Goal: Task Accomplishment & Management: Manage account settings

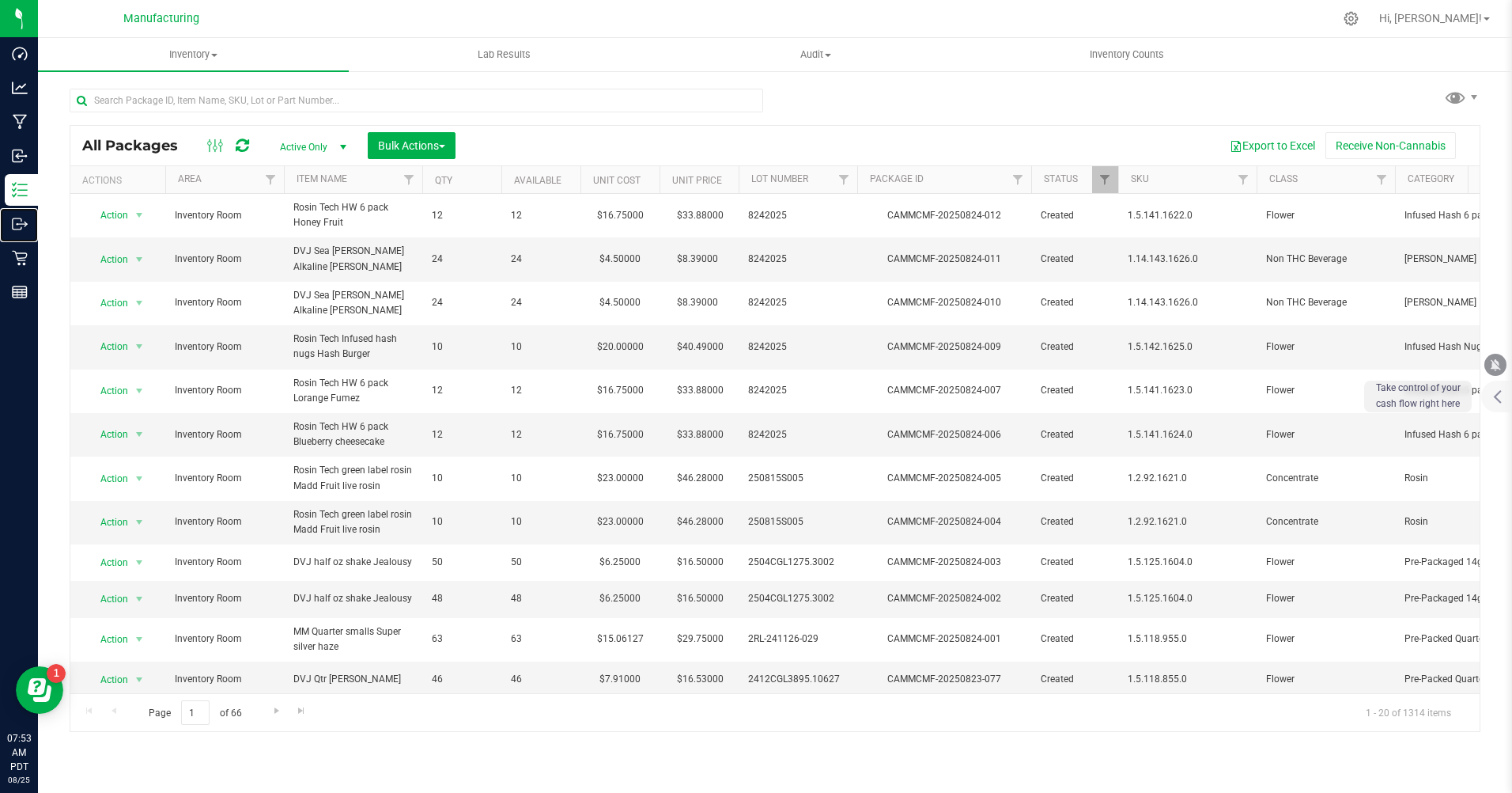
click at [0, 0] on p "Outbound" at bounding box center [0, 0] width 0 height 0
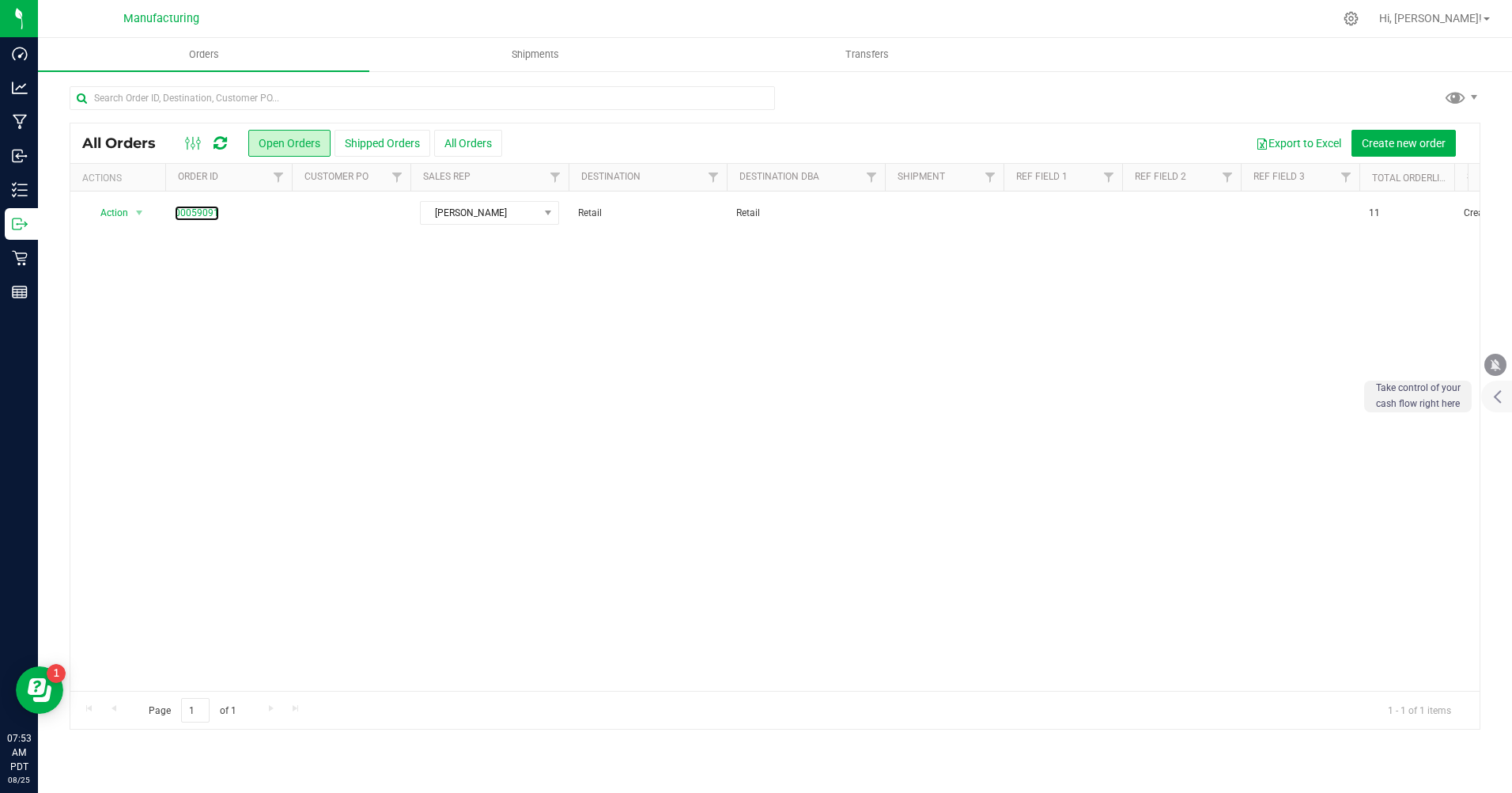
click at [188, 213] on link "00059091" at bounding box center [197, 212] width 44 height 15
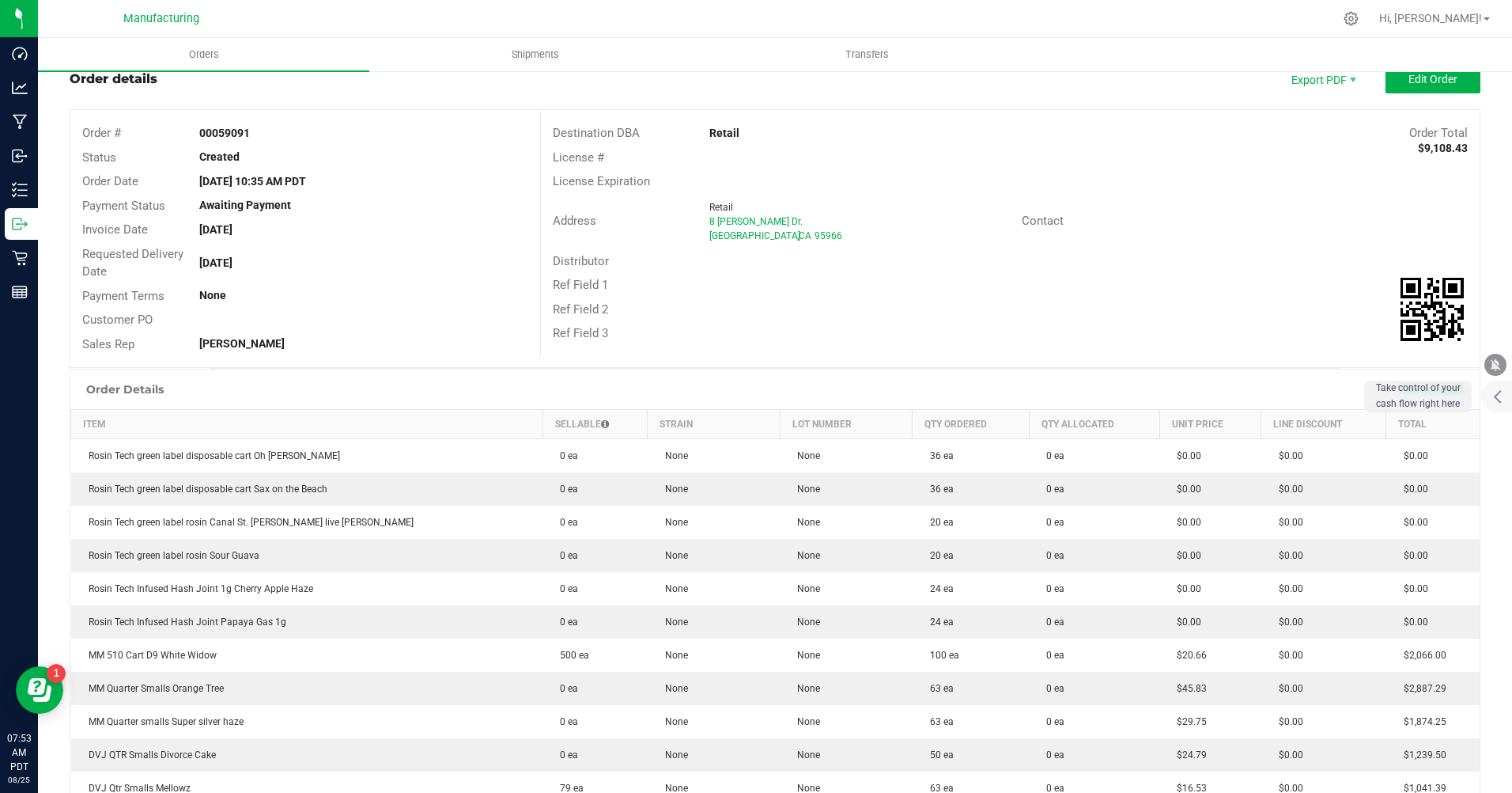
scroll to position [79, 0]
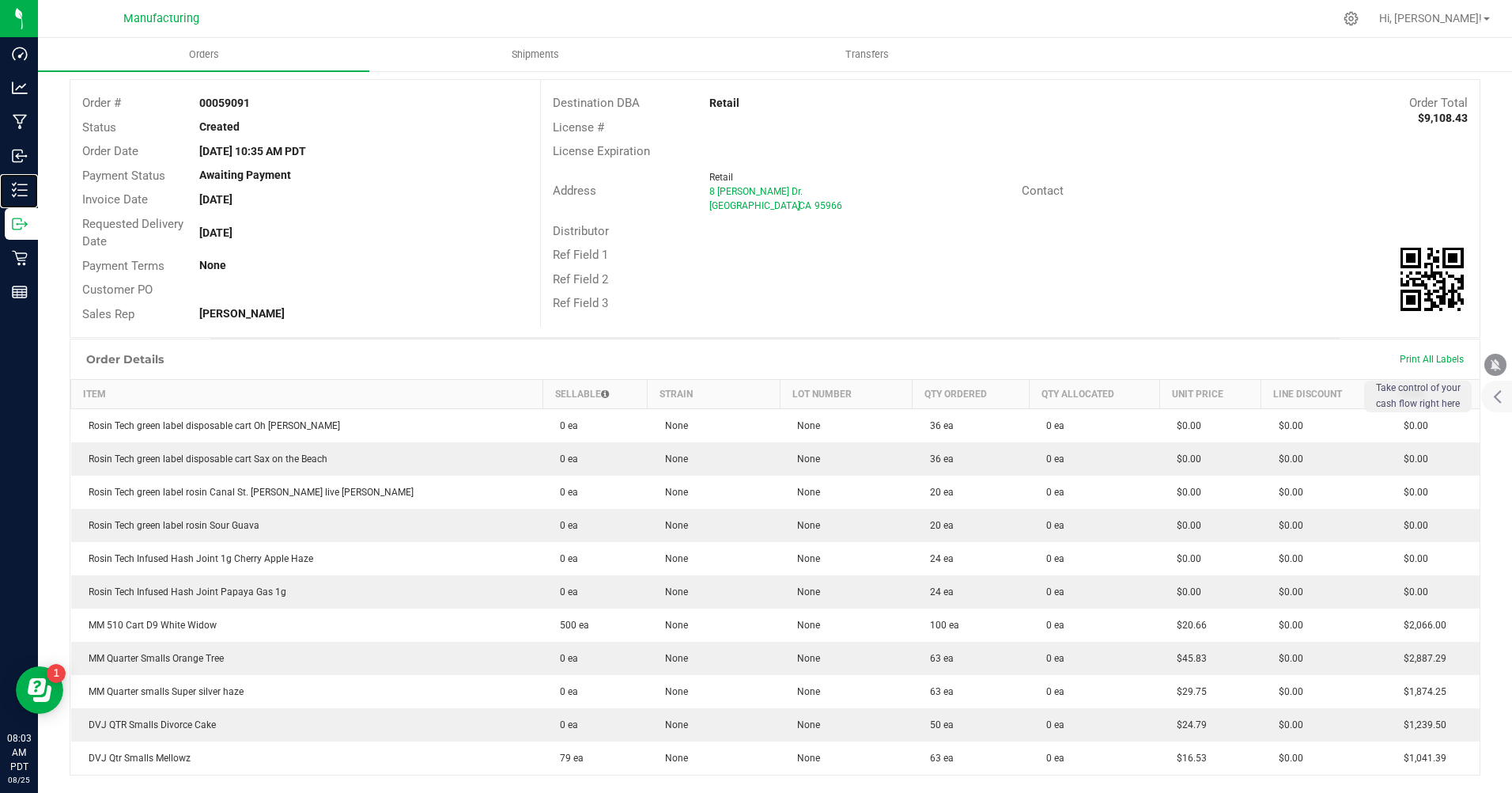
click at [0, 0] on p "Inventory" at bounding box center [0, 0] width 0 height 0
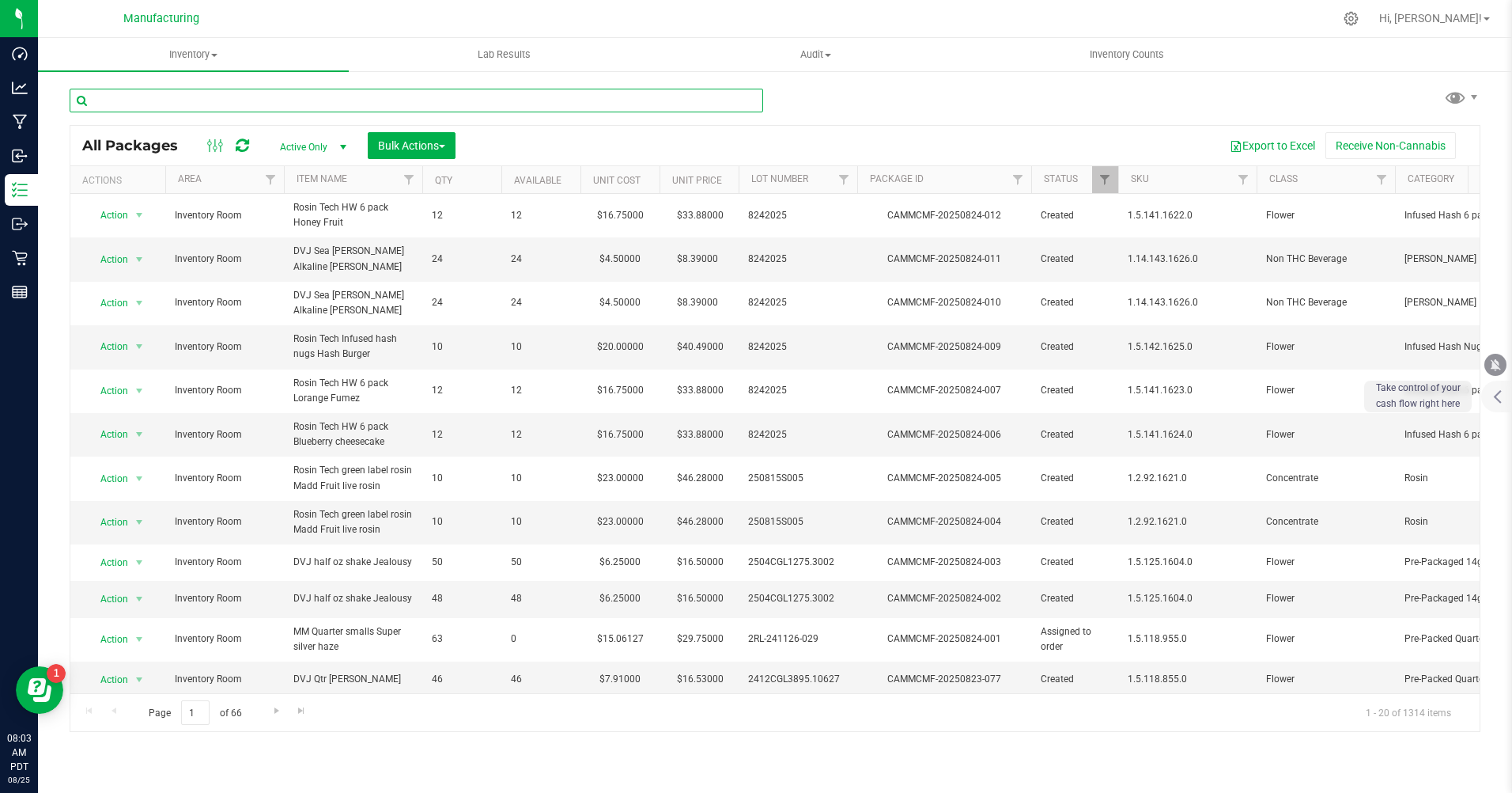
click at [114, 105] on input "text" at bounding box center [416, 101] width 694 height 23
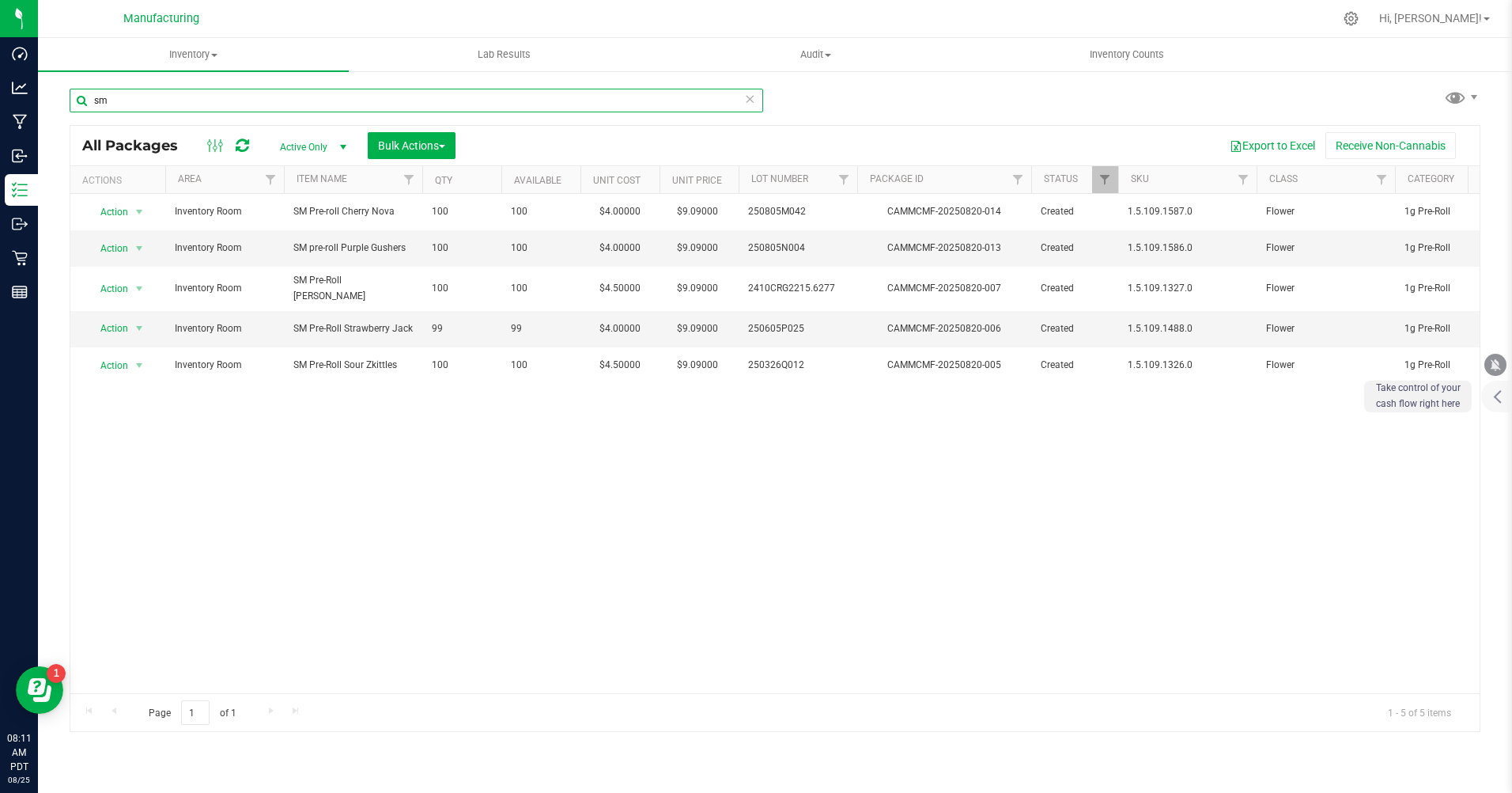
type input "s"
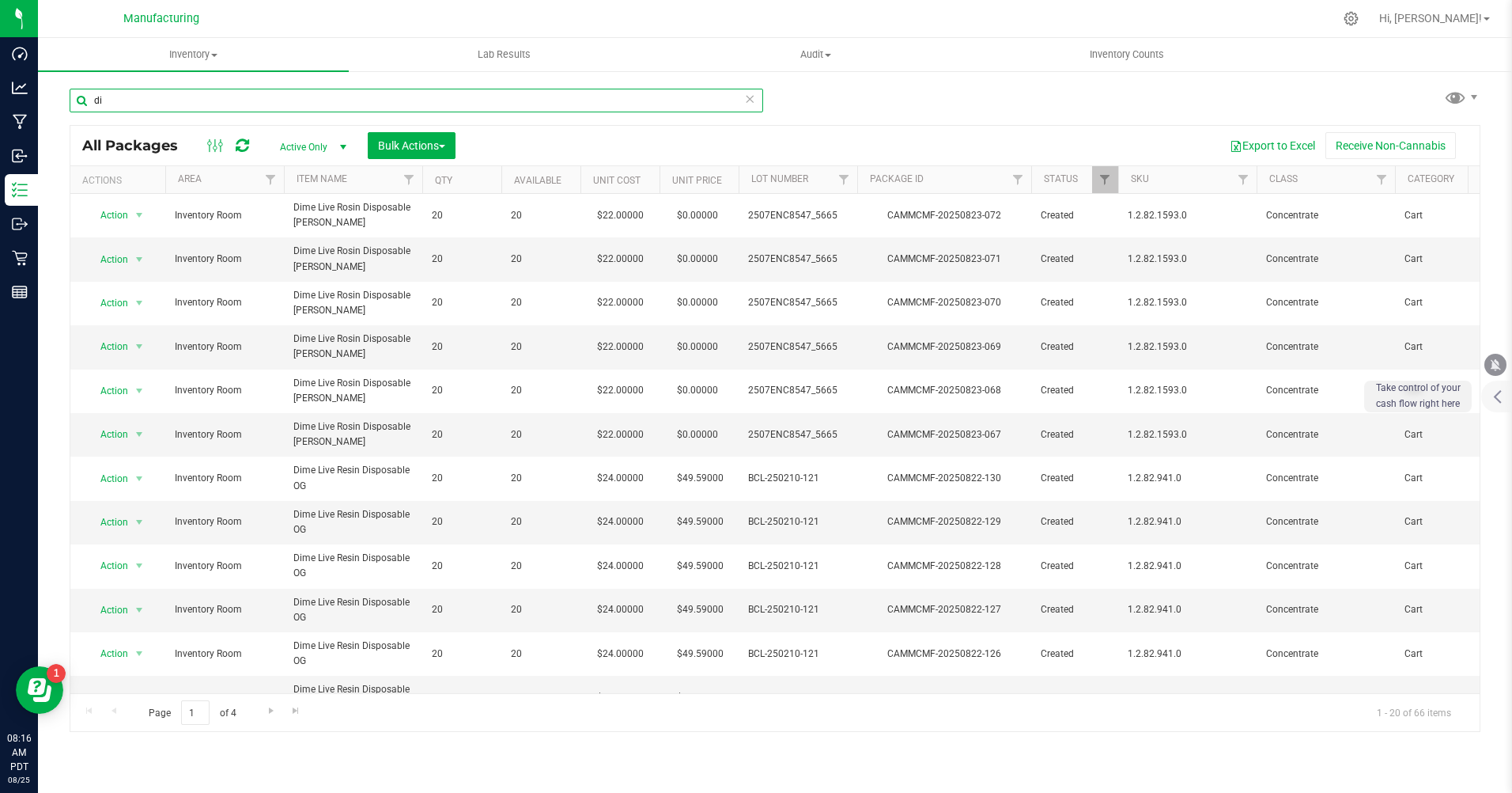
type input "d"
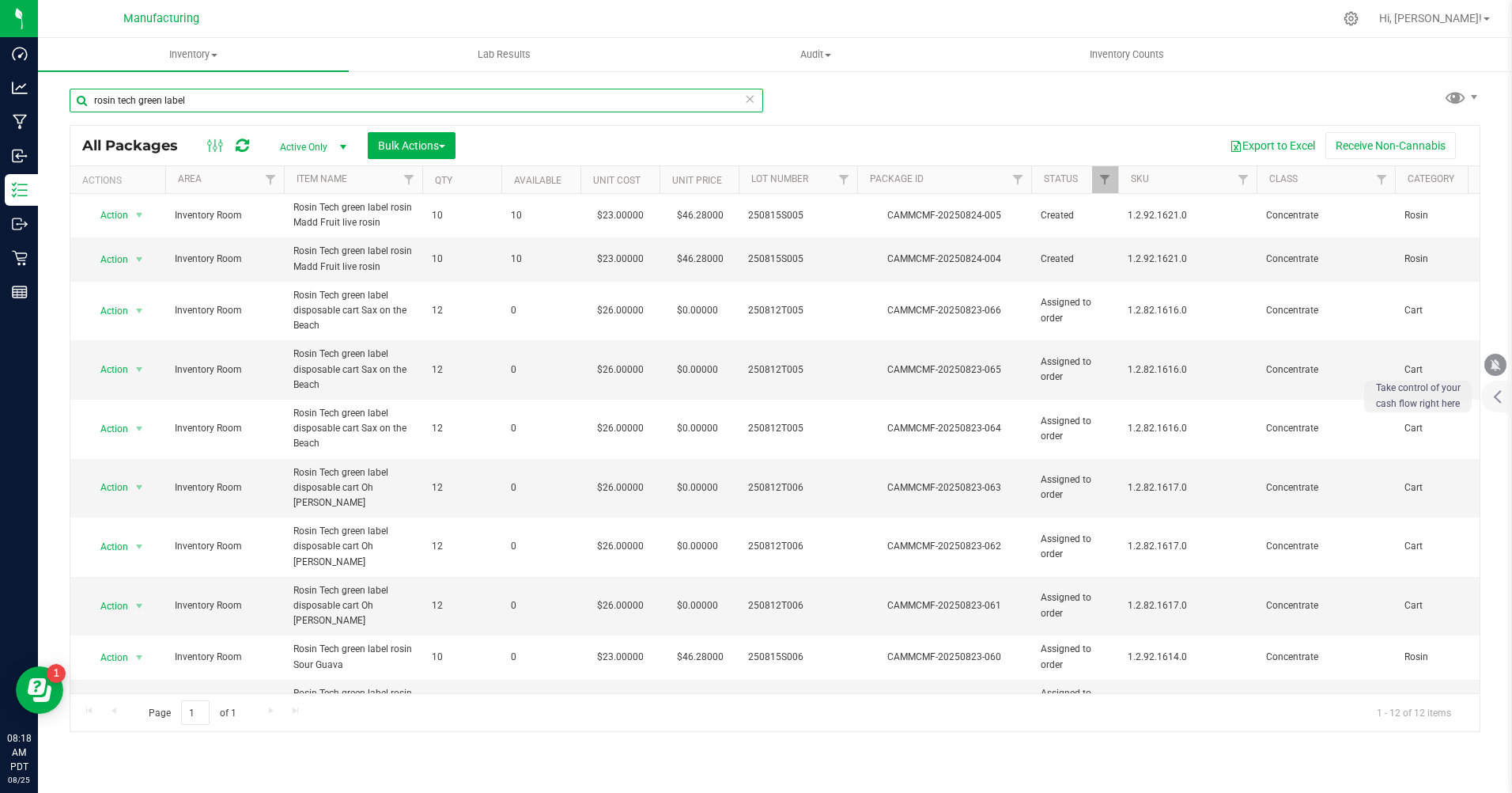
type input "rosin tech green label"
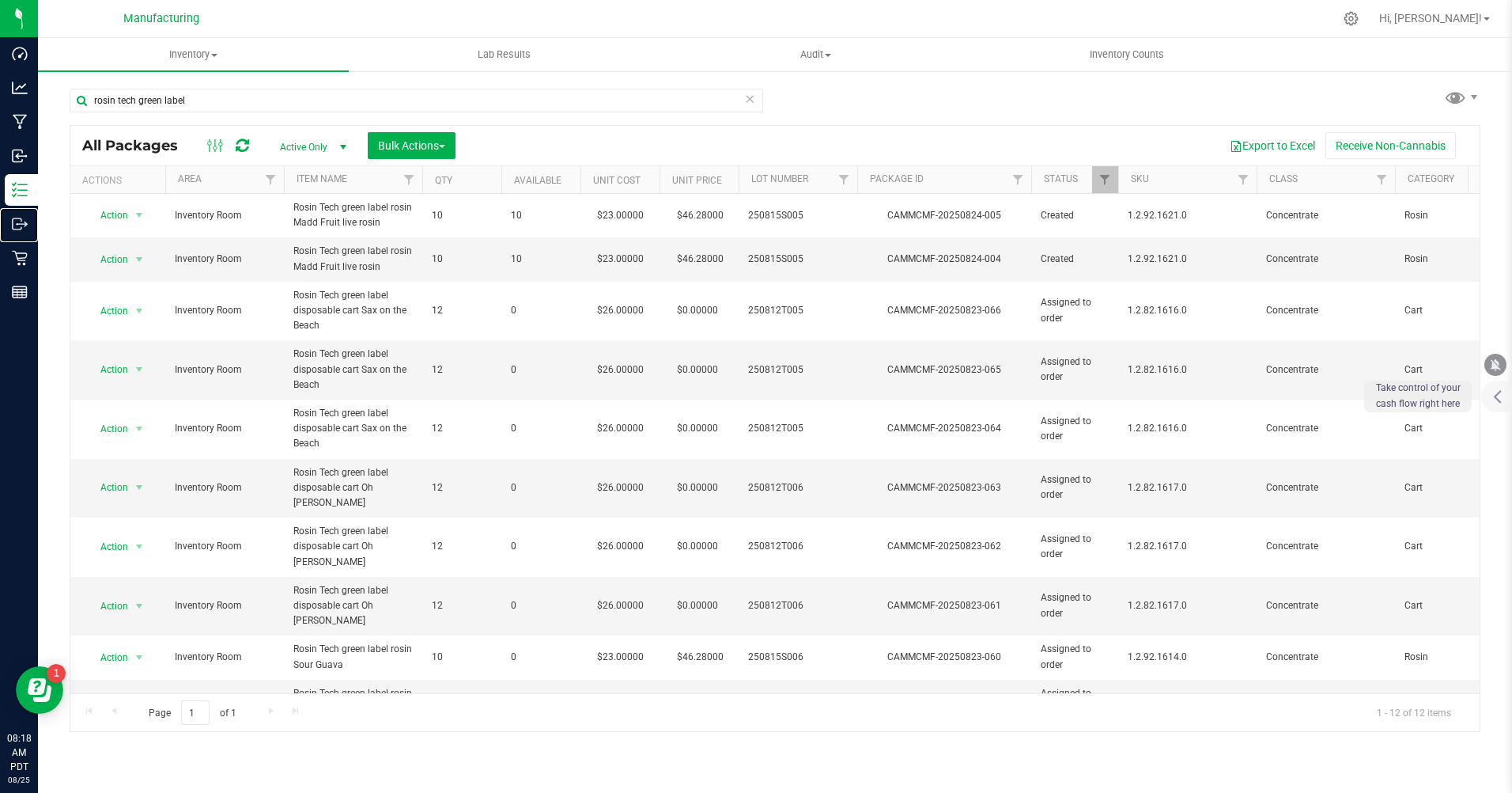
click at [0, 0] on p "Outbound" at bounding box center [0, 0] width 0 height 0
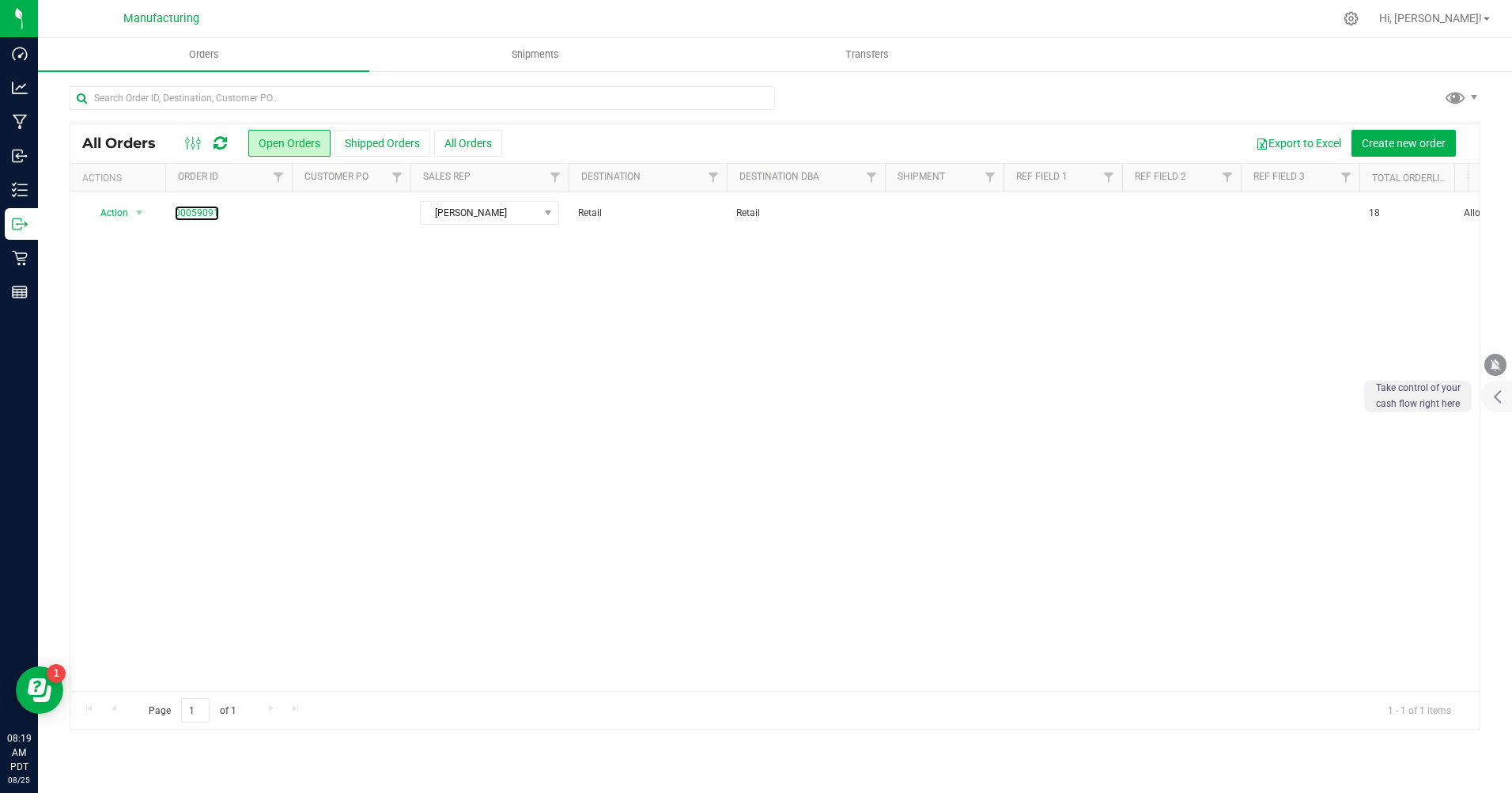
click at [202, 216] on link "00059091" at bounding box center [197, 212] width 44 height 15
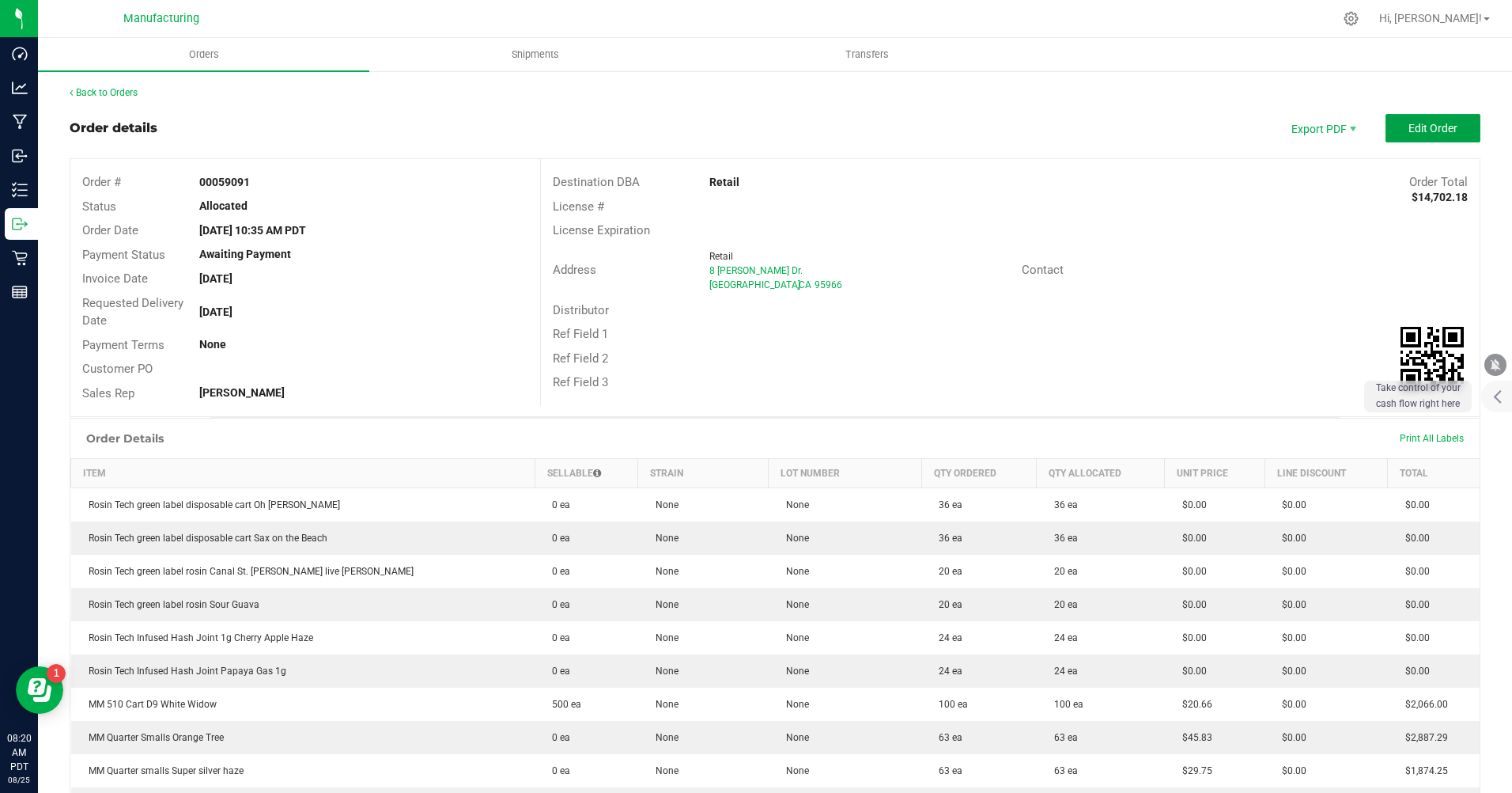
click at [1409, 130] on span "Edit Order" at bounding box center [1434, 127] width 49 height 13
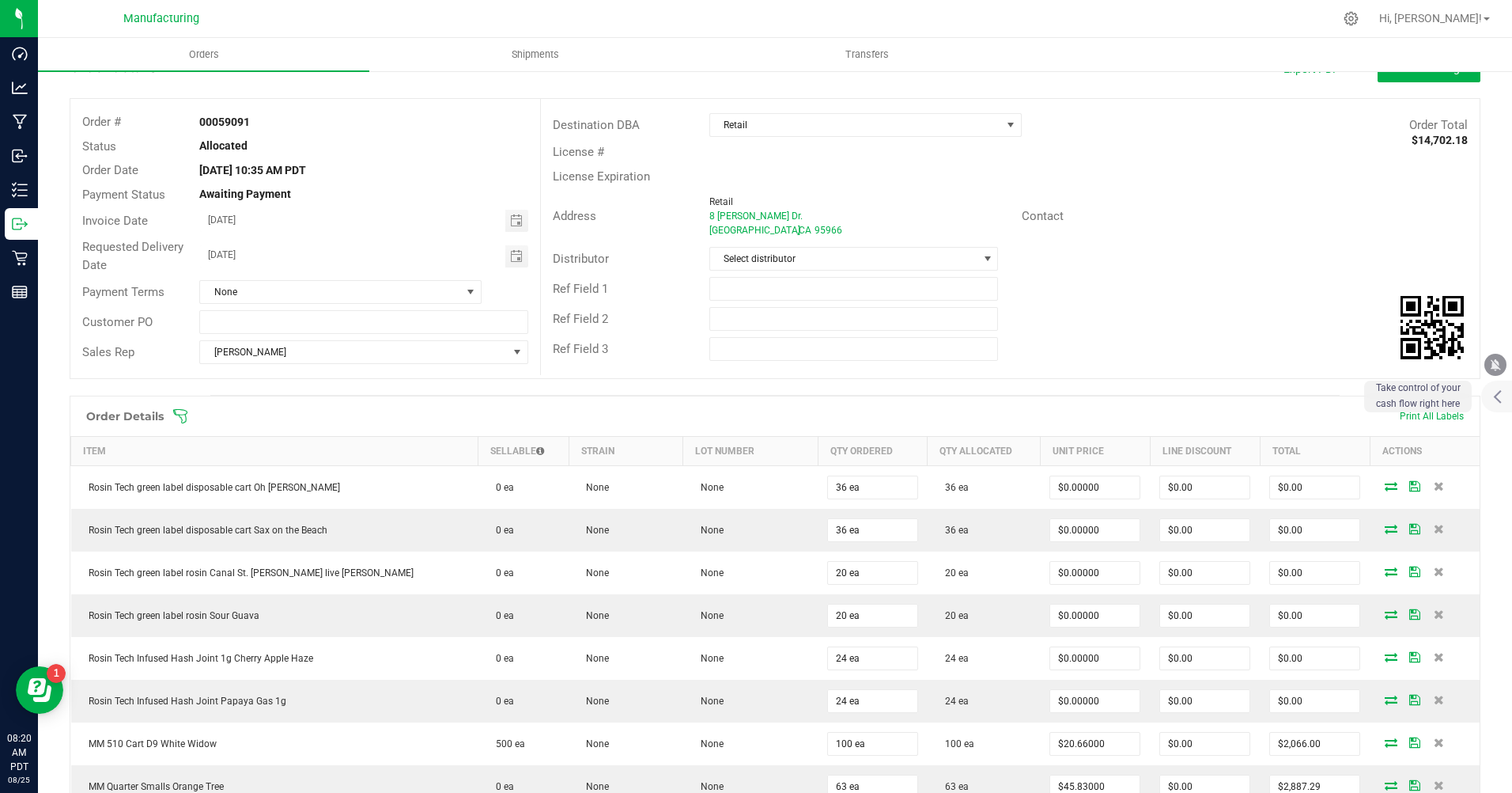
scroll to position [79, 0]
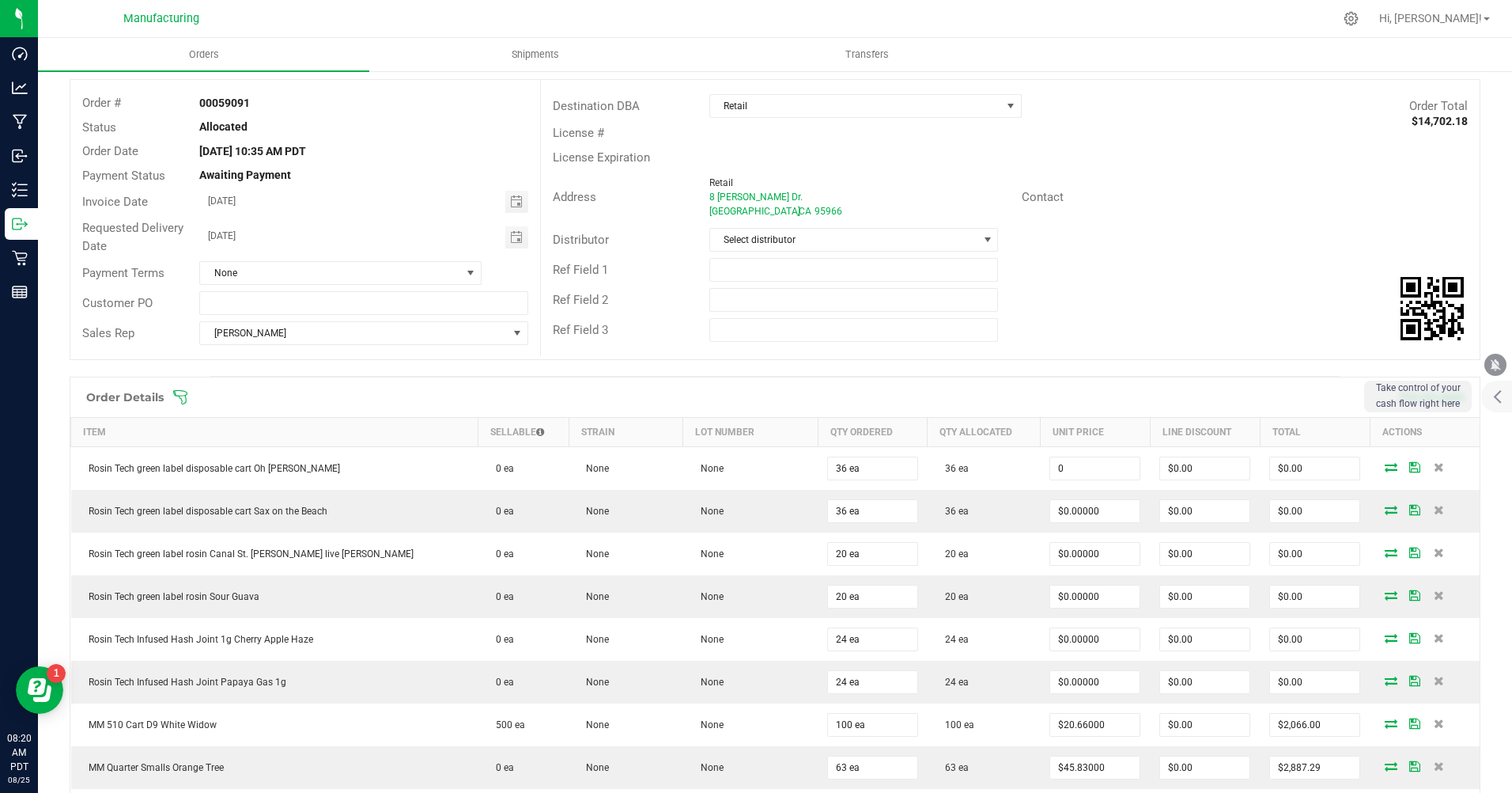
click at [1059, 467] on input "0" at bounding box center [1094, 468] width 89 height 23
type input "$26.00000"
type input "$936.00"
click at [1069, 508] on input "0" at bounding box center [1094, 511] width 89 height 23
type input "$26.00000"
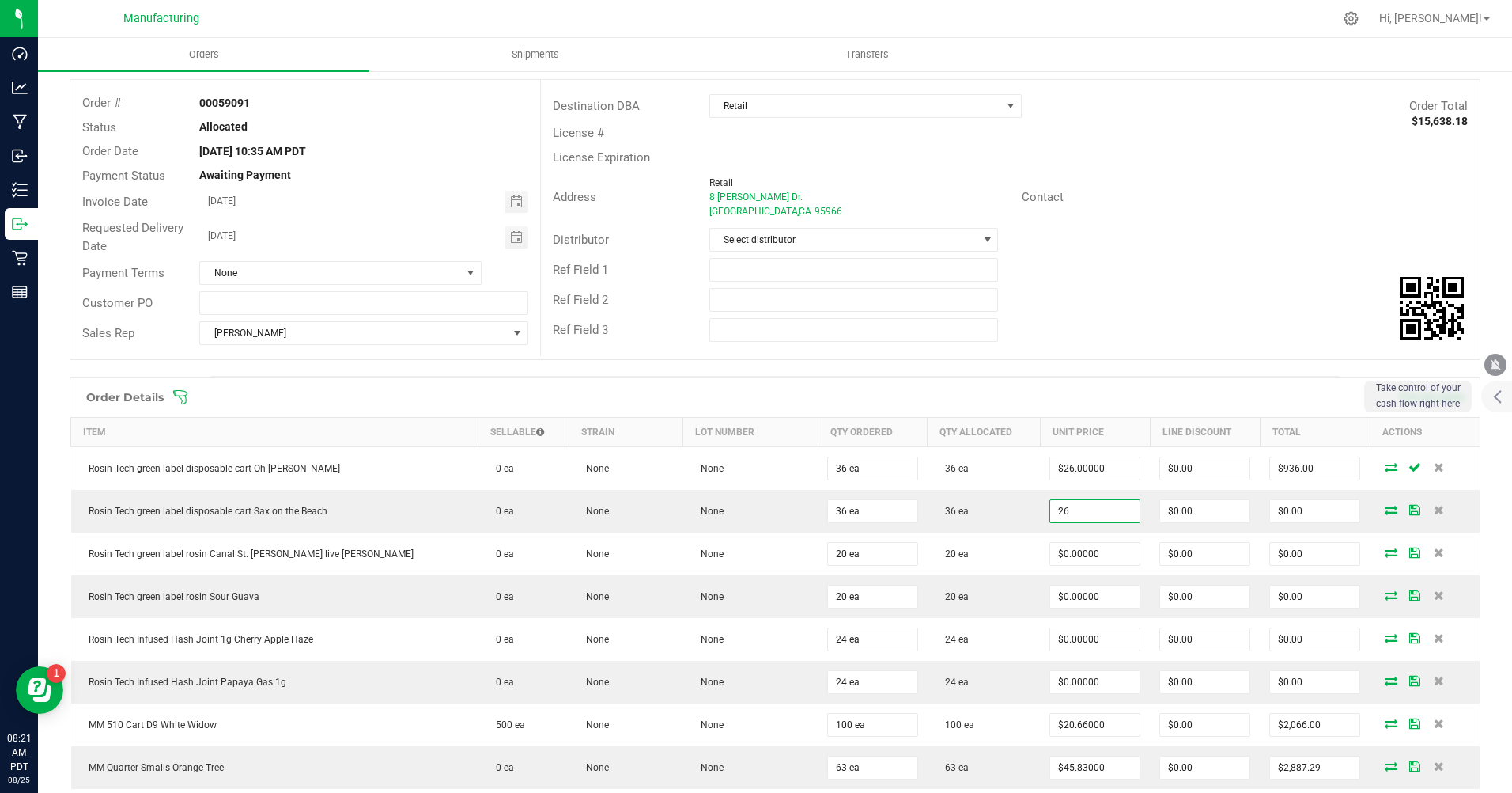
type input "$936.00"
click at [1050, 556] on input "0" at bounding box center [1094, 553] width 89 height 23
type input "$23.00000"
type input "$460.00"
click at [1050, 603] on input "0" at bounding box center [1094, 596] width 89 height 23
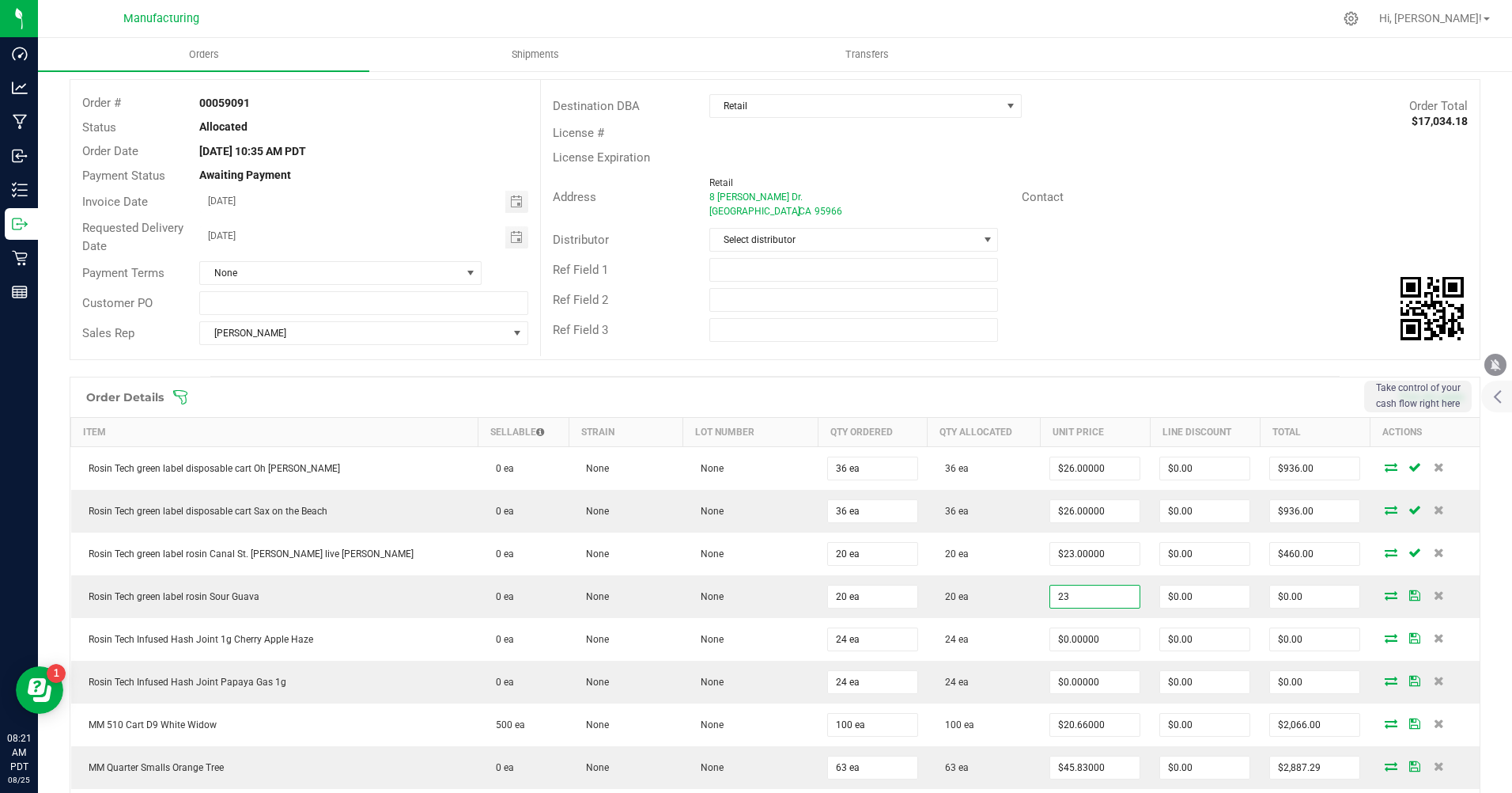
type input "$23.00000"
type input "$460.00"
click at [1050, 637] on input "0" at bounding box center [1094, 639] width 89 height 23
type input "$8.50000"
type input "$204.00"
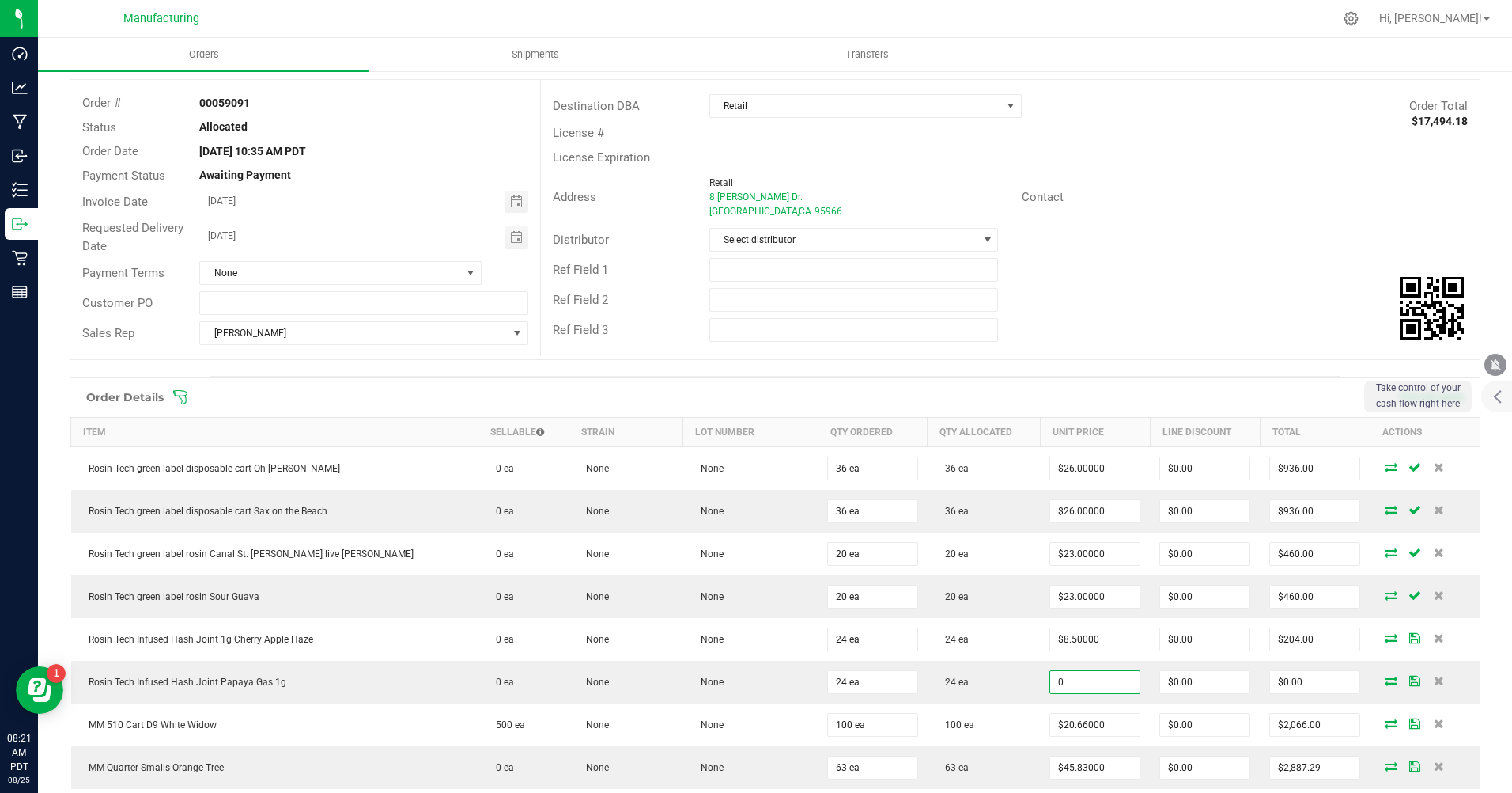
click at [1050, 685] on input "0" at bounding box center [1094, 681] width 89 height 23
type input "$8.50000"
type input "$204.00"
type input "20.66"
click at [1071, 723] on input "20.66" at bounding box center [1094, 724] width 89 height 23
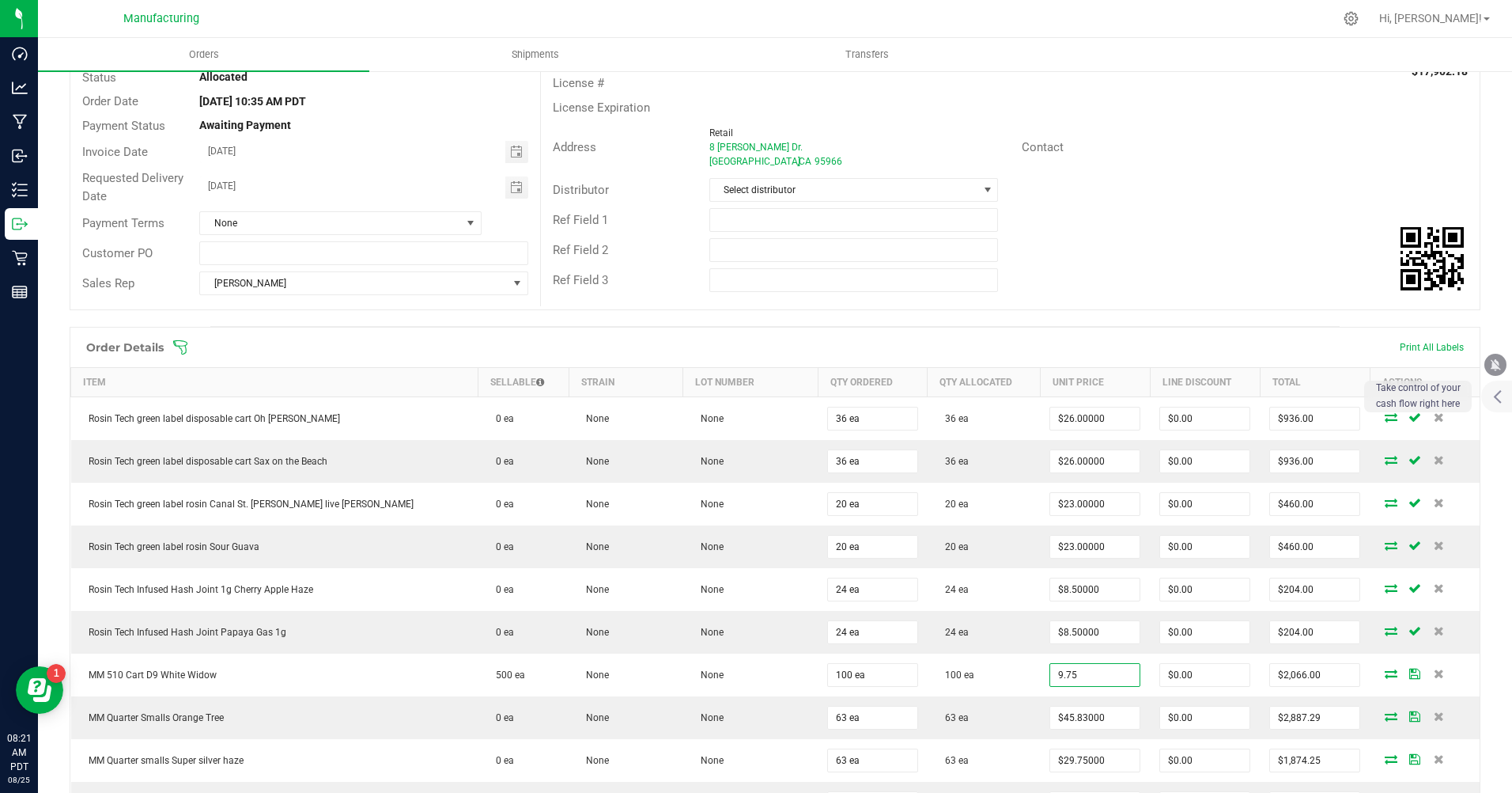
scroll to position [159, 0]
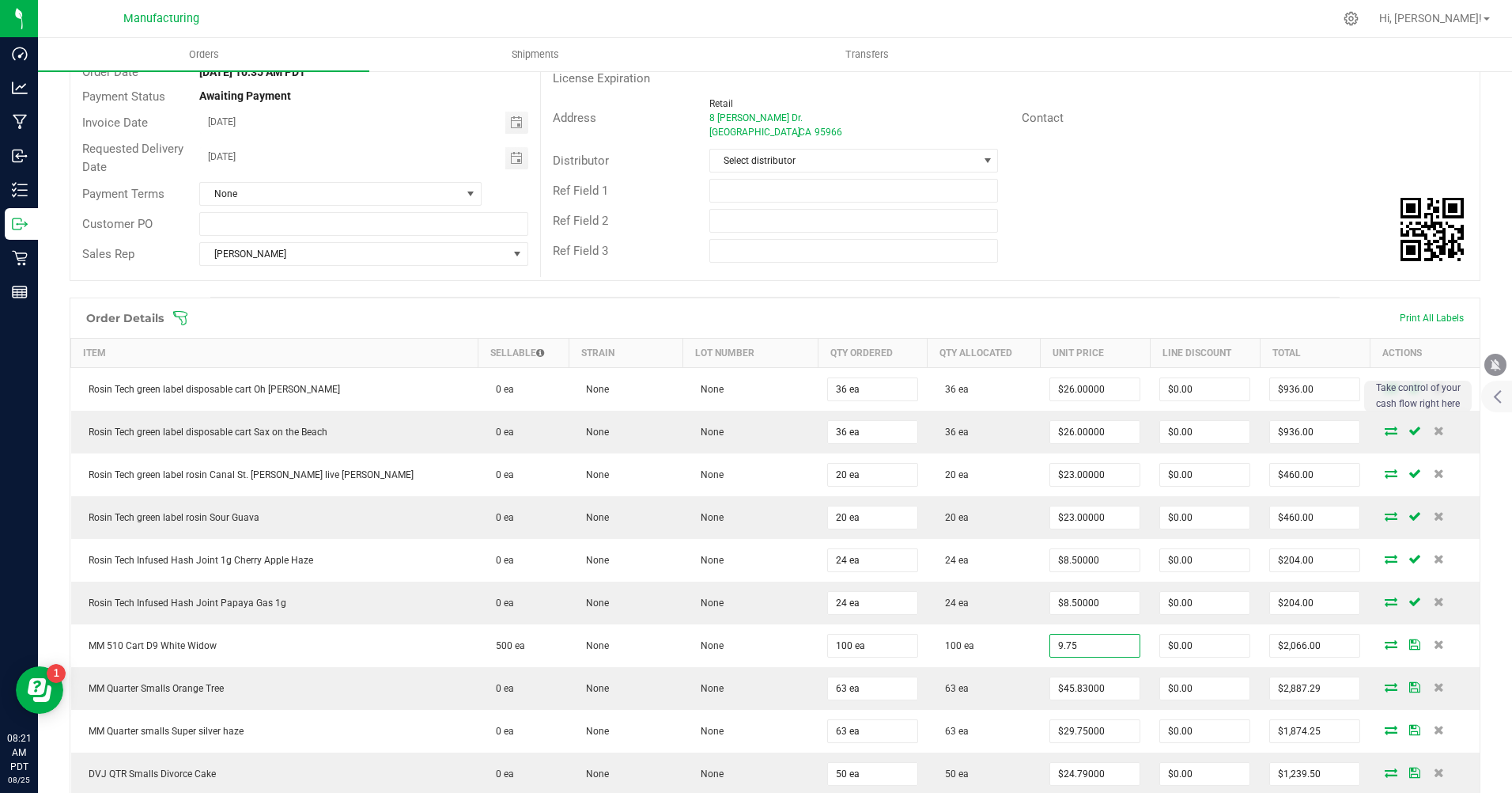
type input "$9.75000"
type input "$975.00"
click at [1050, 691] on input "45.83" at bounding box center [1094, 688] width 89 height 23
type input "$16.64000"
type input "$1,048.32"
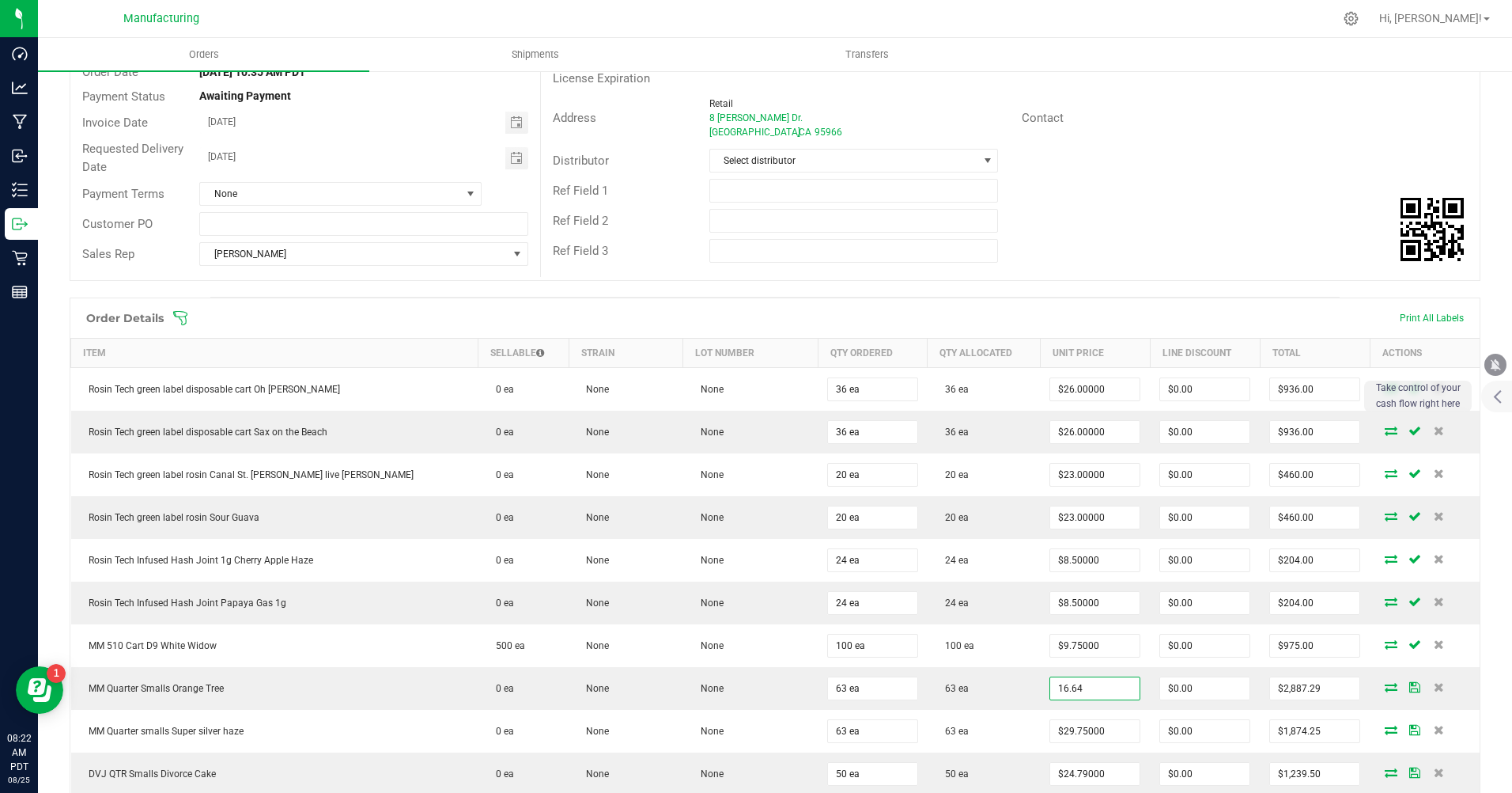
type input "29.75"
click at [1050, 728] on input "29.75" at bounding box center [1094, 731] width 89 height 23
type input "$15.06000"
type input "$948.78"
type input "24.79"
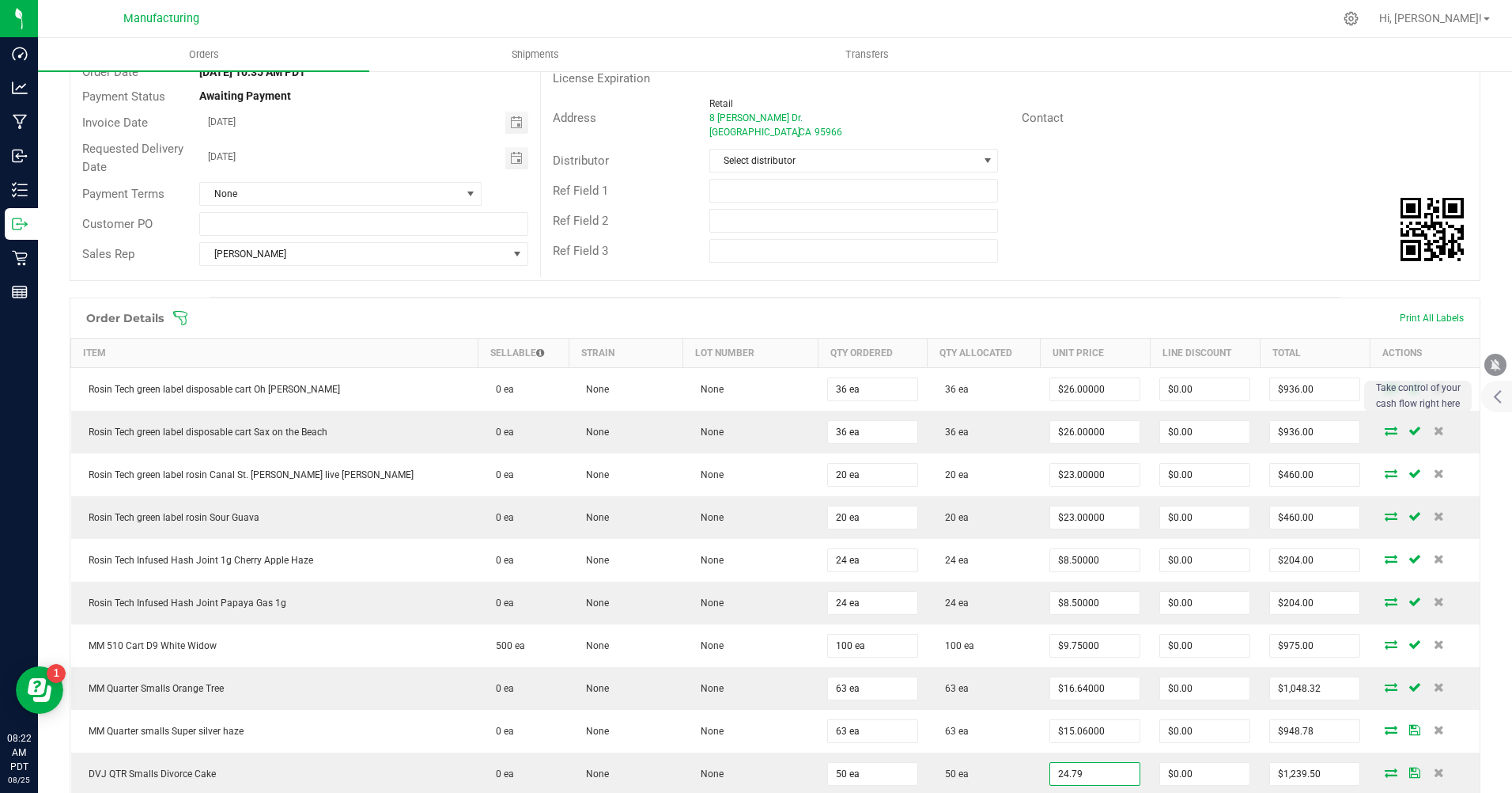
click at [1059, 770] on input "24.79" at bounding box center [1094, 773] width 89 height 23
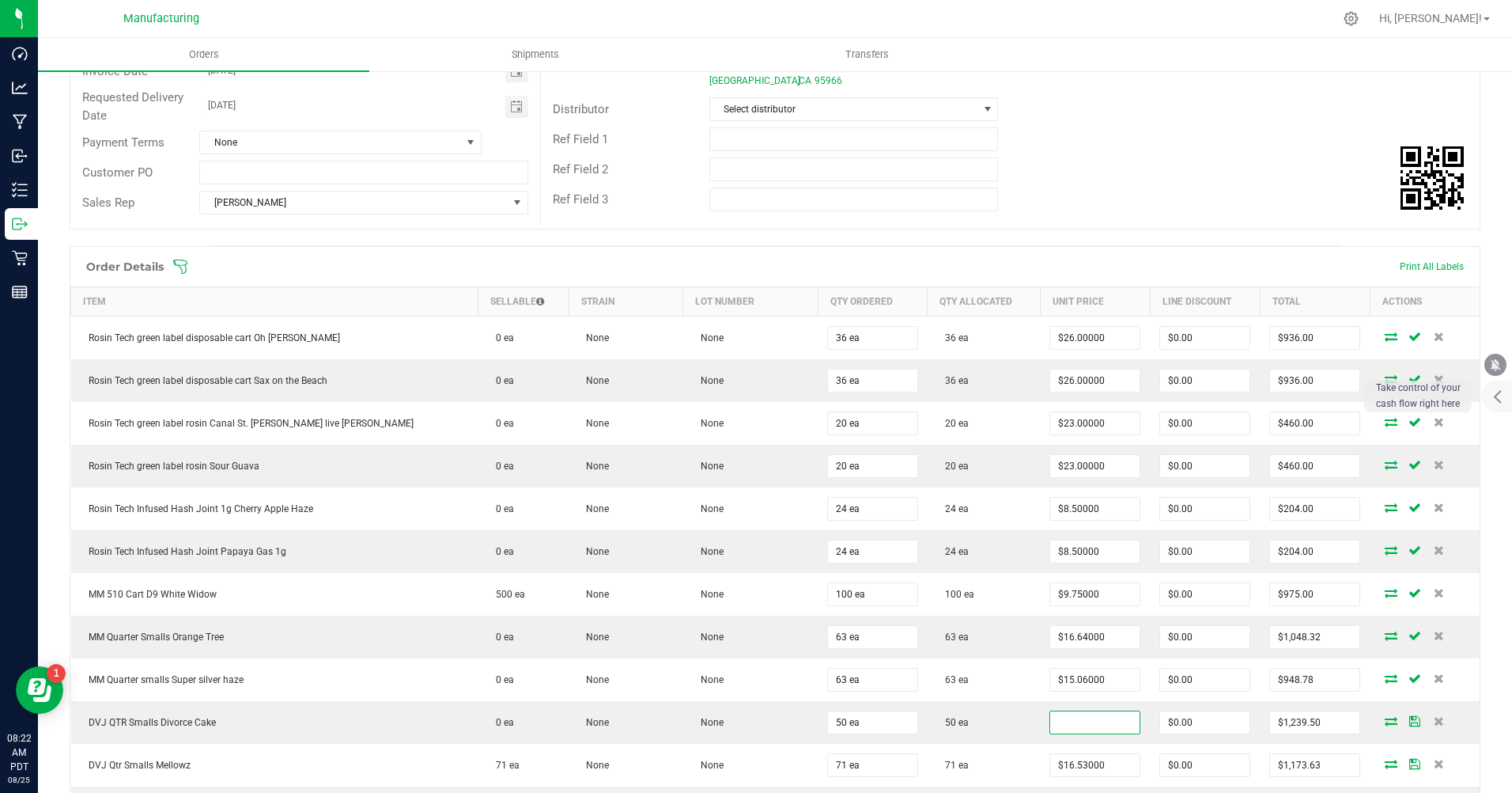
scroll to position [316, 0]
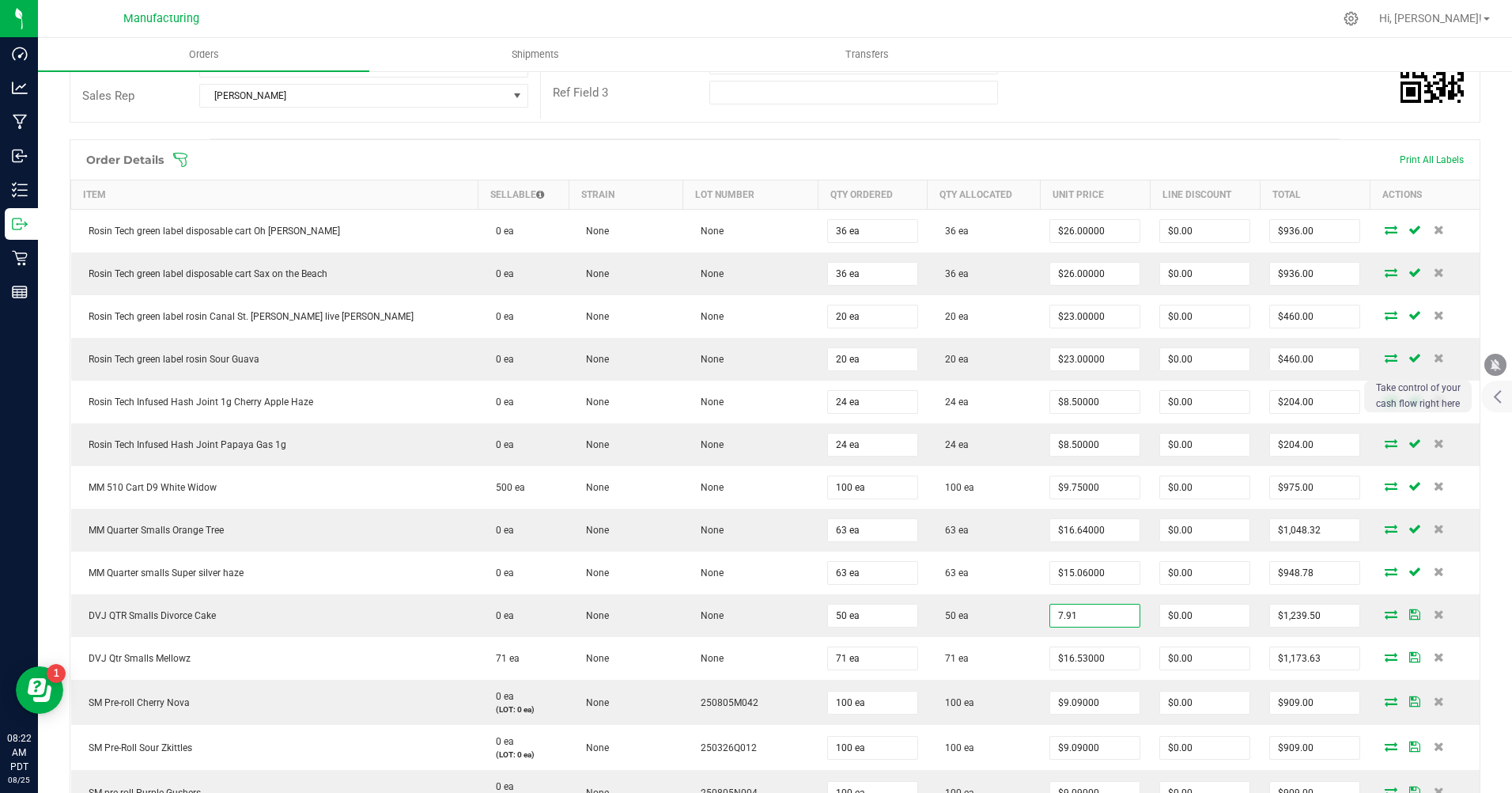
type input "$7.91000"
type input "$395.50"
click at [1050, 659] on input "16.53" at bounding box center [1094, 658] width 89 height 23
type input "$7.91000"
type input "$561.61"
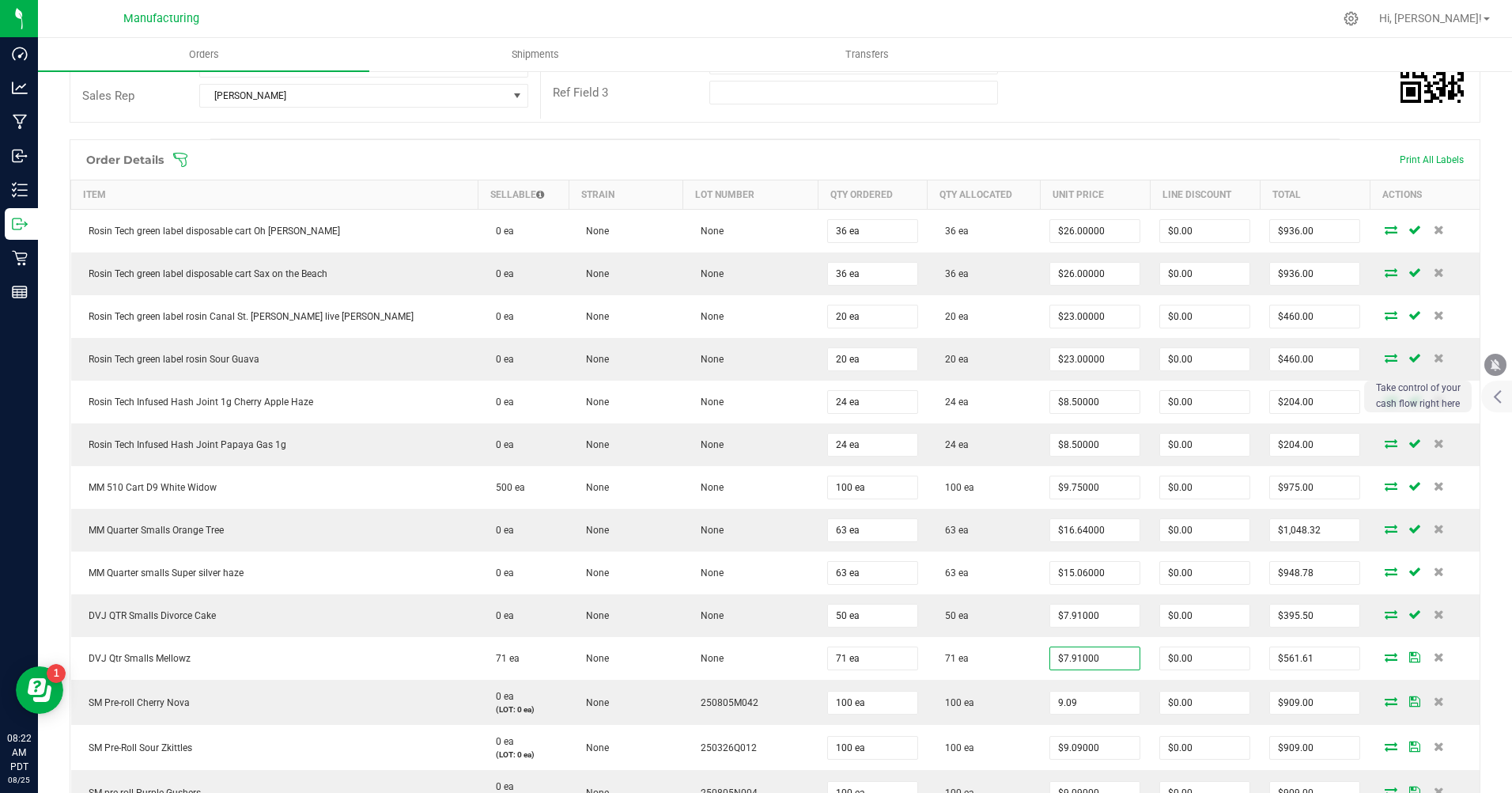
click at [1050, 700] on input "9.09" at bounding box center [1094, 702] width 89 height 23
type input "$4.00000"
type input "$400.00"
click at [1050, 740] on input "9.09" at bounding box center [1094, 748] width 89 height 23
type input "7"
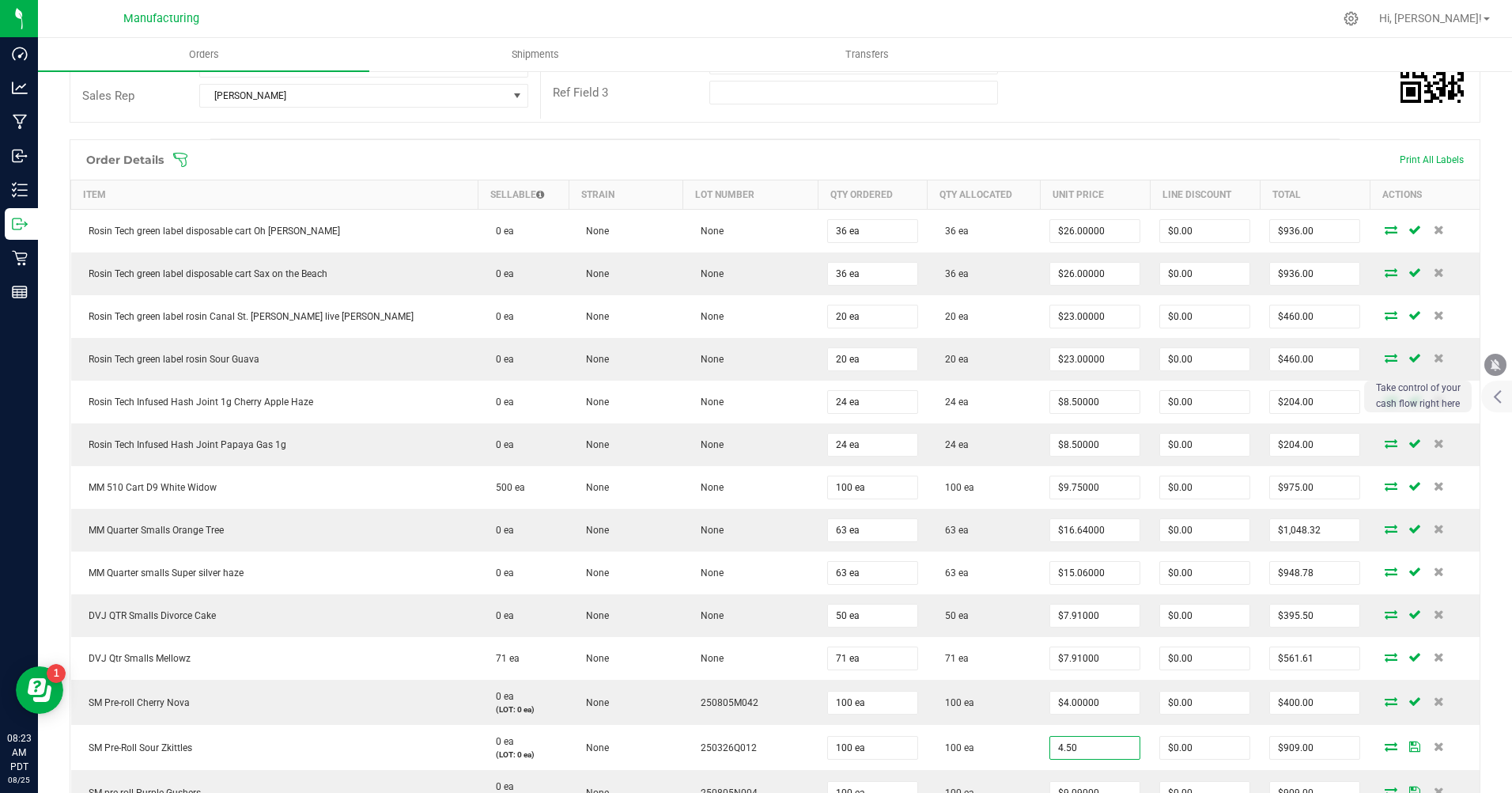
type input "$4.50000"
type input "$450.00"
click at [1040, 776] on td "$9.09000" at bounding box center [1095, 792] width 110 height 45
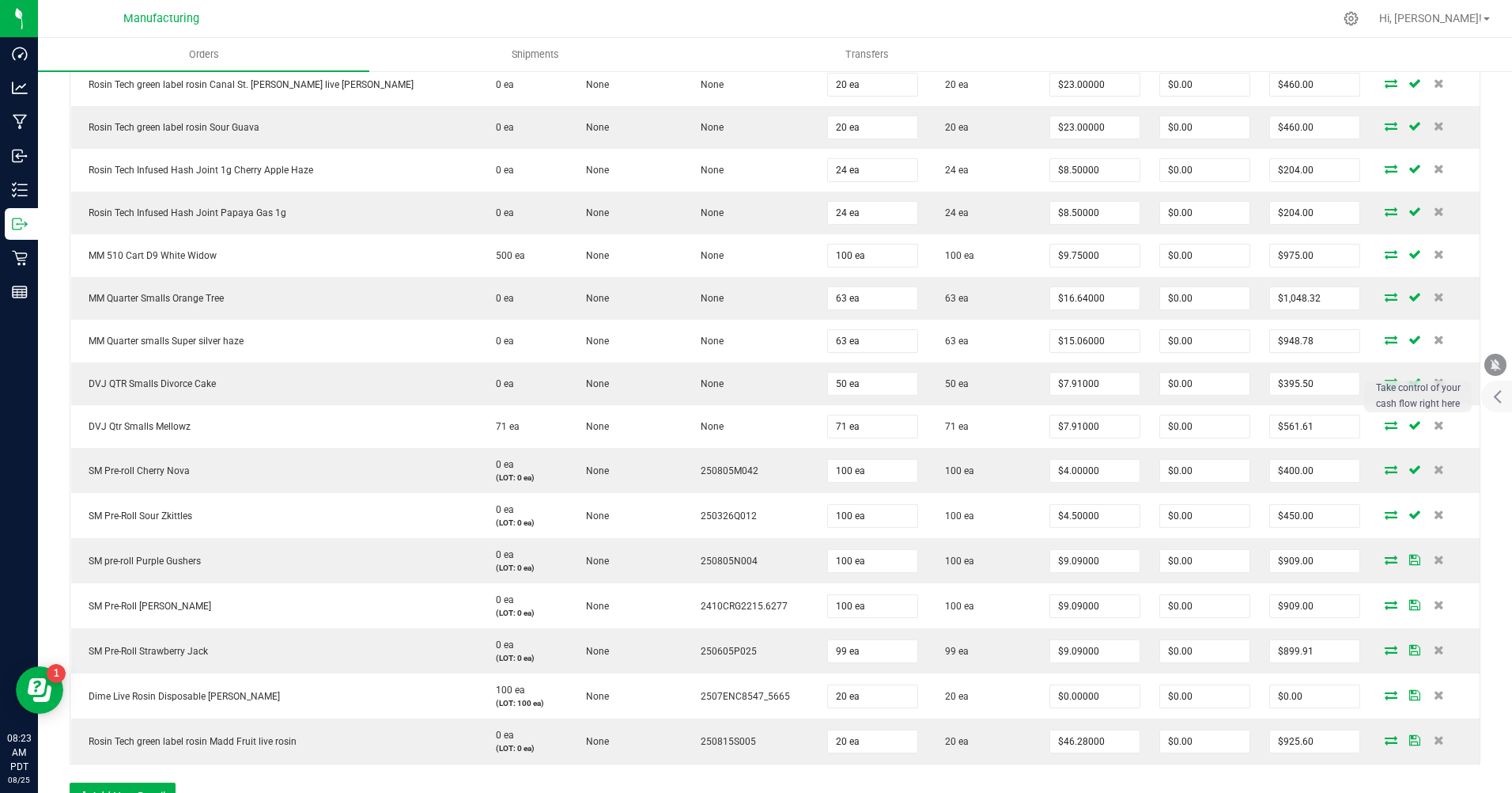
scroll to position [633, 0]
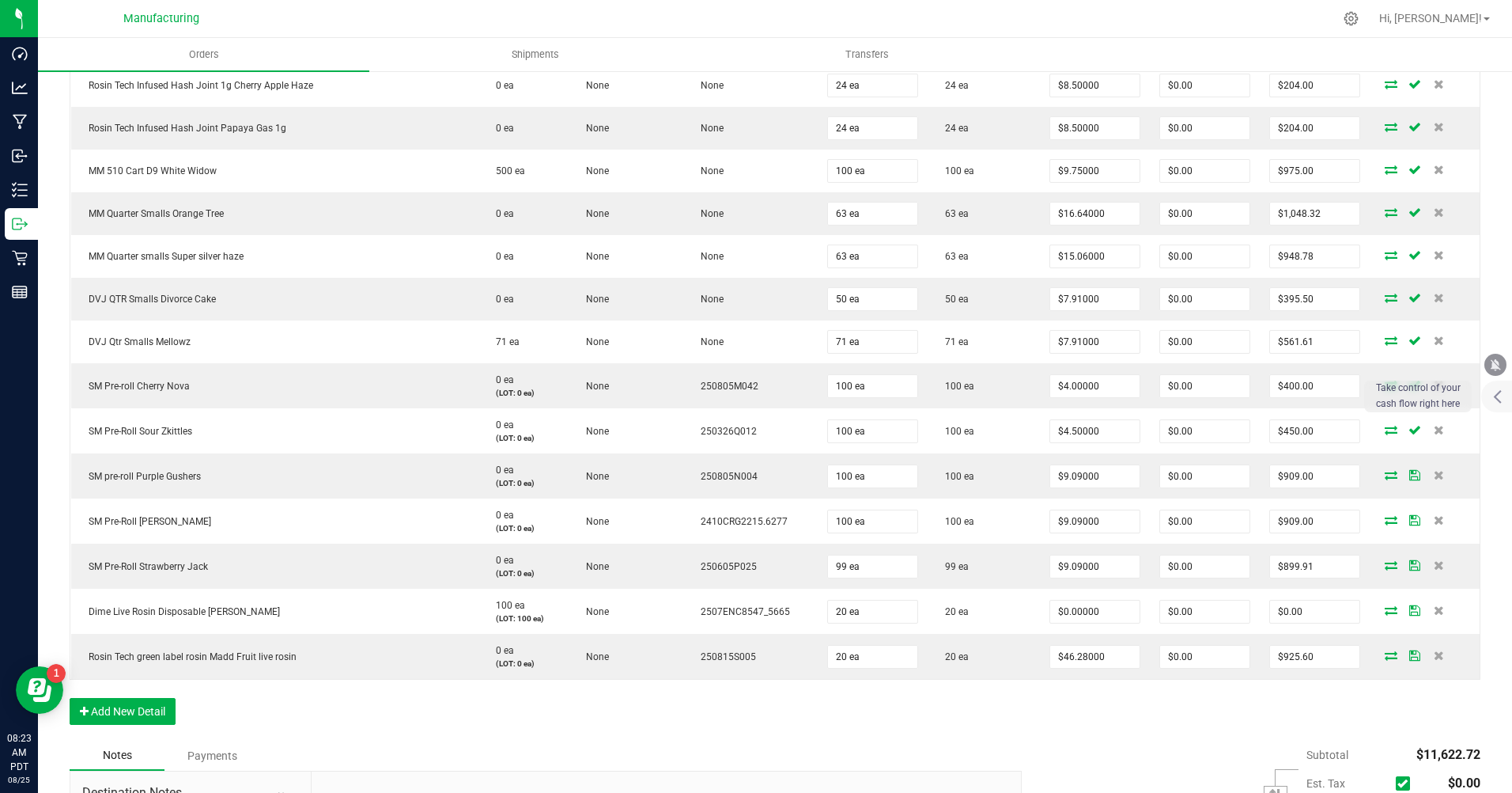
type input "9.09"
click at [1058, 479] on input "9.09" at bounding box center [1094, 476] width 89 height 23
type input "$4.00000"
type input "$400.00"
click at [1058, 518] on input "9.09" at bounding box center [1094, 521] width 89 height 23
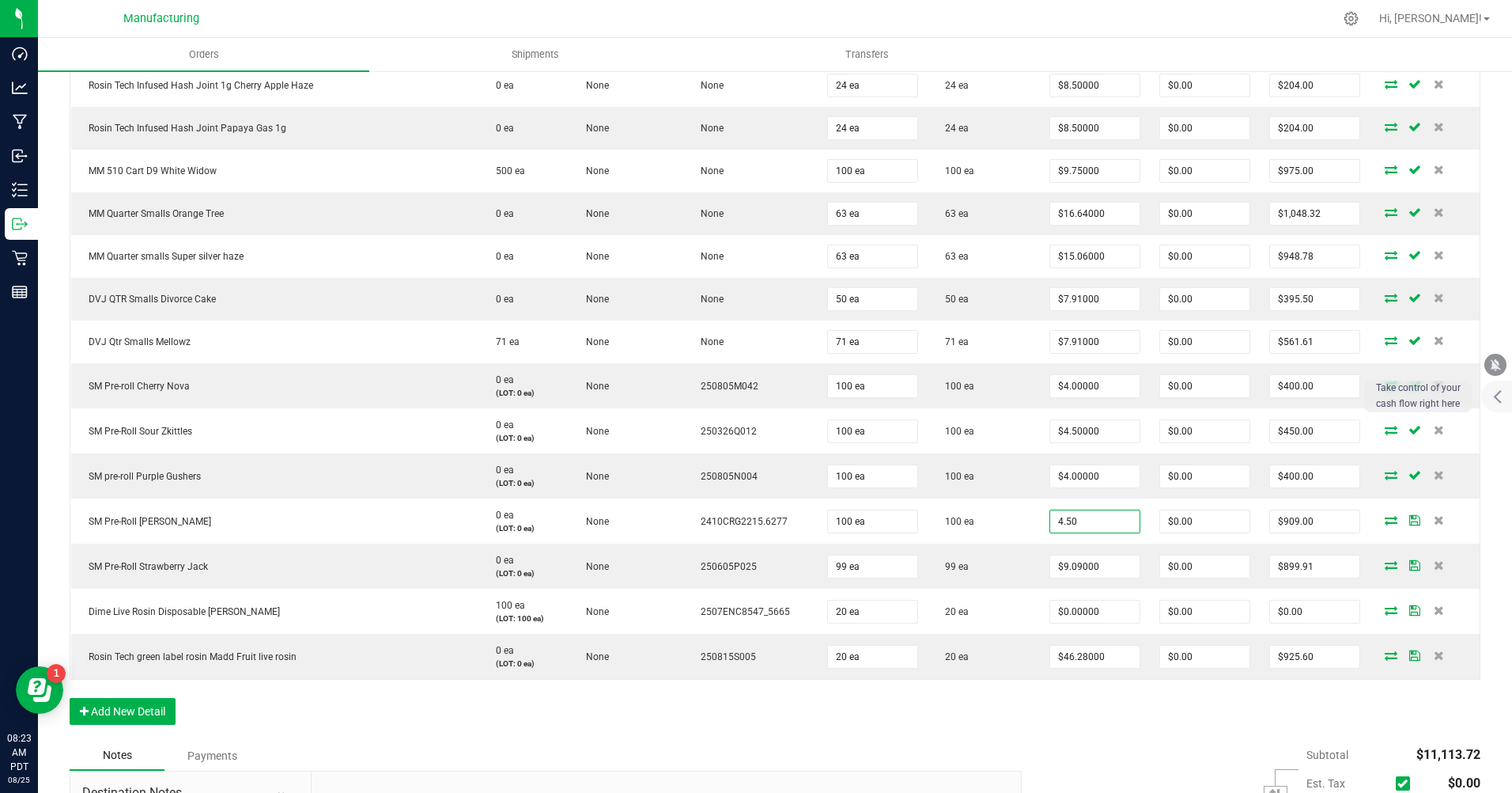
type input "$4.50000"
type input "$450.00"
click at [1050, 569] on input "9.09" at bounding box center [1094, 566] width 89 height 23
type input "$4.00000"
type input "$396.00"
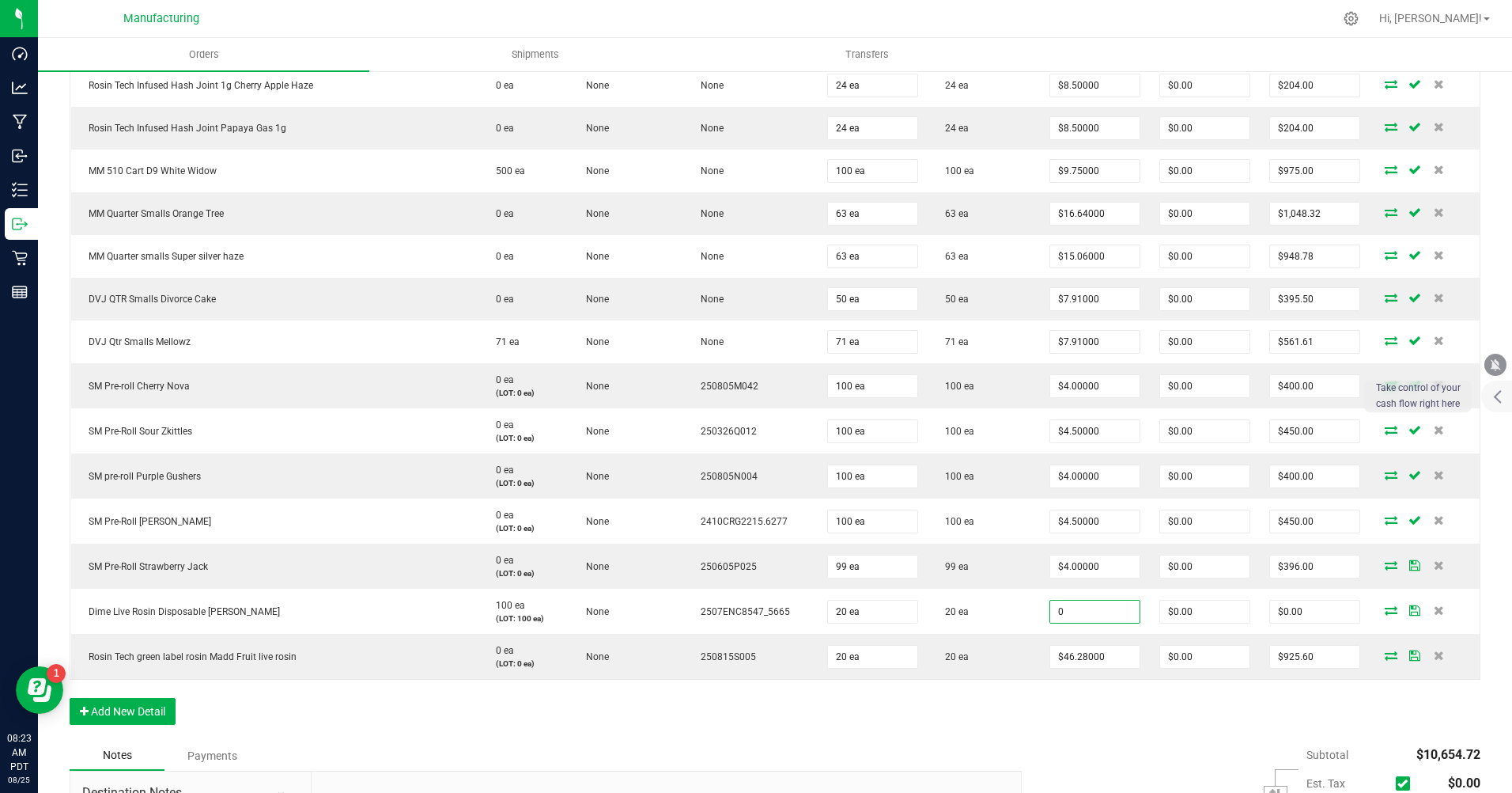
click at [1050, 612] on input "0" at bounding box center [1094, 612] width 89 height 23
type input "$22.00000"
type input "$440.00"
click at [1050, 653] on input "46.28" at bounding box center [1094, 657] width 89 height 23
type input "$23.00000"
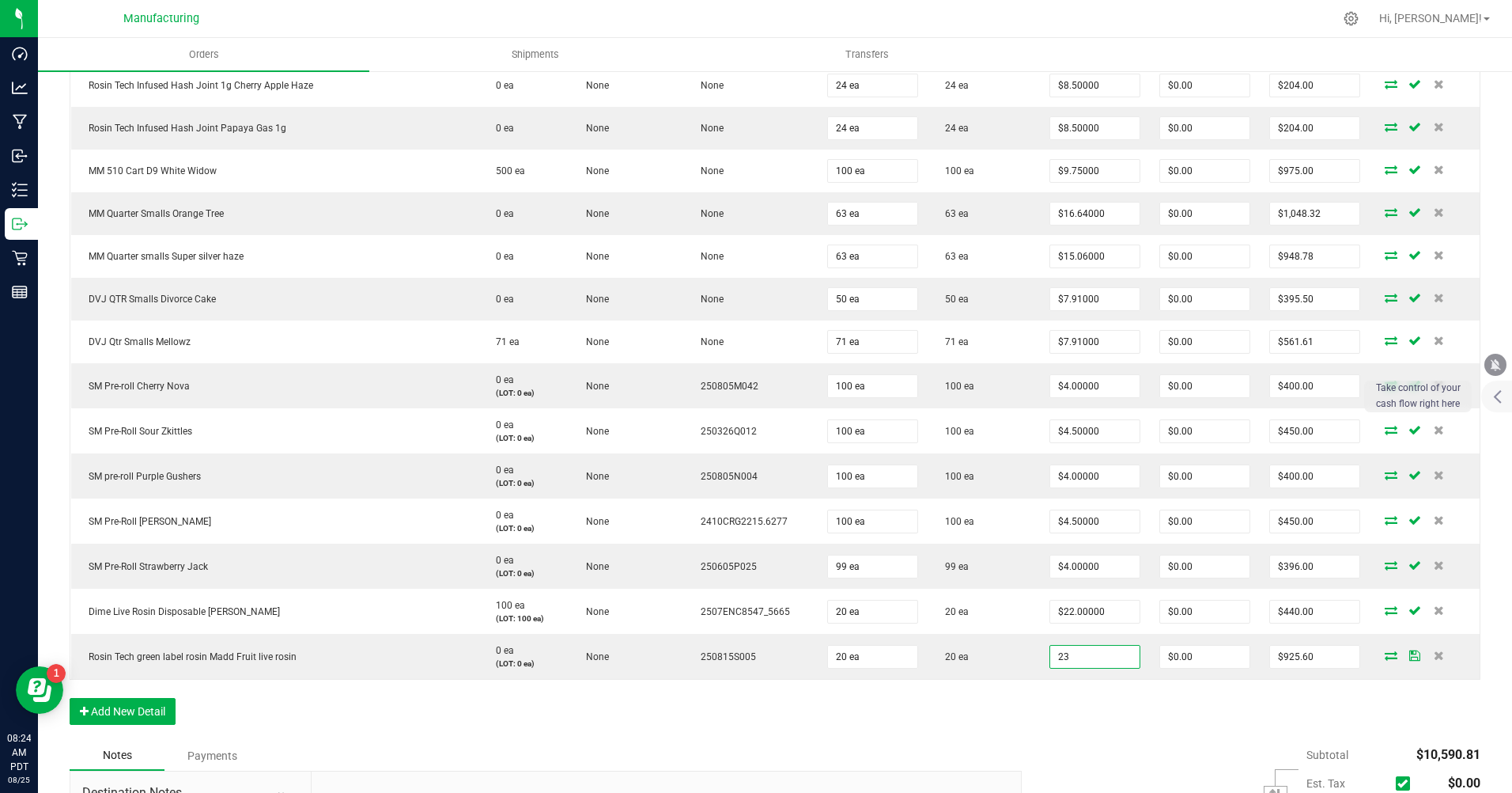
type input "$460.00"
click at [1054, 704] on div "Order Details Print All Labels Item Sellable Strain Lot Number Qty Ordered Qty …" at bounding box center [775, 282] width 1411 height 918
click at [0, 0] on p "Inventory" at bounding box center [0, 0] width 0 height 0
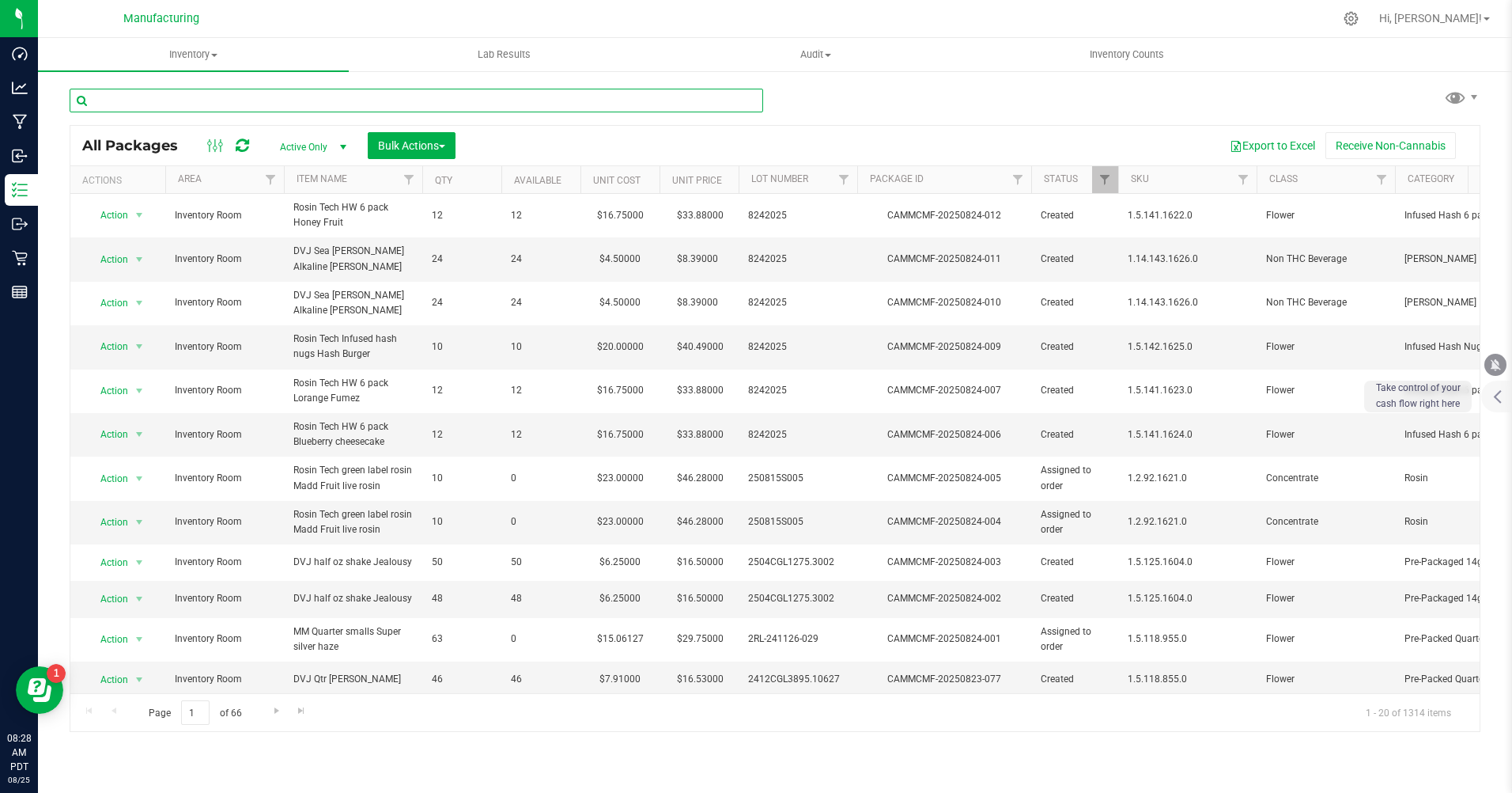
click at [110, 104] on input "text" at bounding box center [416, 101] width 694 height 23
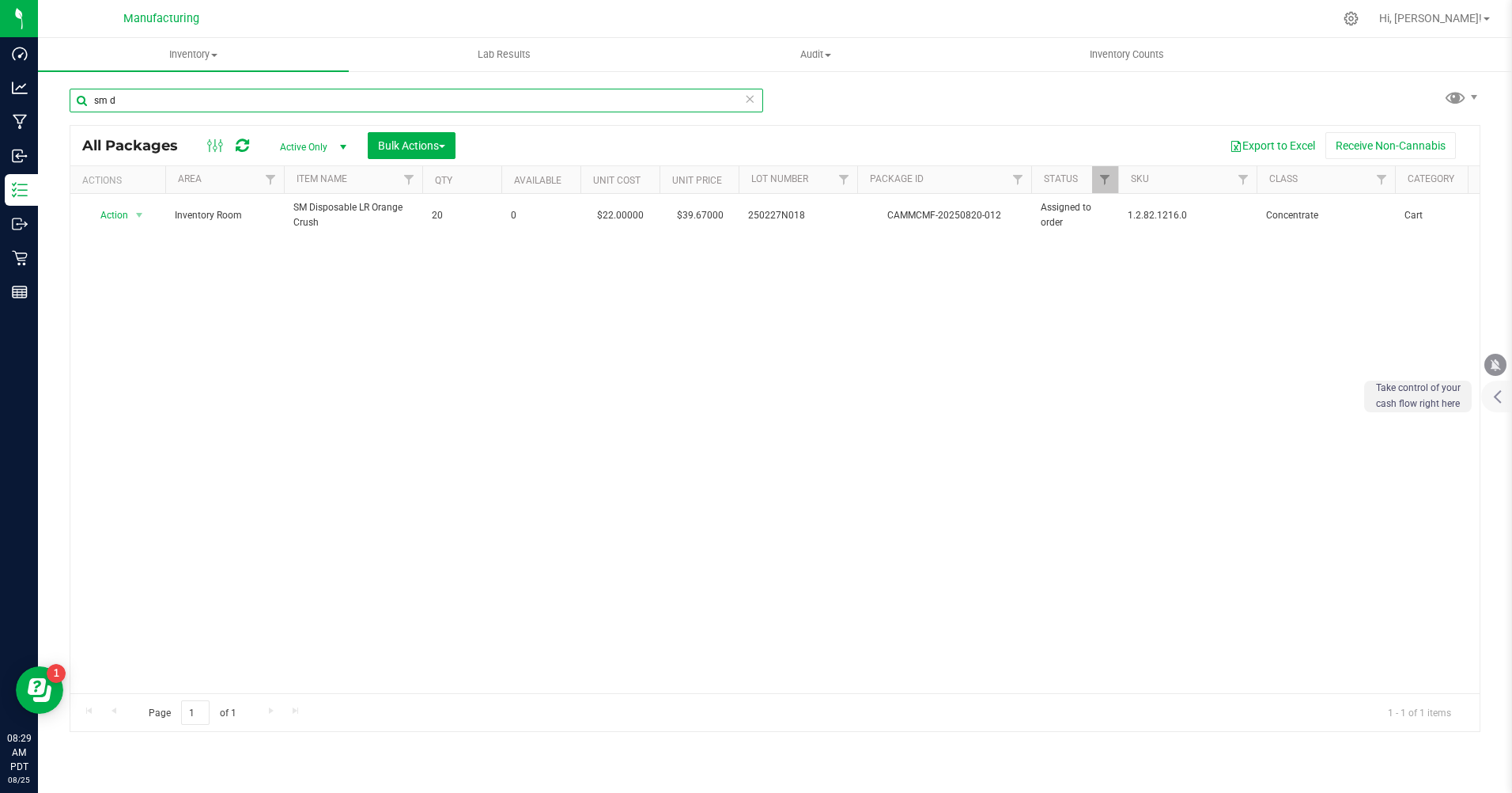
type input "sm d"
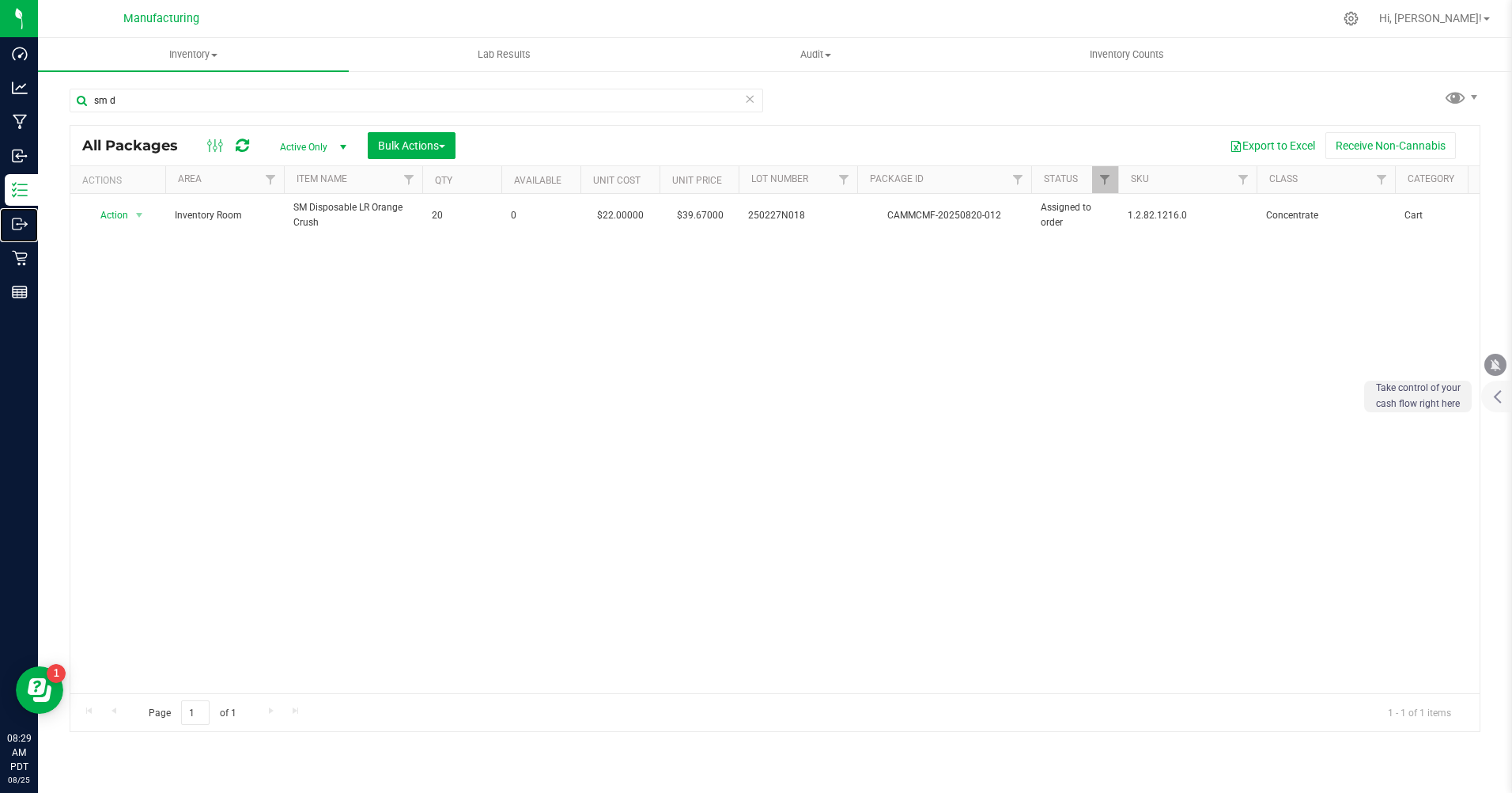
click at [0, 0] on p "Outbound" at bounding box center [0, 0] width 0 height 0
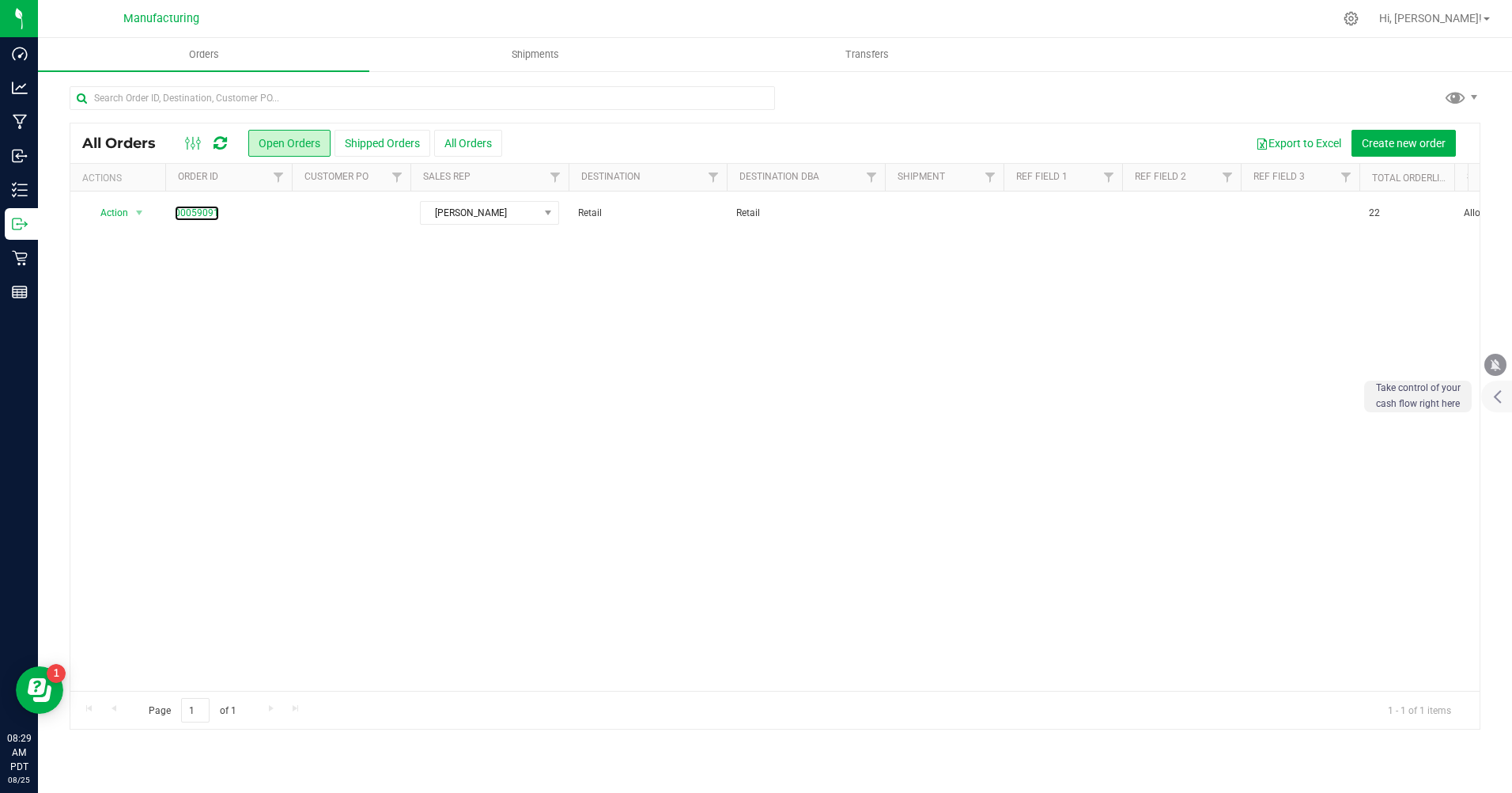
click at [201, 210] on link "00059091" at bounding box center [197, 212] width 44 height 15
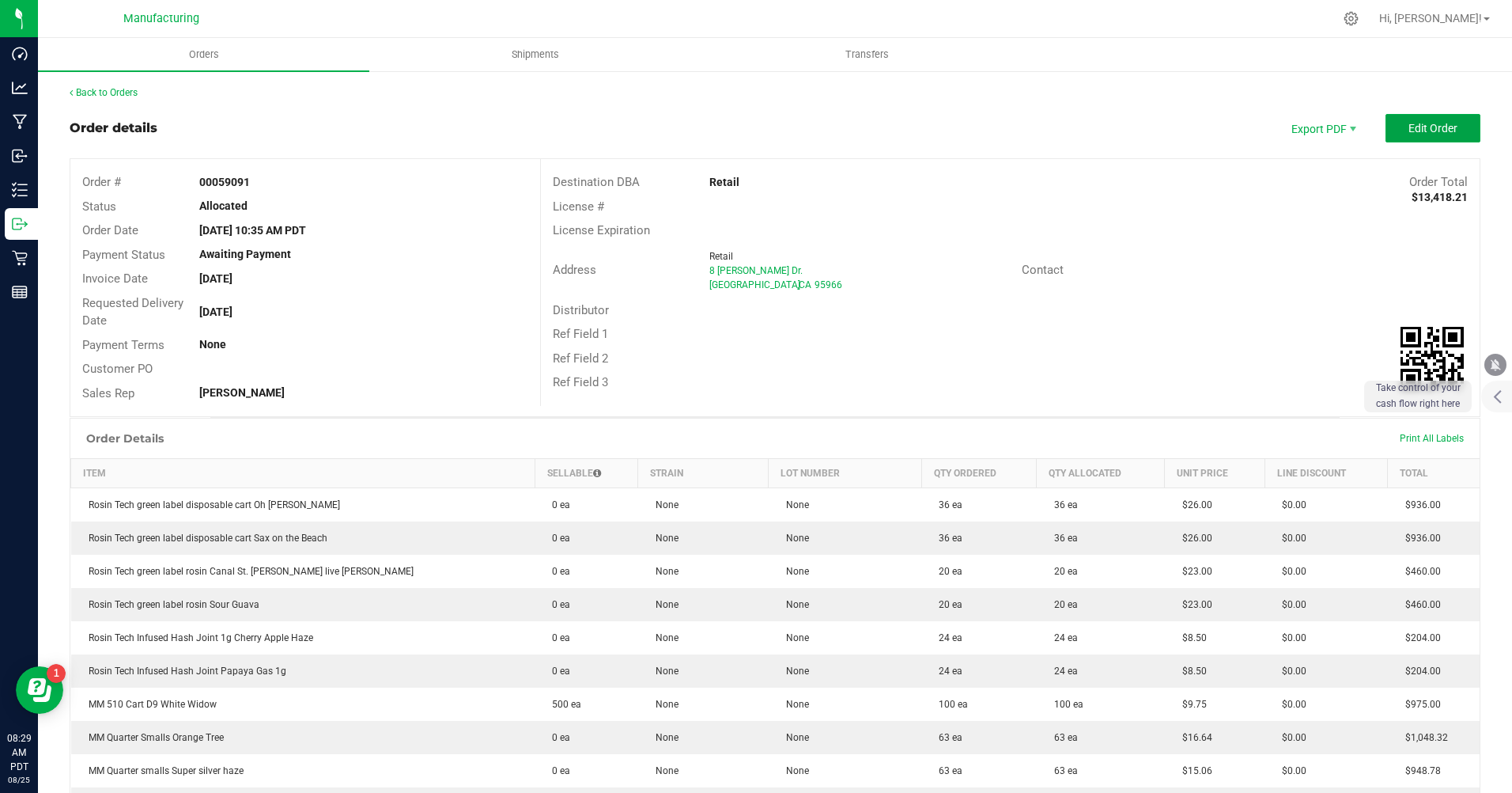
click at [1415, 125] on span "Edit Order" at bounding box center [1434, 127] width 49 height 13
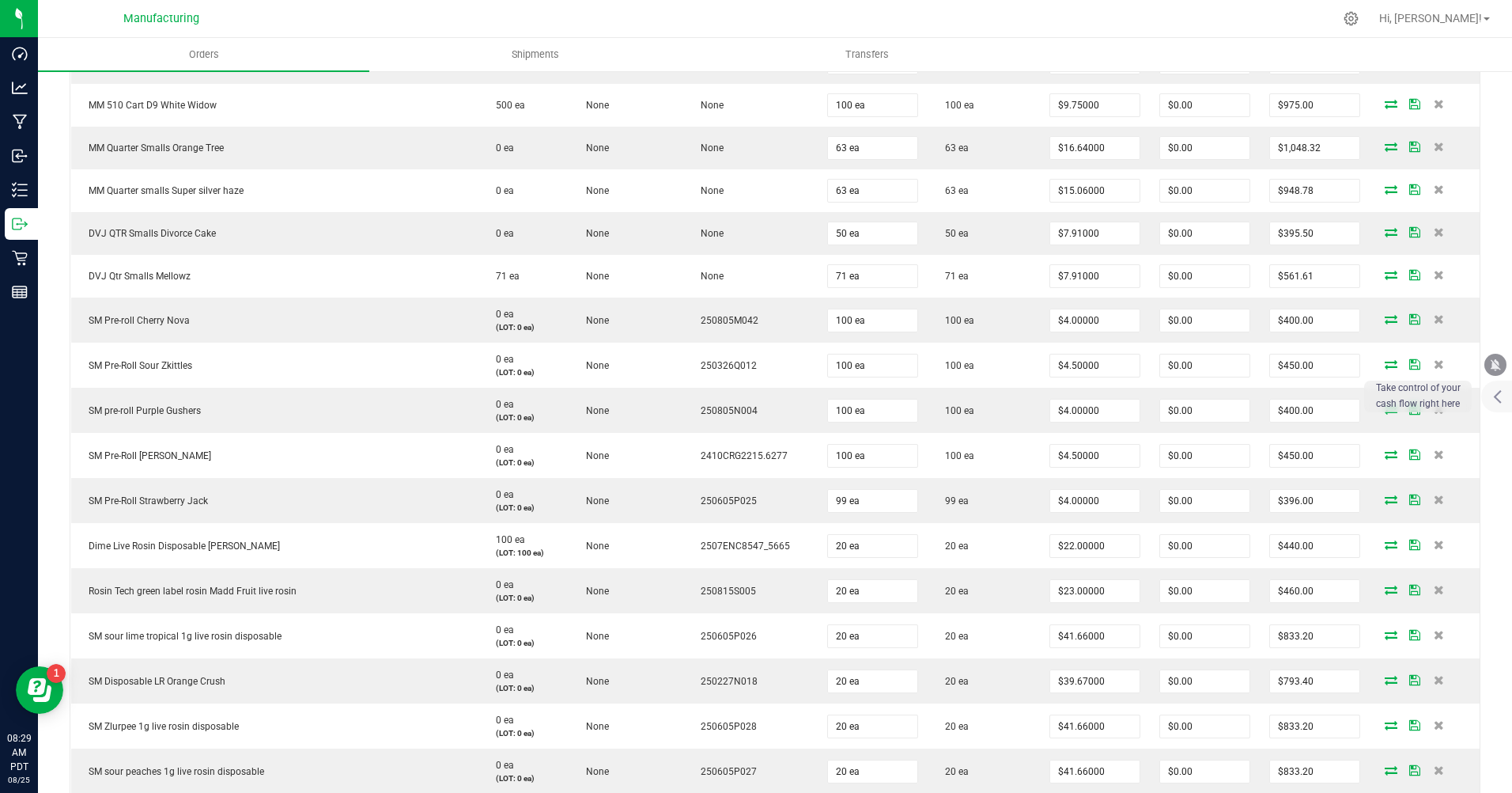
scroll to position [712, 0]
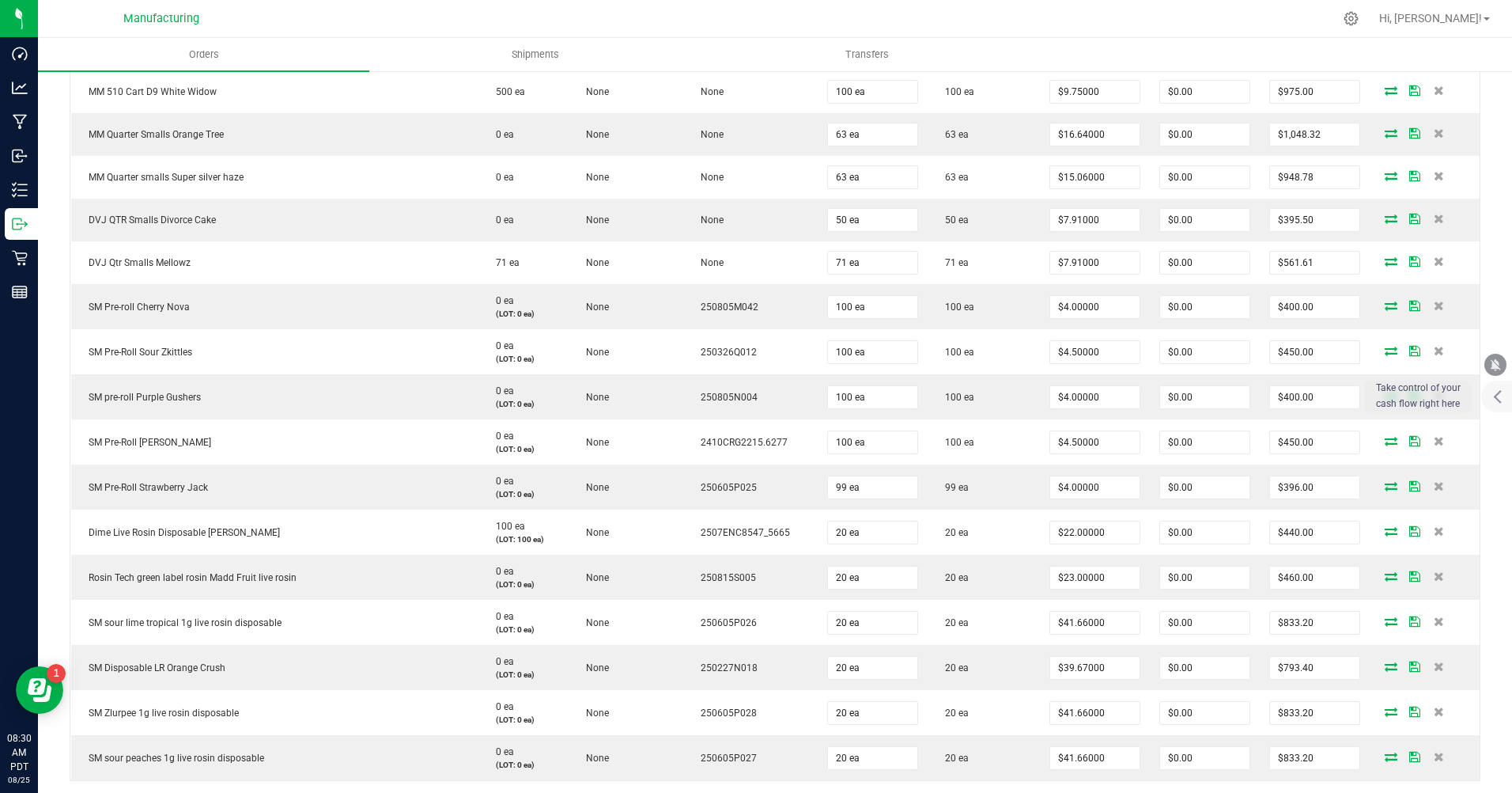
type input "41.66"
click at [1067, 624] on input "41.66" at bounding box center [1094, 623] width 89 height 23
type input "$22.00000"
type input "$440.00"
type input "39.67"
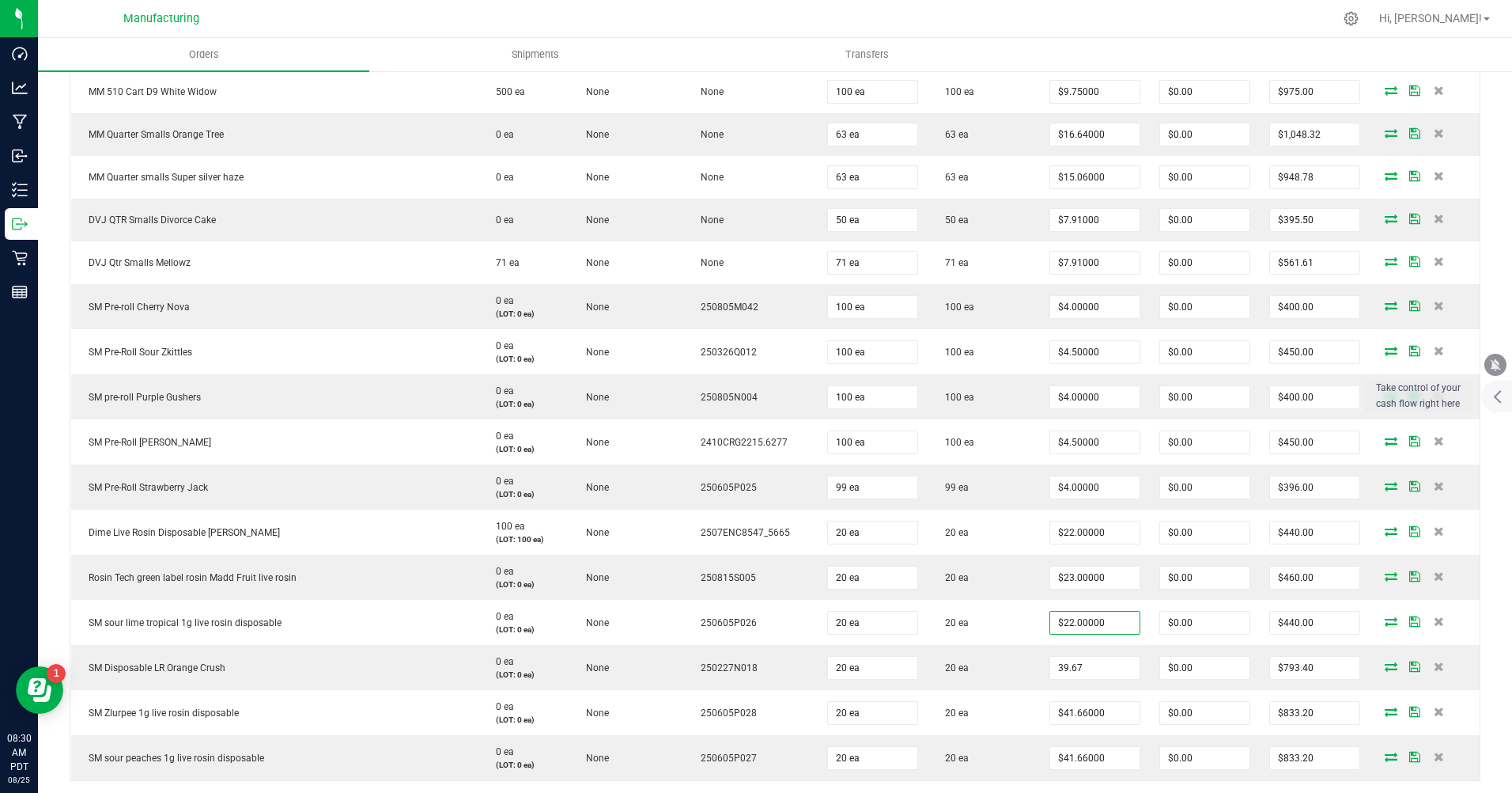
click at [1066, 667] on input "39.67" at bounding box center [1094, 668] width 89 height 23
type input "$22.00000"
type input "$440.00"
type input "41.66"
click at [1063, 711] on input "41.66" at bounding box center [1094, 713] width 89 height 23
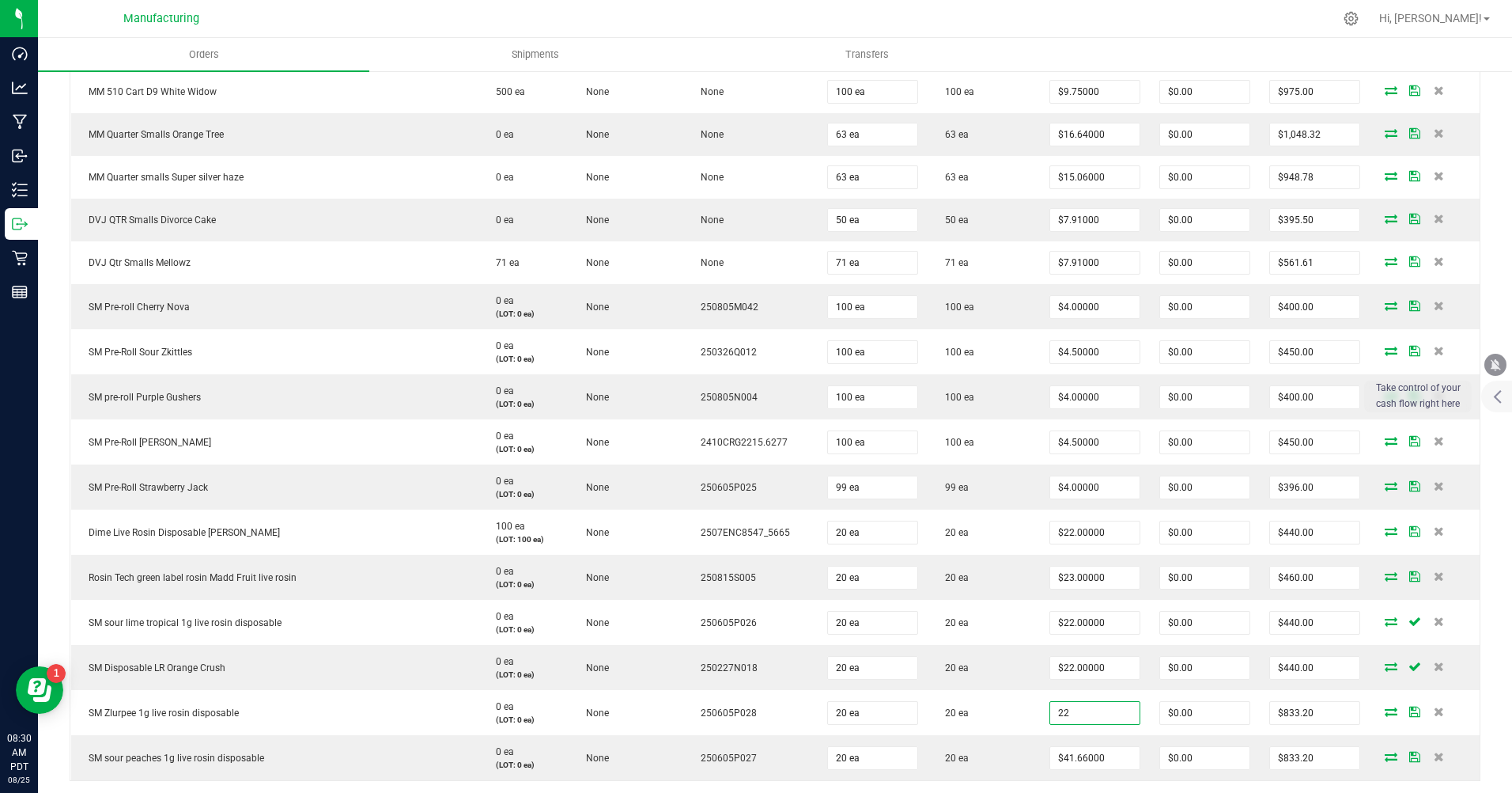
type input "$22.00000"
type input "$440.00"
type input "41.66"
click at [1063, 754] on input "41.66" at bounding box center [1094, 758] width 89 height 23
type input "$22.00000"
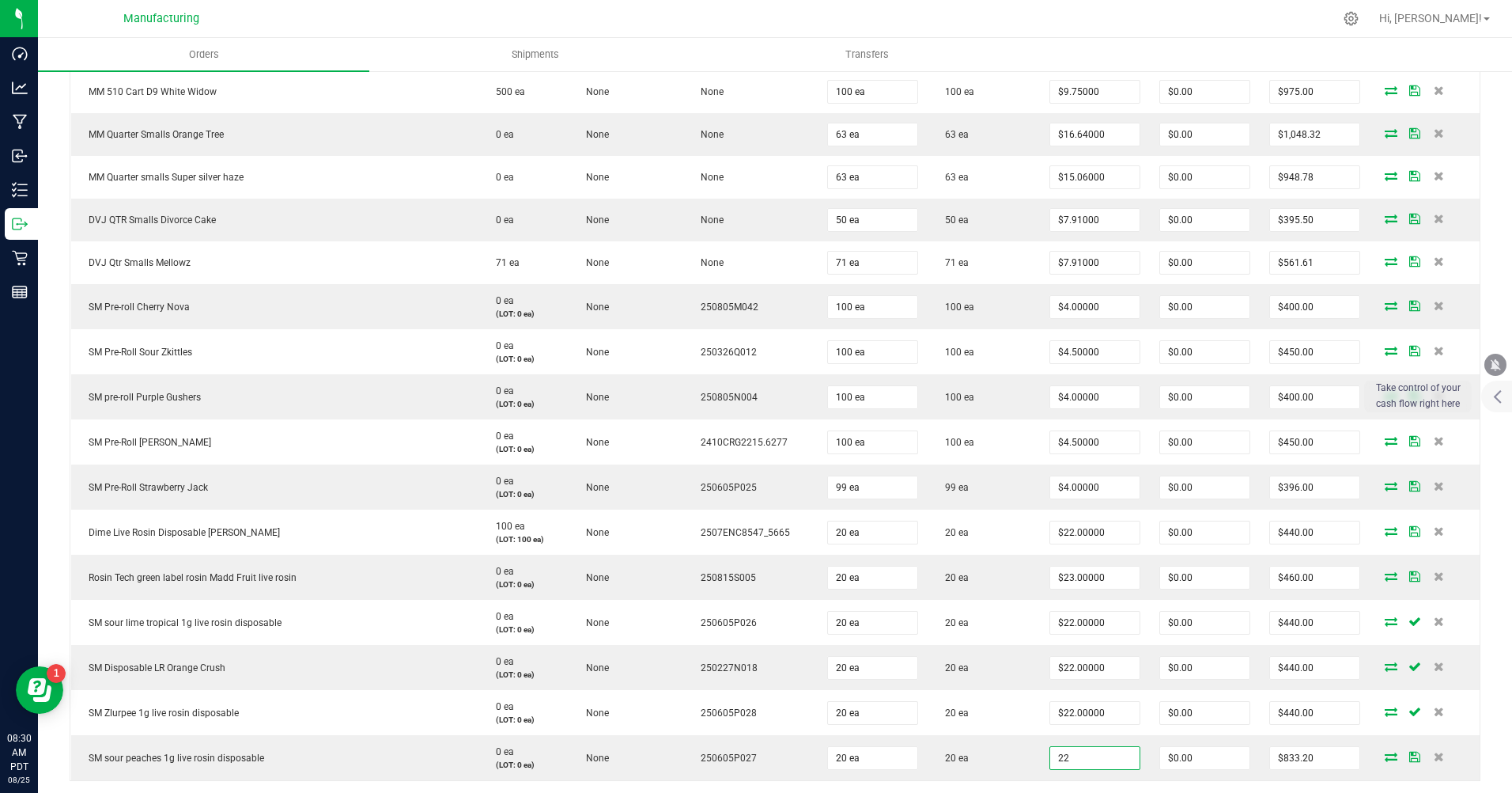
type input "$440.00"
click at [1065, 788] on div "Order Details Print All Labels Item Sellable Strain Lot Number Qty Ordered Qty …" at bounding box center [775, 293] width 1411 height 1098
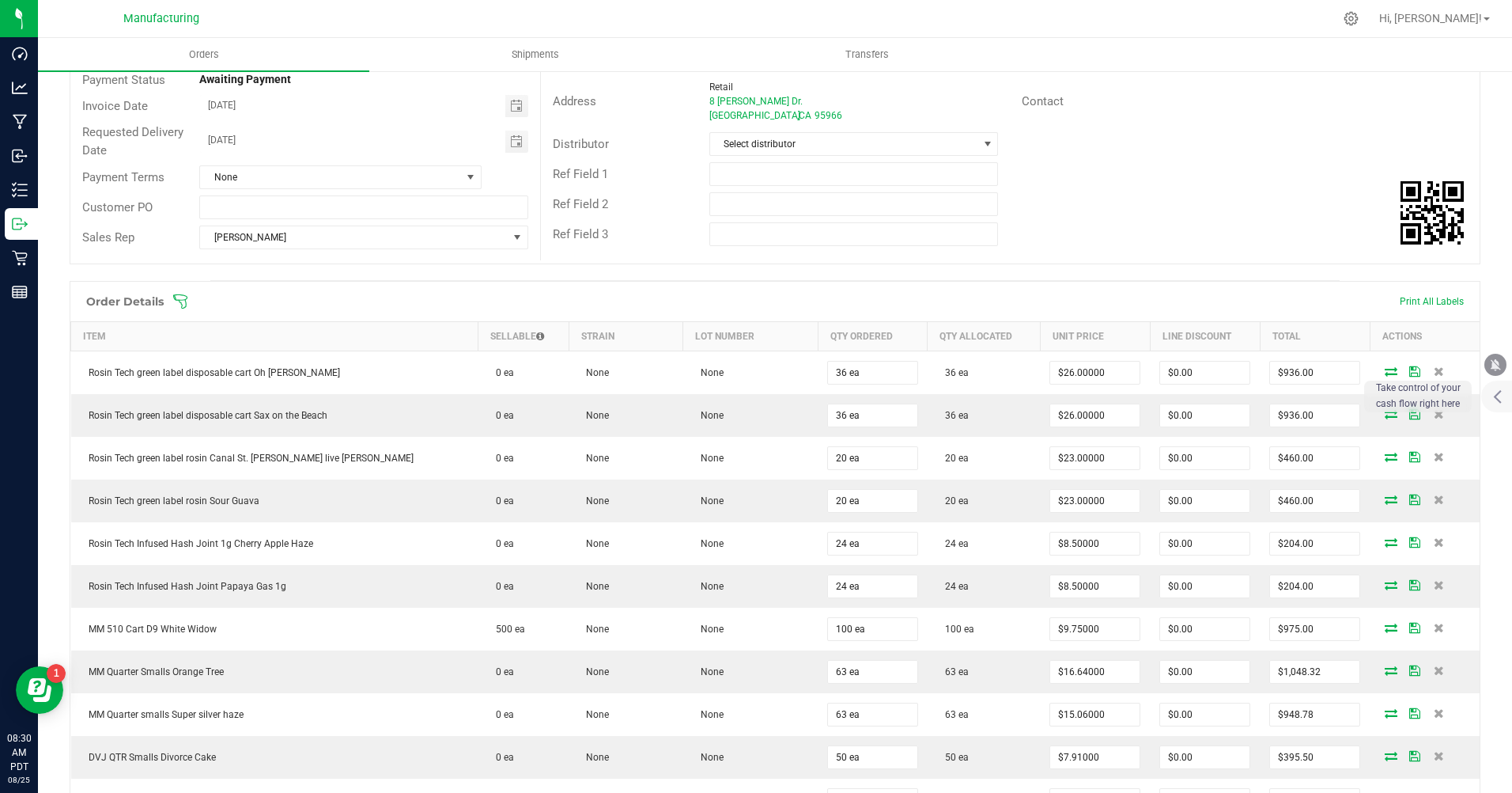
scroll to position [0, 0]
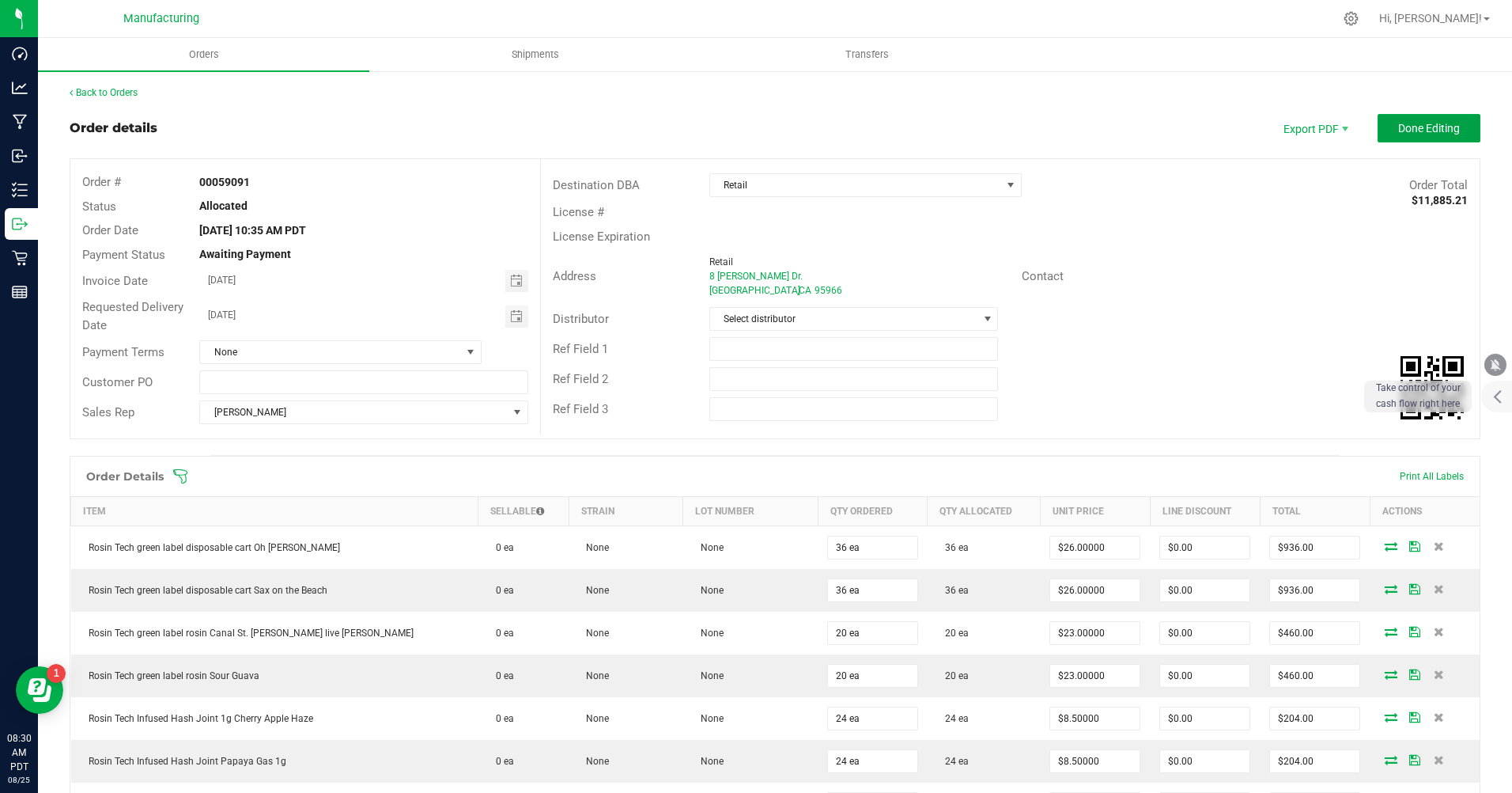
click at [1393, 137] on button "Done Editing" at bounding box center [1429, 127] width 103 height 28
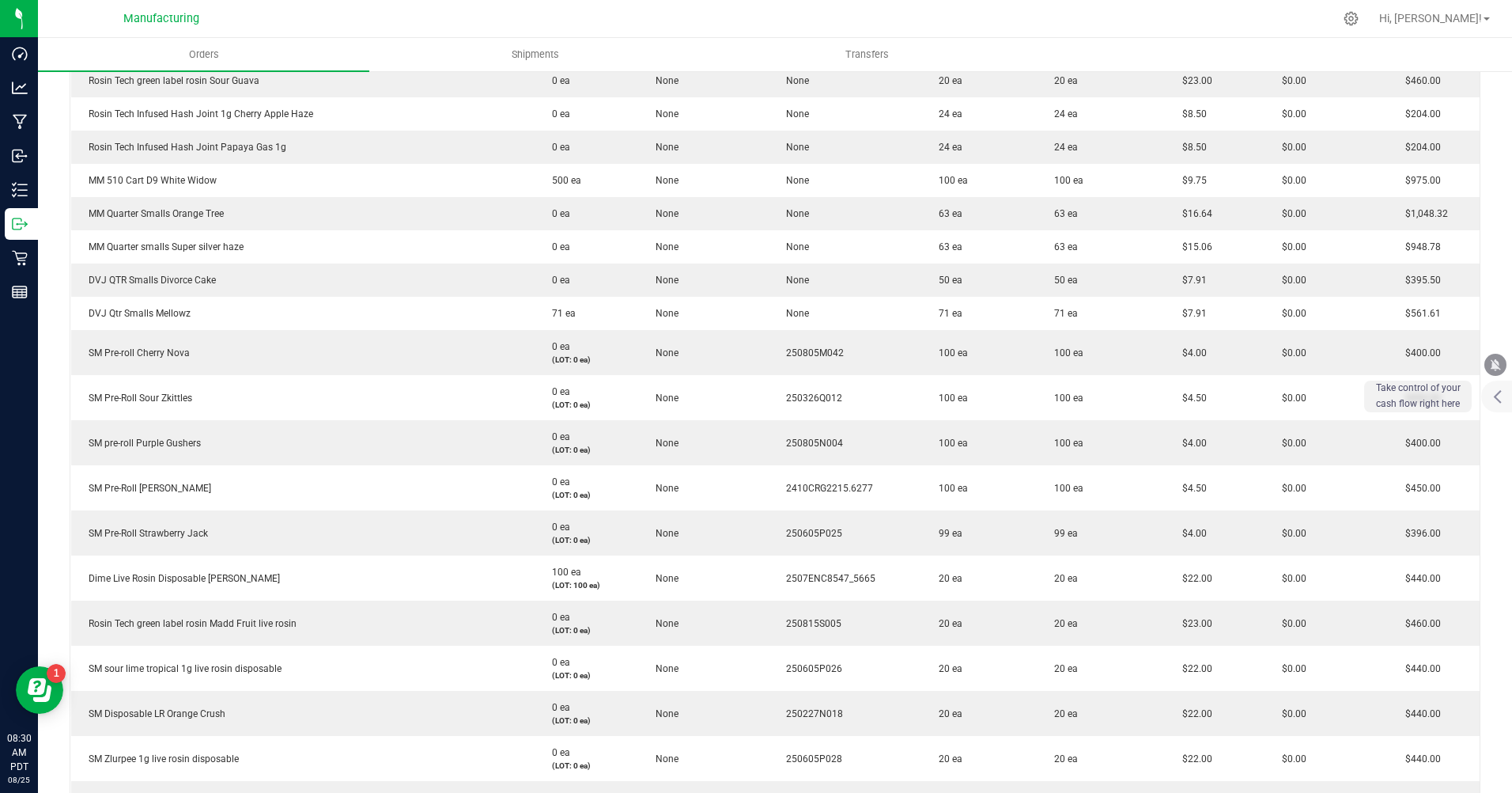
scroll to position [791, 0]
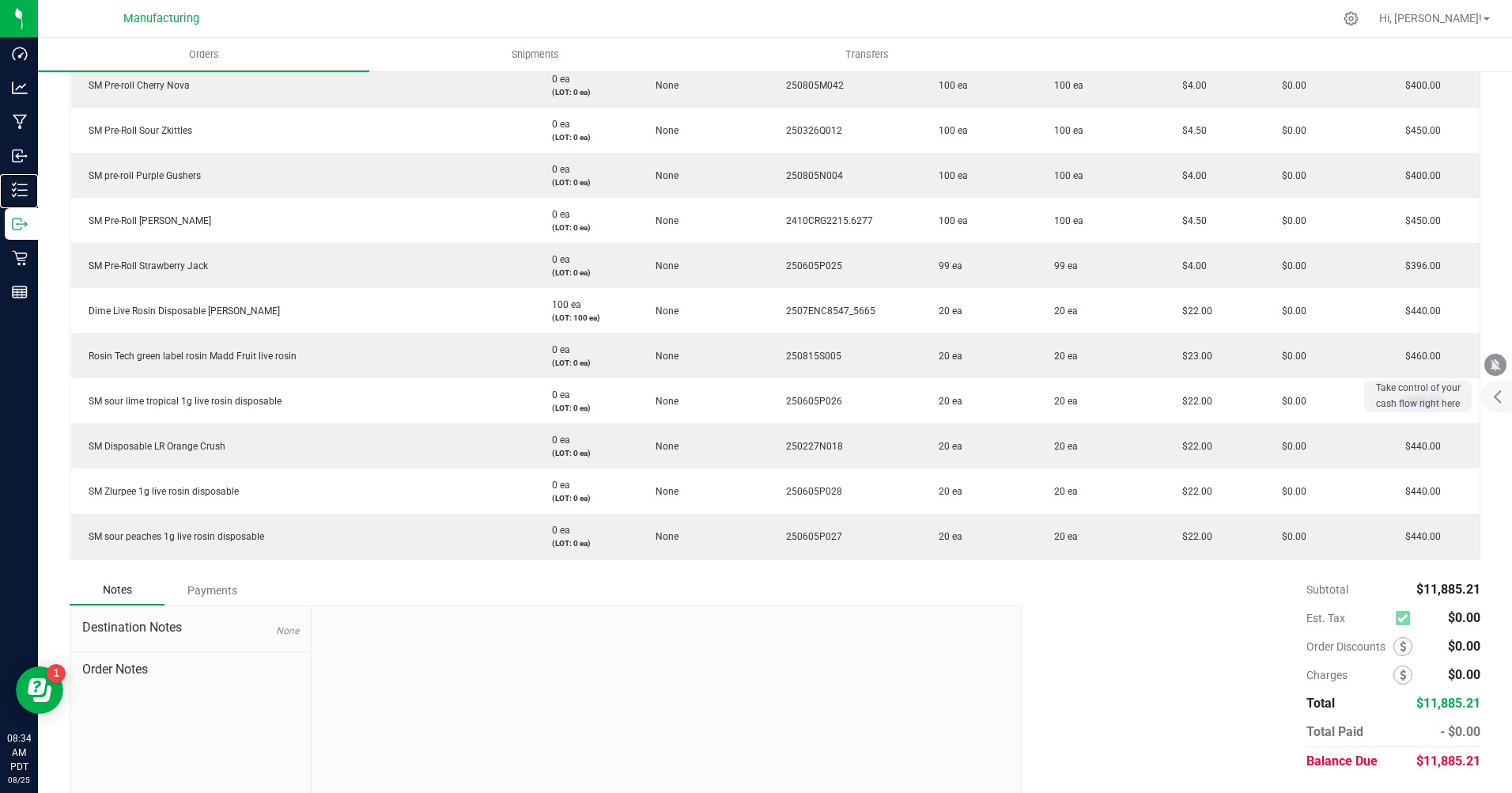
click at [0, 0] on p "Inventory" at bounding box center [0, 0] width 0 height 0
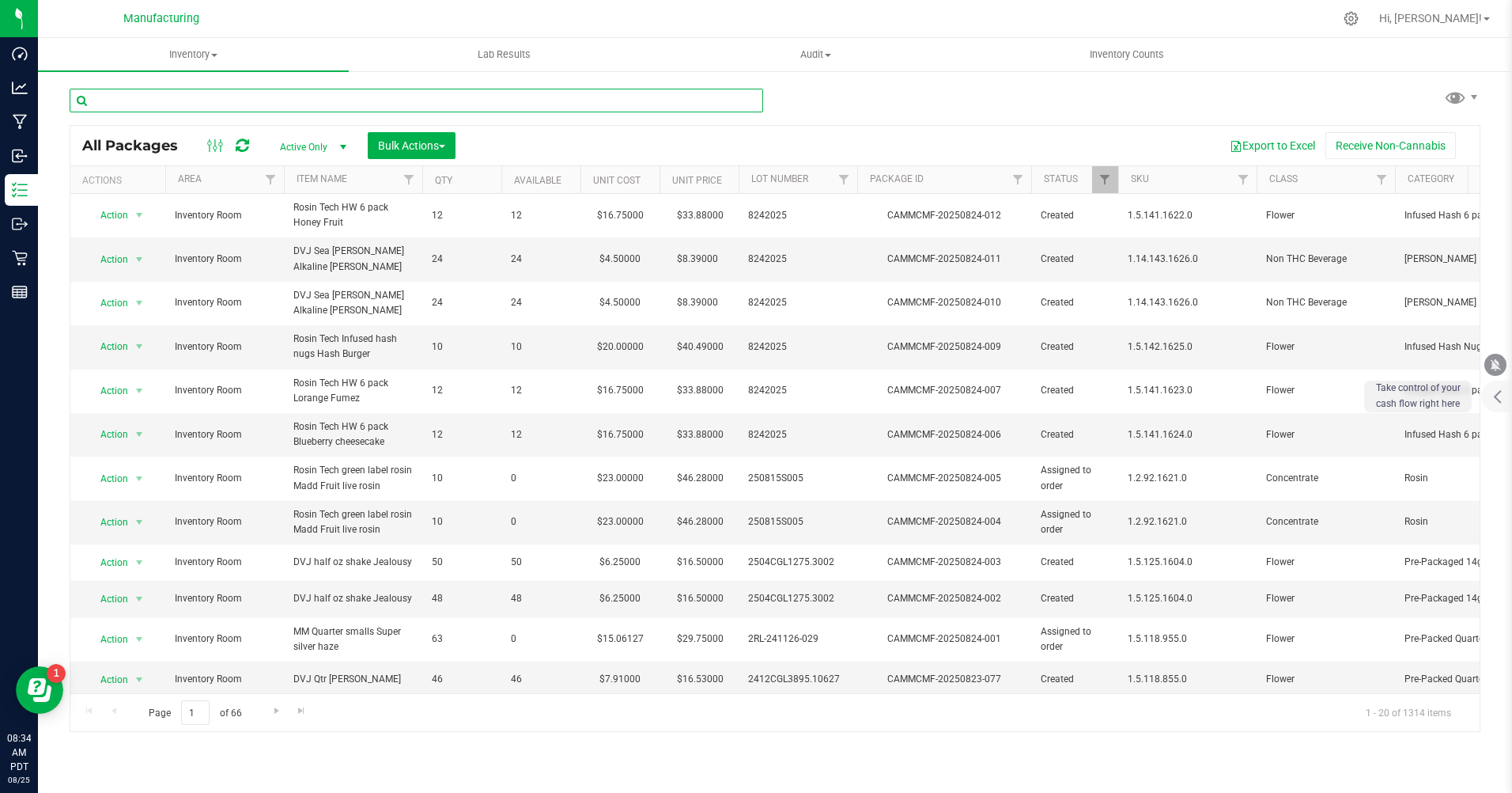
click at [148, 93] on input "text" at bounding box center [416, 101] width 694 height 23
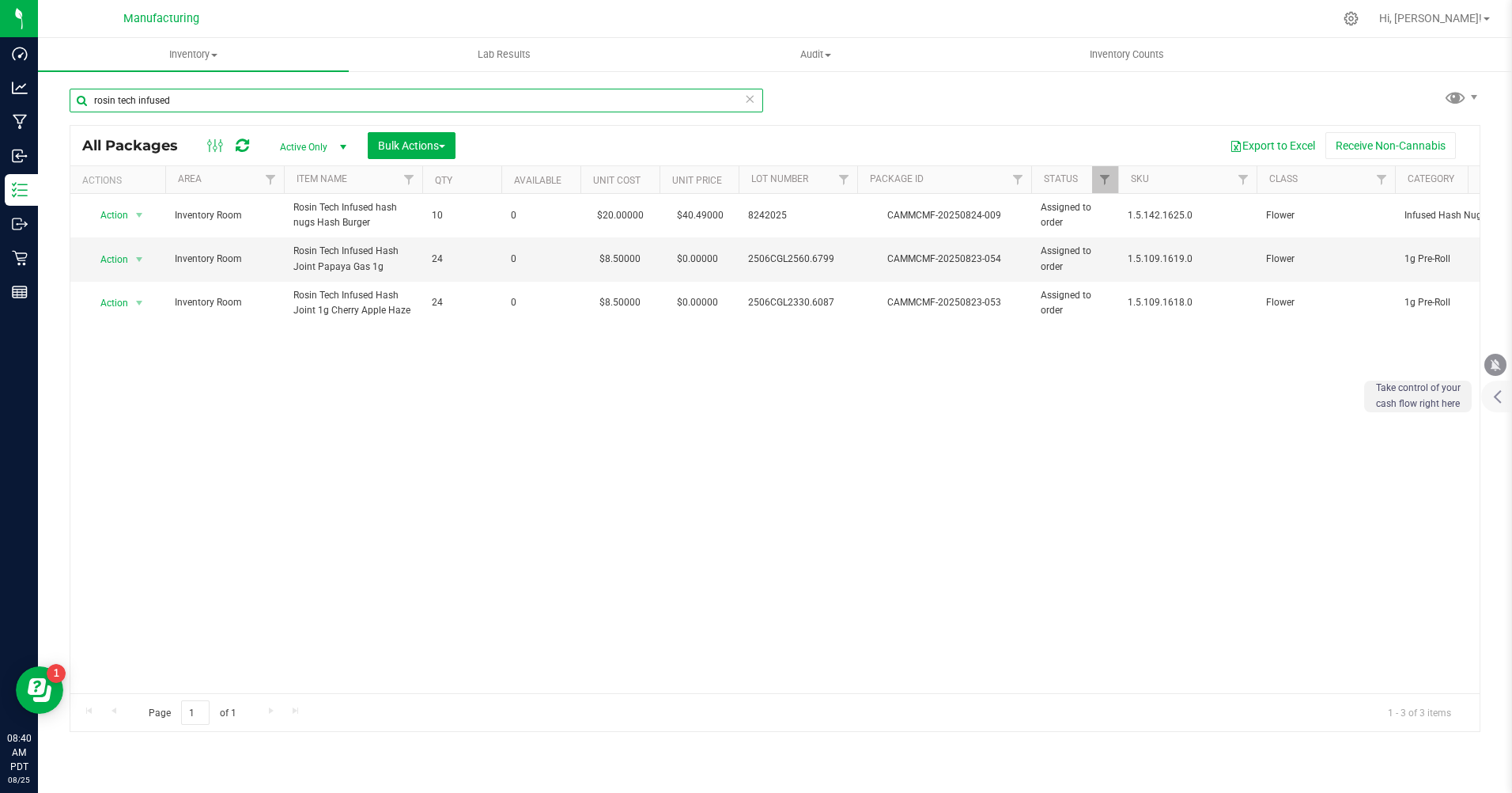
type input "rosin tech infused"
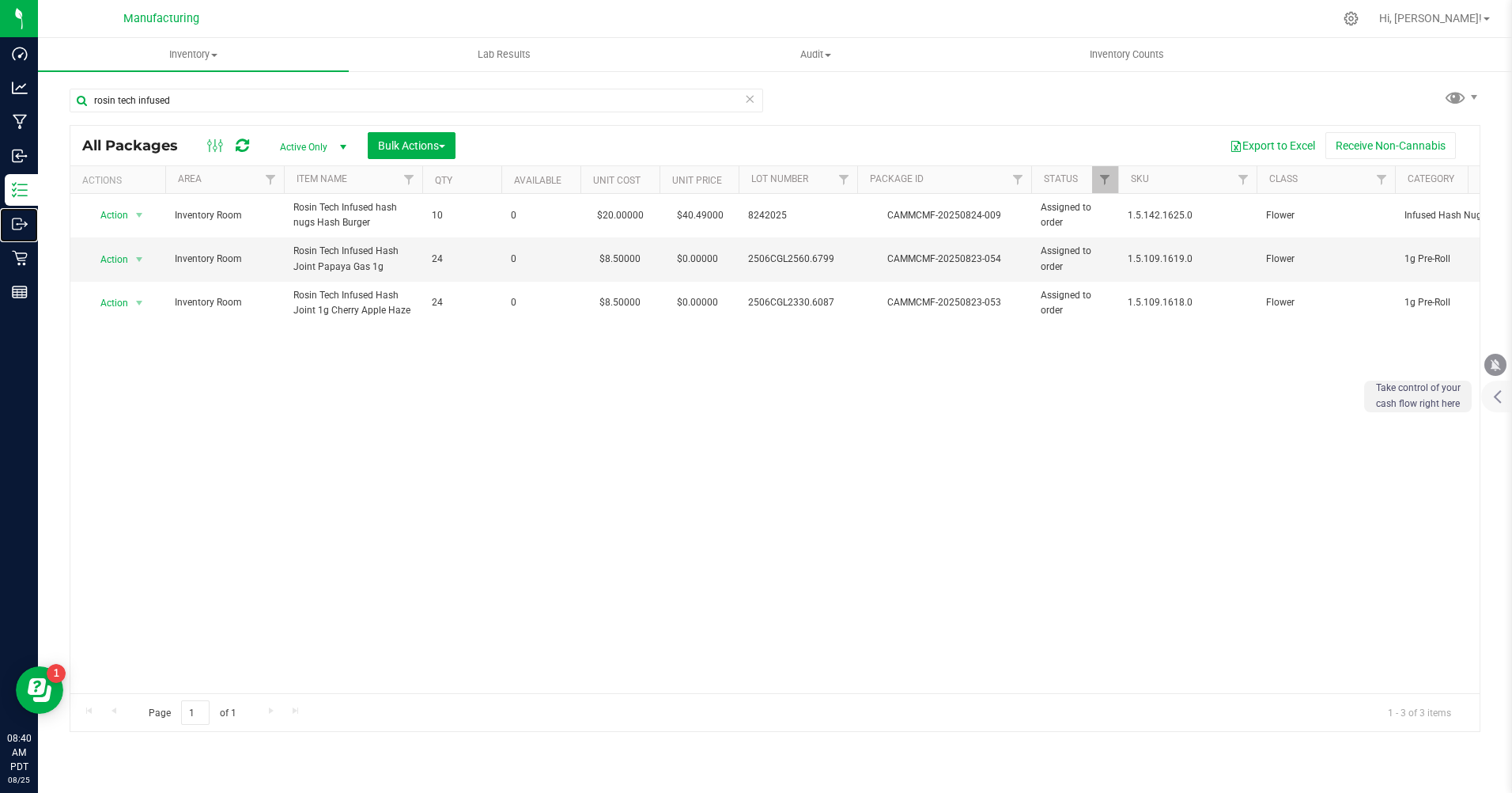
click at [0, 0] on p "Outbound" at bounding box center [0, 0] width 0 height 0
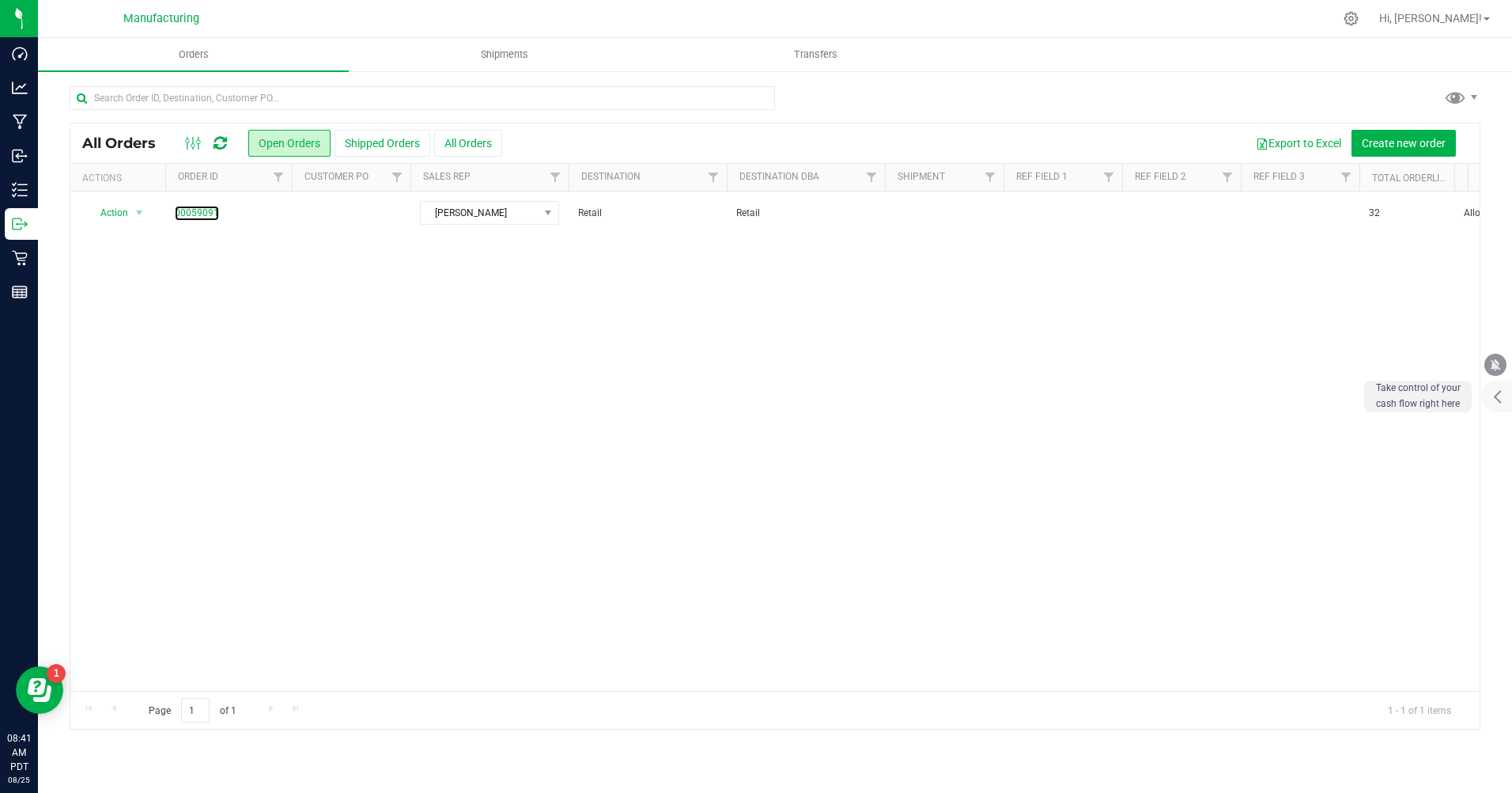
click at [201, 210] on link "00059091" at bounding box center [197, 212] width 44 height 15
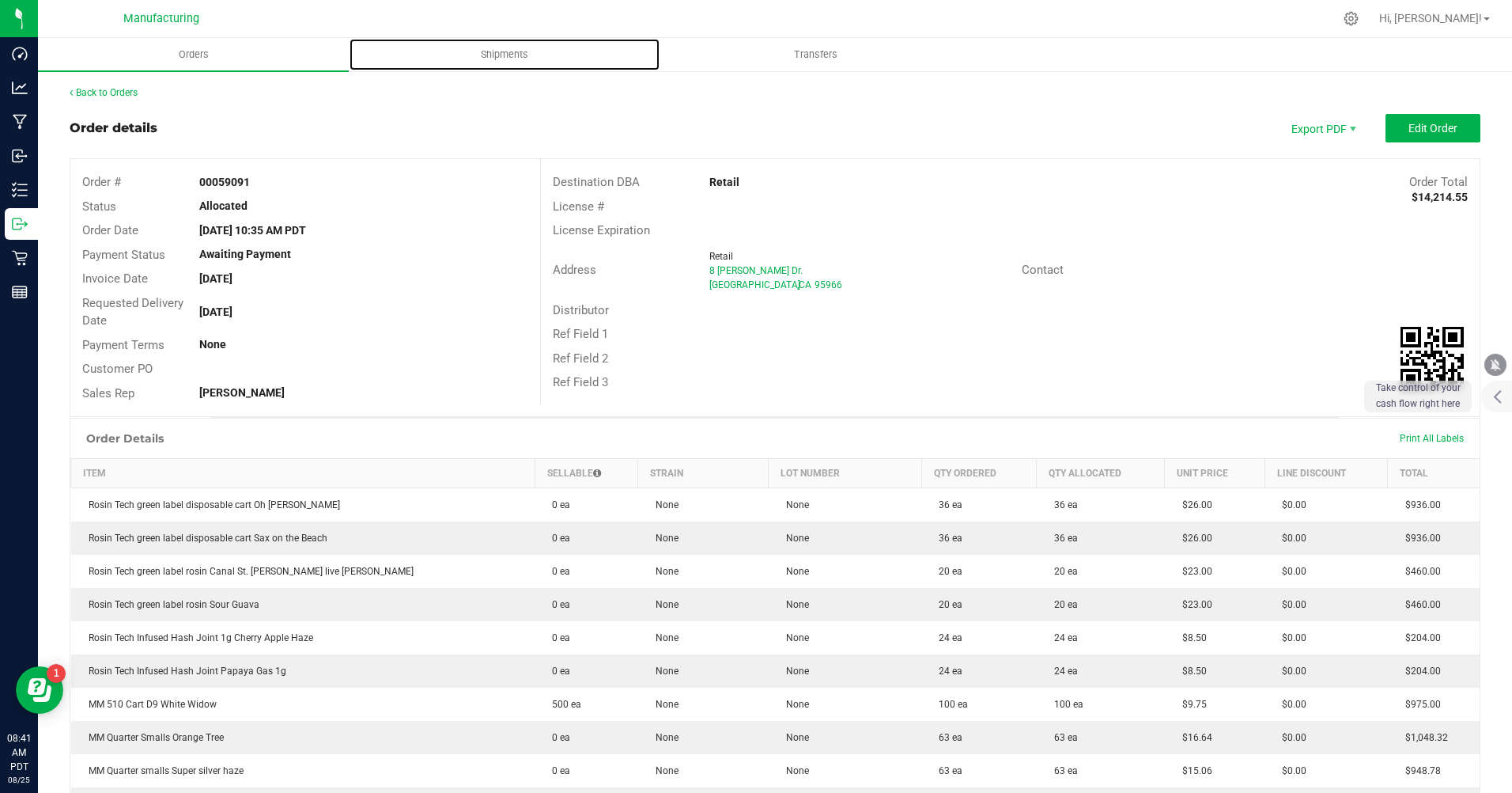
click at [508, 59] on span "Shipments" at bounding box center [505, 54] width 90 height 15
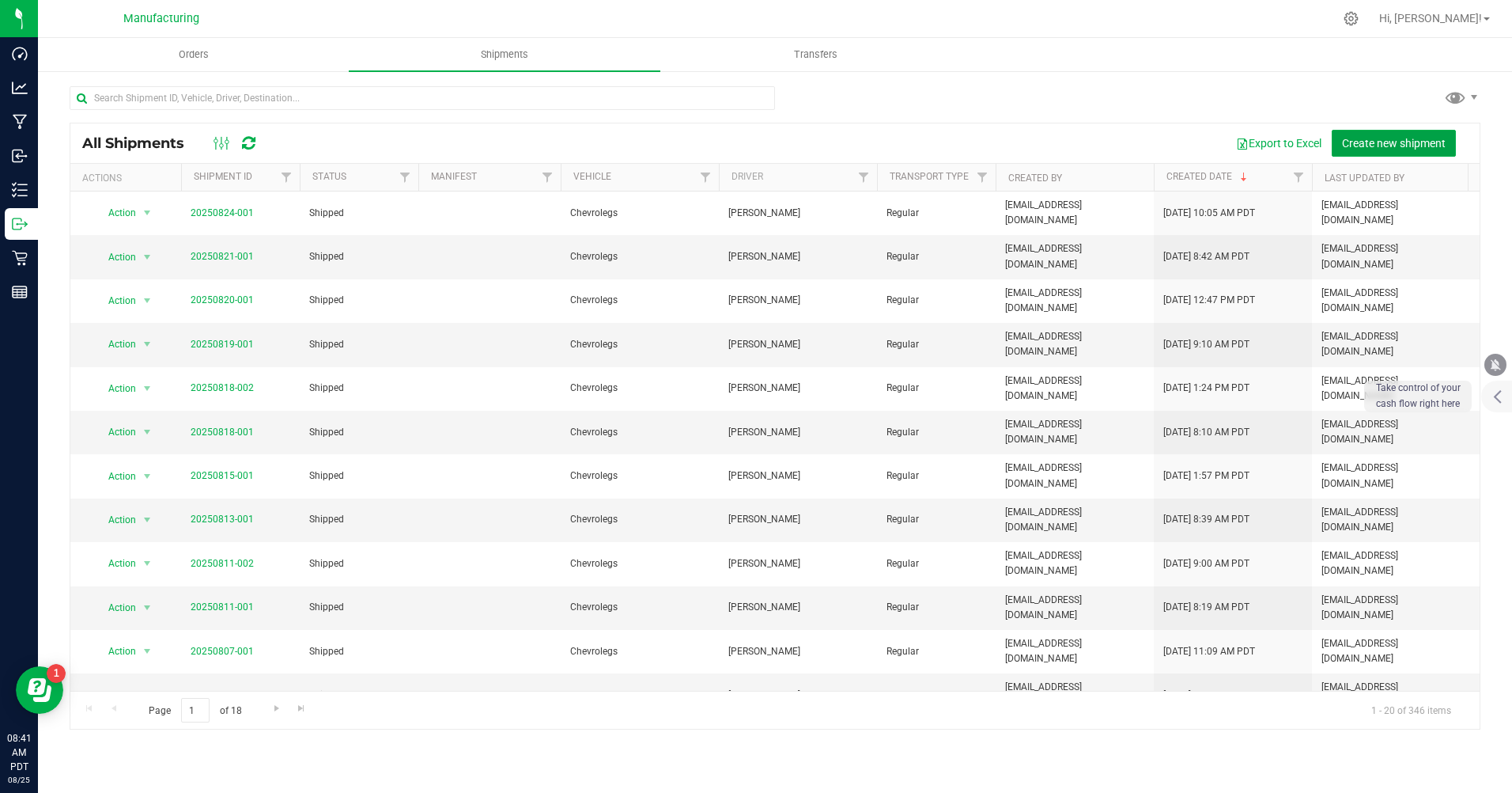
click at [1341, 140] on button "Create new shipment" at bounding box center [1394, 143] width 124 height 26
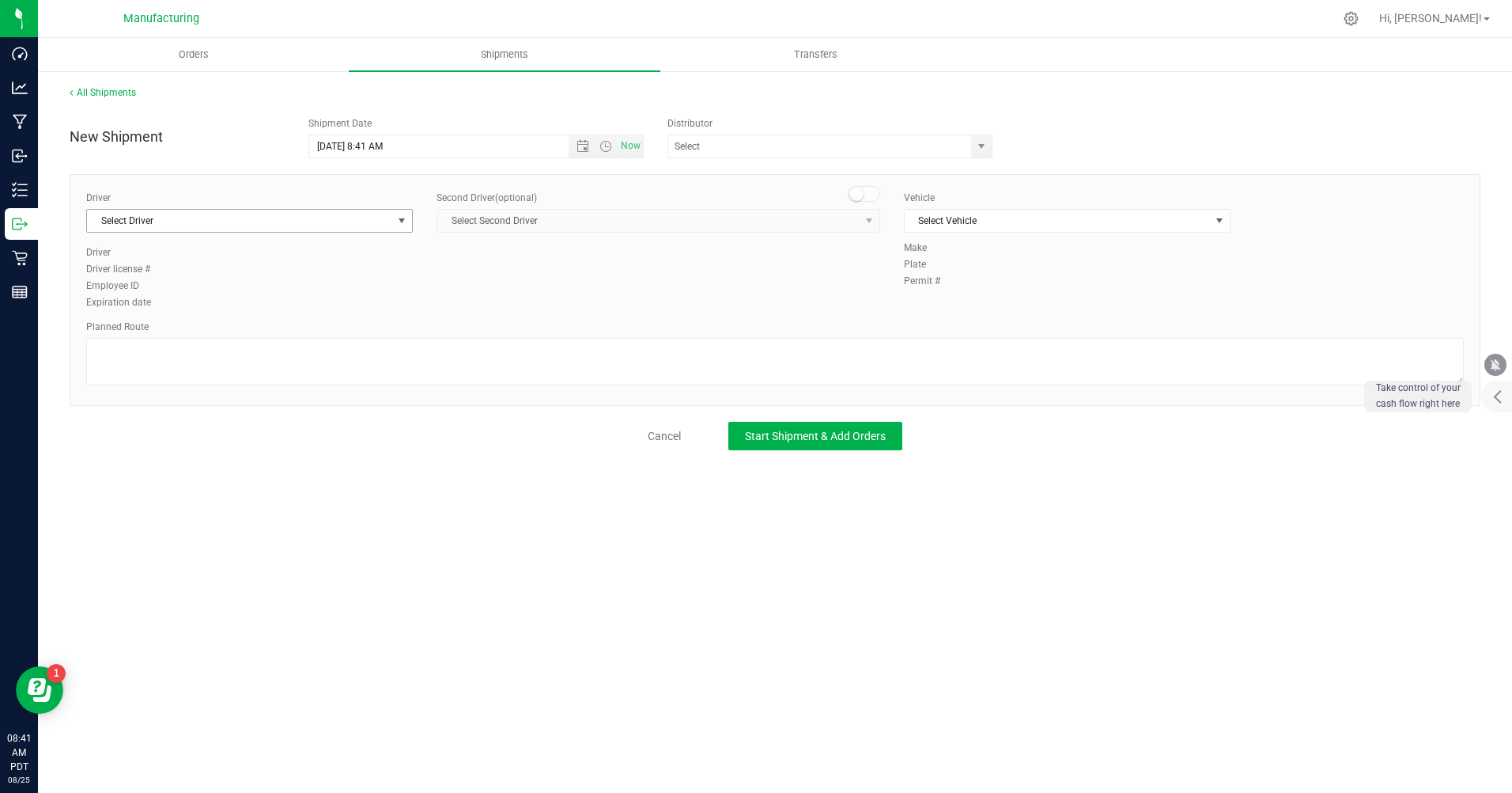
click at [233, 224] on span "Select Driver" at bounding box center [240, 220] width 305 height 23
click at [186, 287] on li "[PERSON_NAME]" at bounding box center [250, 287] width 325 height 23
click at [939, 221] on span "Select Vehicle" at bounding box center [1058, 220] width 305 height 23
click at [952, 254] on li "Chevrolegs" at bounding box center [1068, 248] width 325 height 23
click at [837, 438] on span "Start Shipment & Add Orders" at bounding box center [815, 436] width 141 height 13
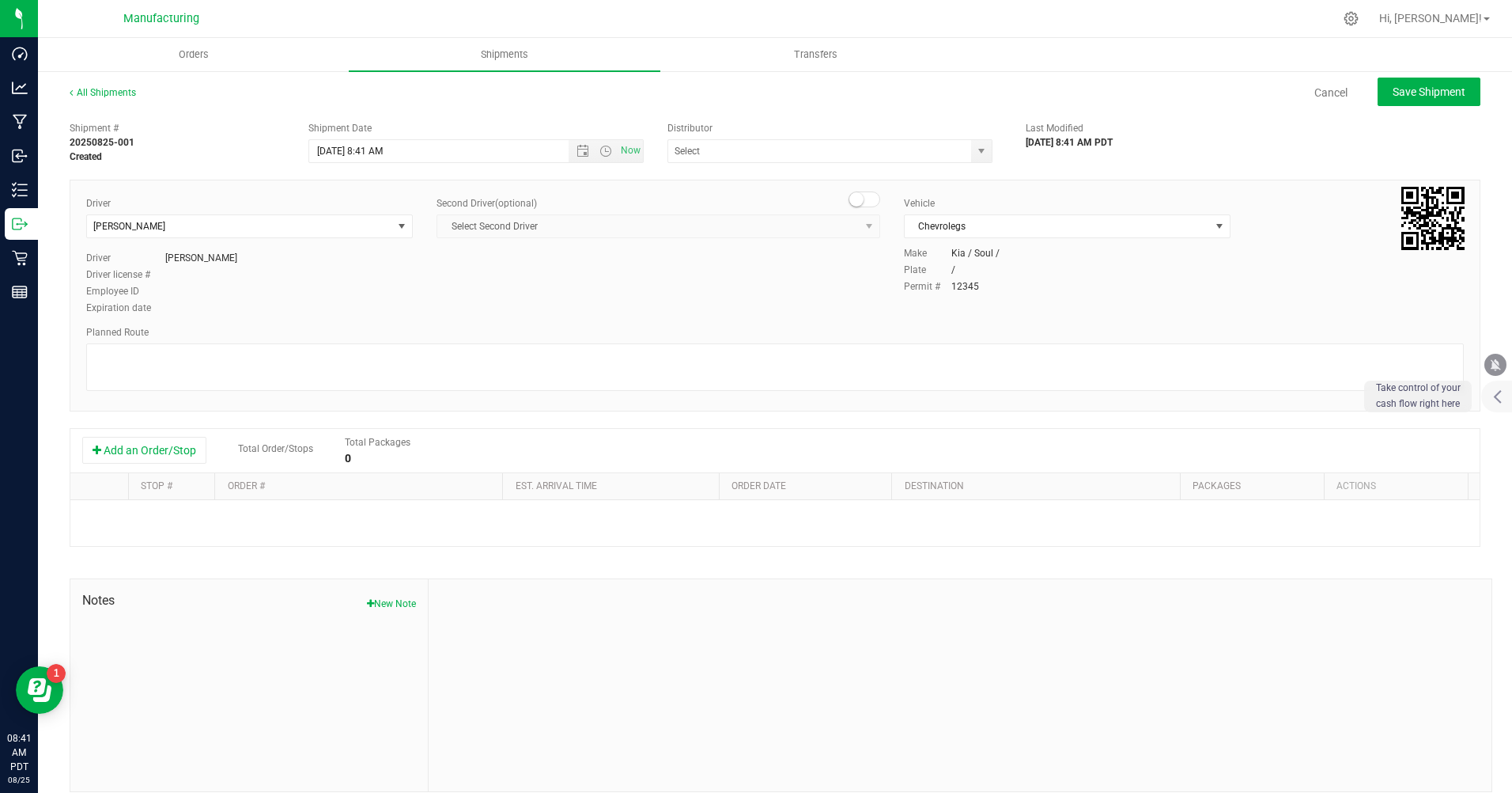
click at [141, 452] on button "Add an Order/Stop" at bounding box center [144, 449] width 124 height 26
click at [291, 531] on span "Select order" at bounding box center [350, 520] width 250 height 23
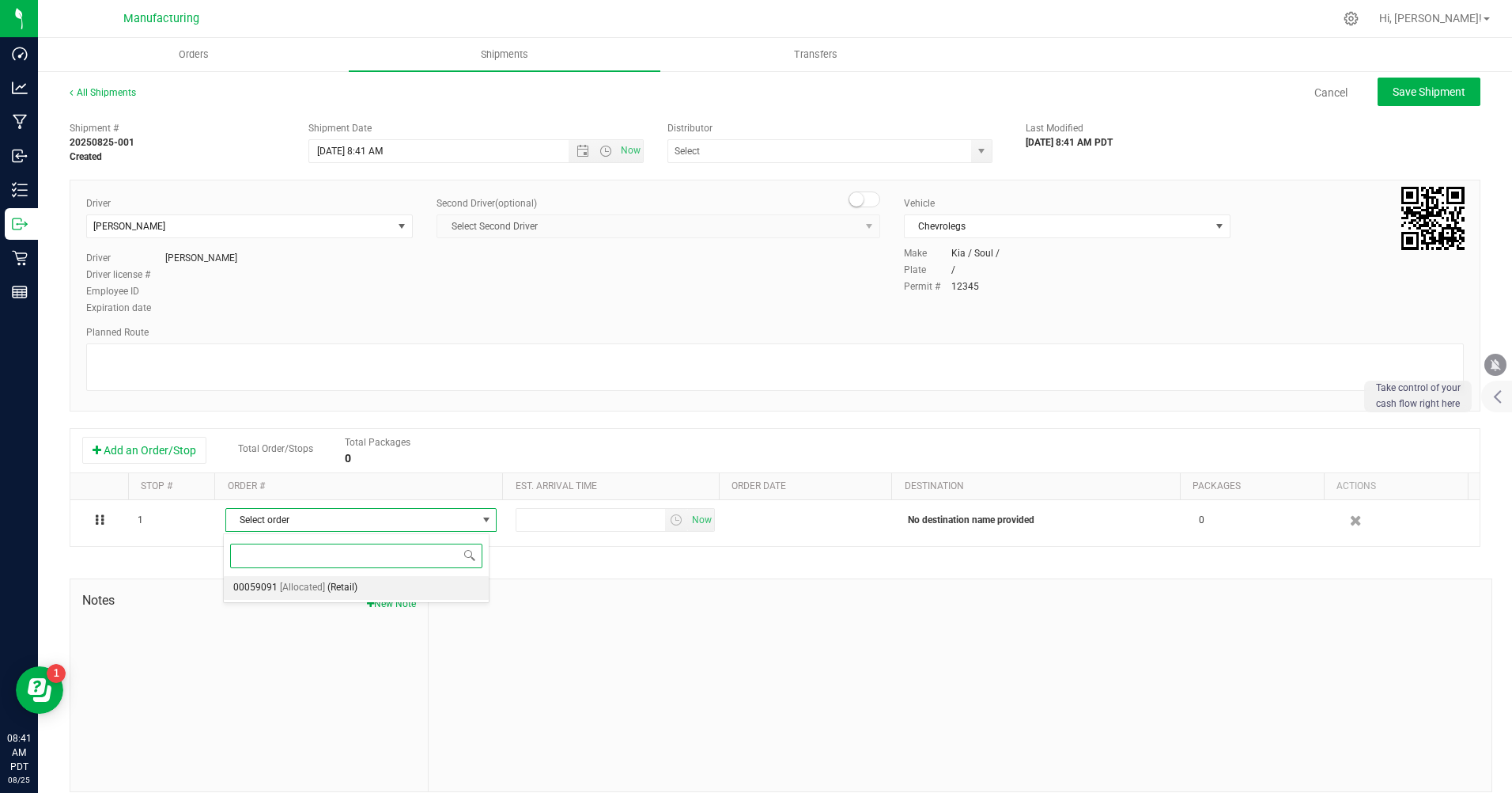
click at [266, 590] on span "00059091" at bounding box center [254, 587] width 44 height 21
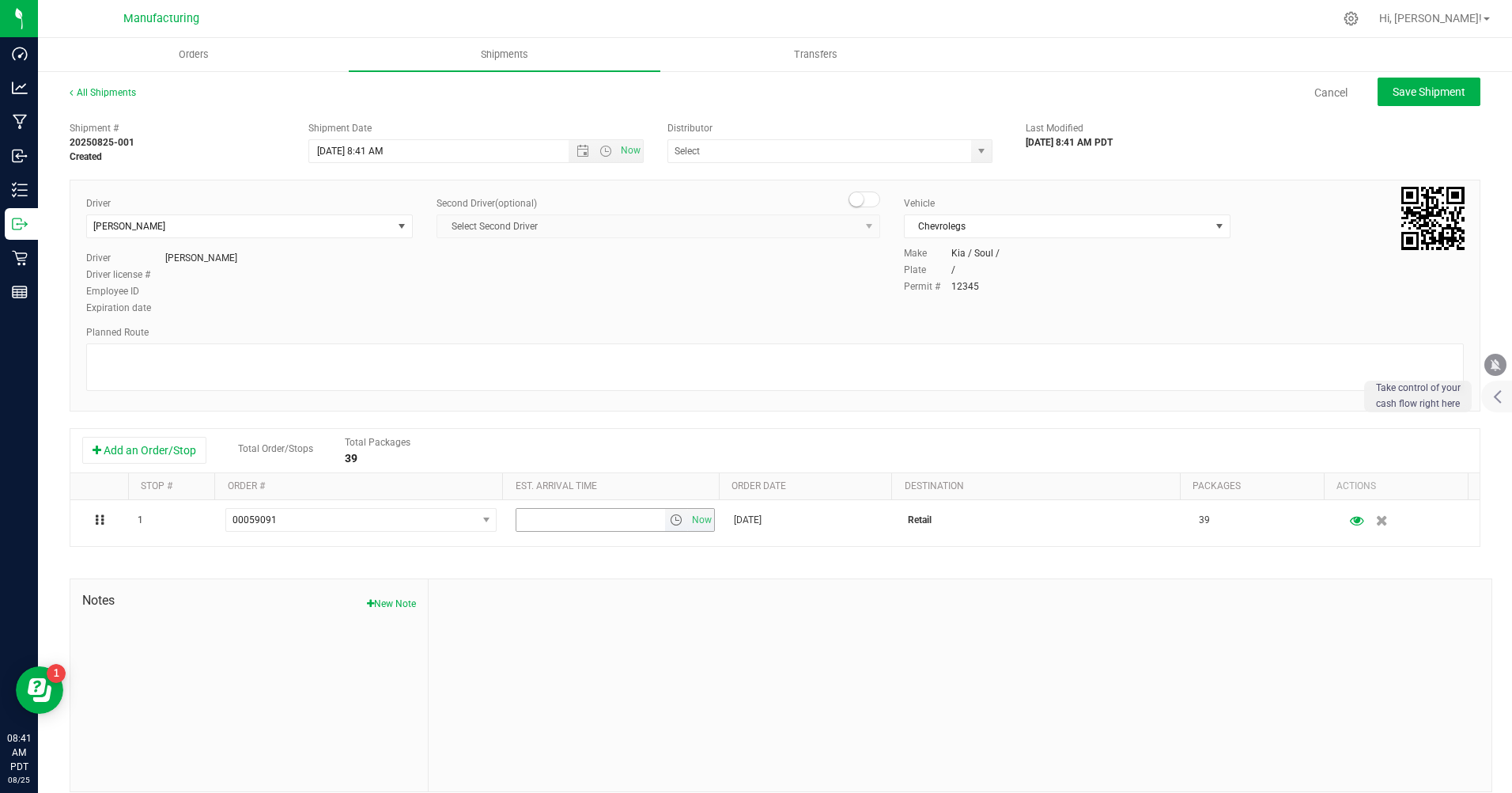
click at [691, 515] on span "Now" at bounding box center [701, 520] width 26 height 23
click at [1430, 85] on span "Save Shipment" at bounding box center [1429, 91] width 72 height 13
type input "[DATE] 3:41 PM"
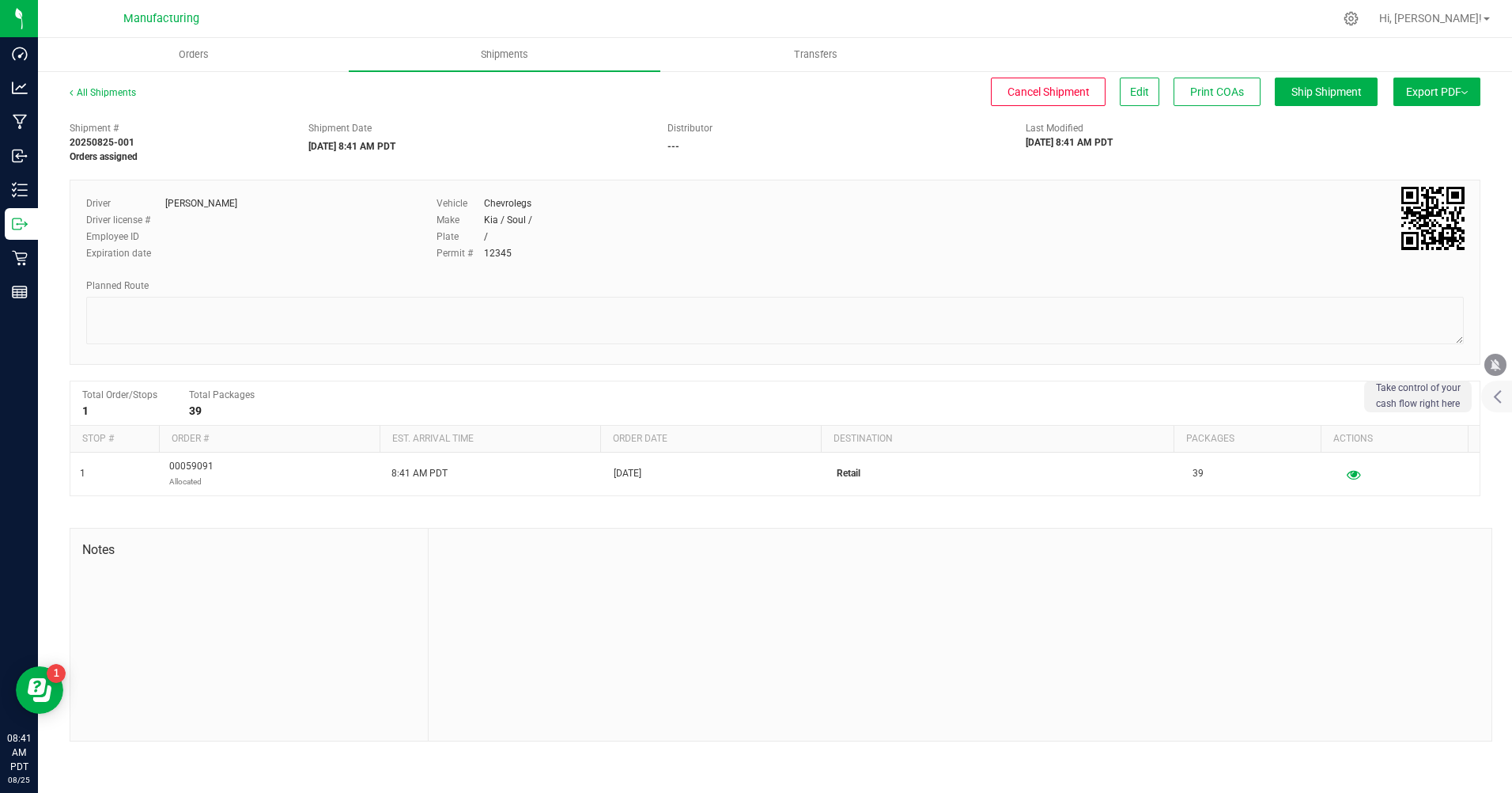
click at [1430, 84] on button "Export PDF" at bounding box center [1437, 91] width 87 height 28
click at [1419, 121] on span "Manifest by Package ID" at bounding box center [1414, 126] width 101 height 11
click at [1339, 91] on span "Ship Shipment" at bounding box center [1327, 91] width 70 height 13
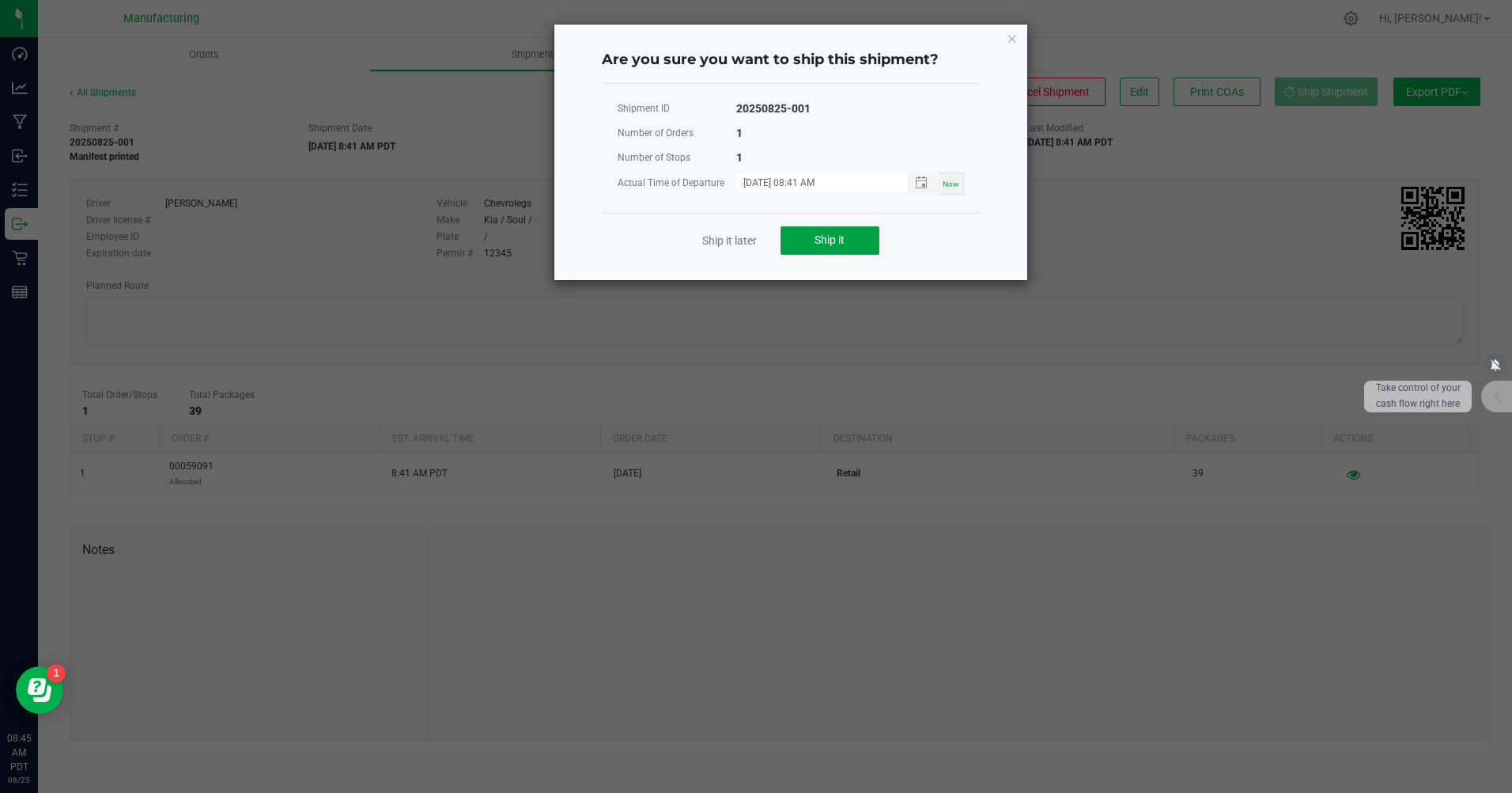
click at [811, 240] on button "Ship it" at bounding box center [830, 240] width 99 height 28
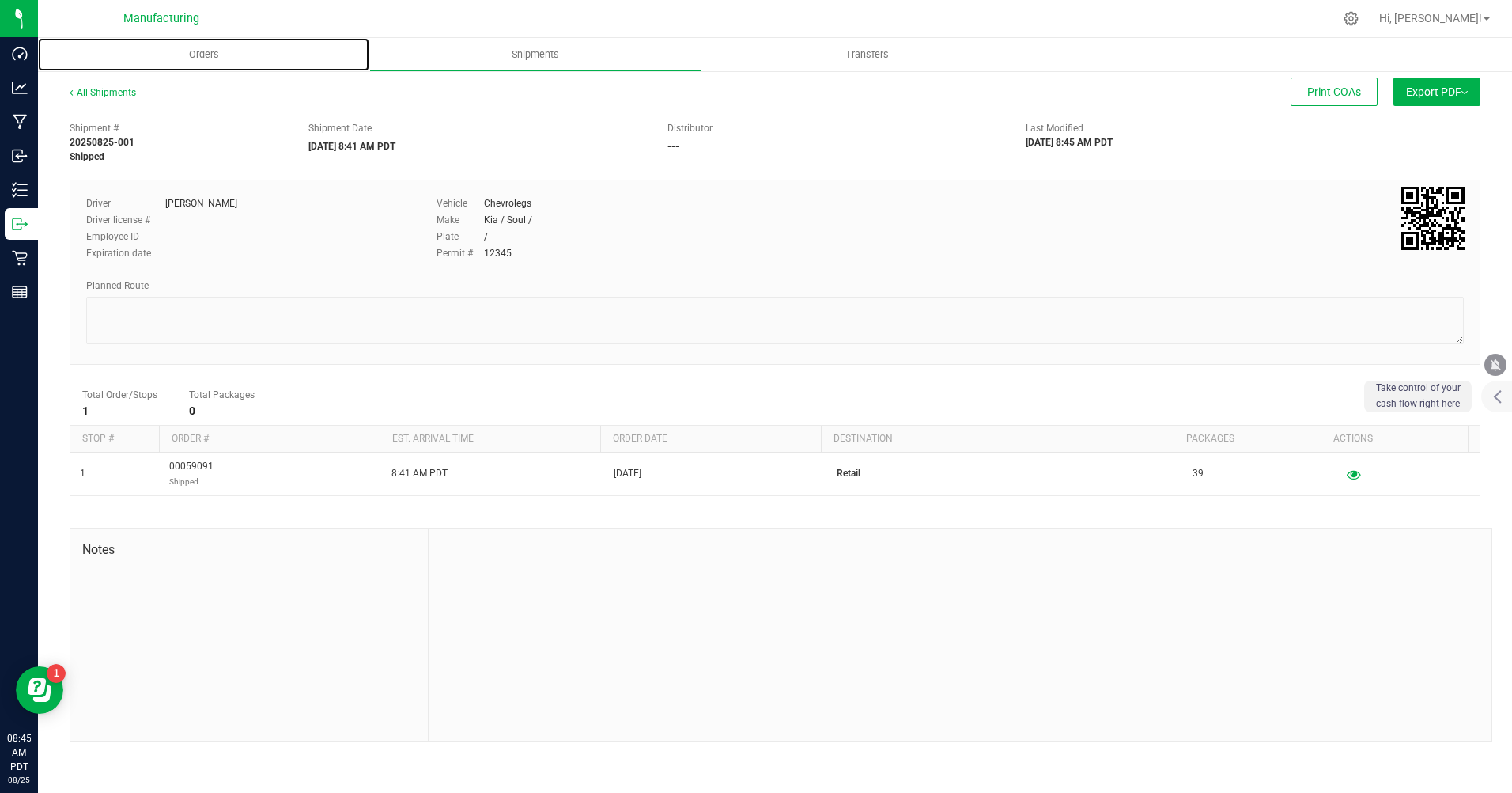
click at [208, 58] on span "Orders" at bounding box center [204, 54] width 72 height 15
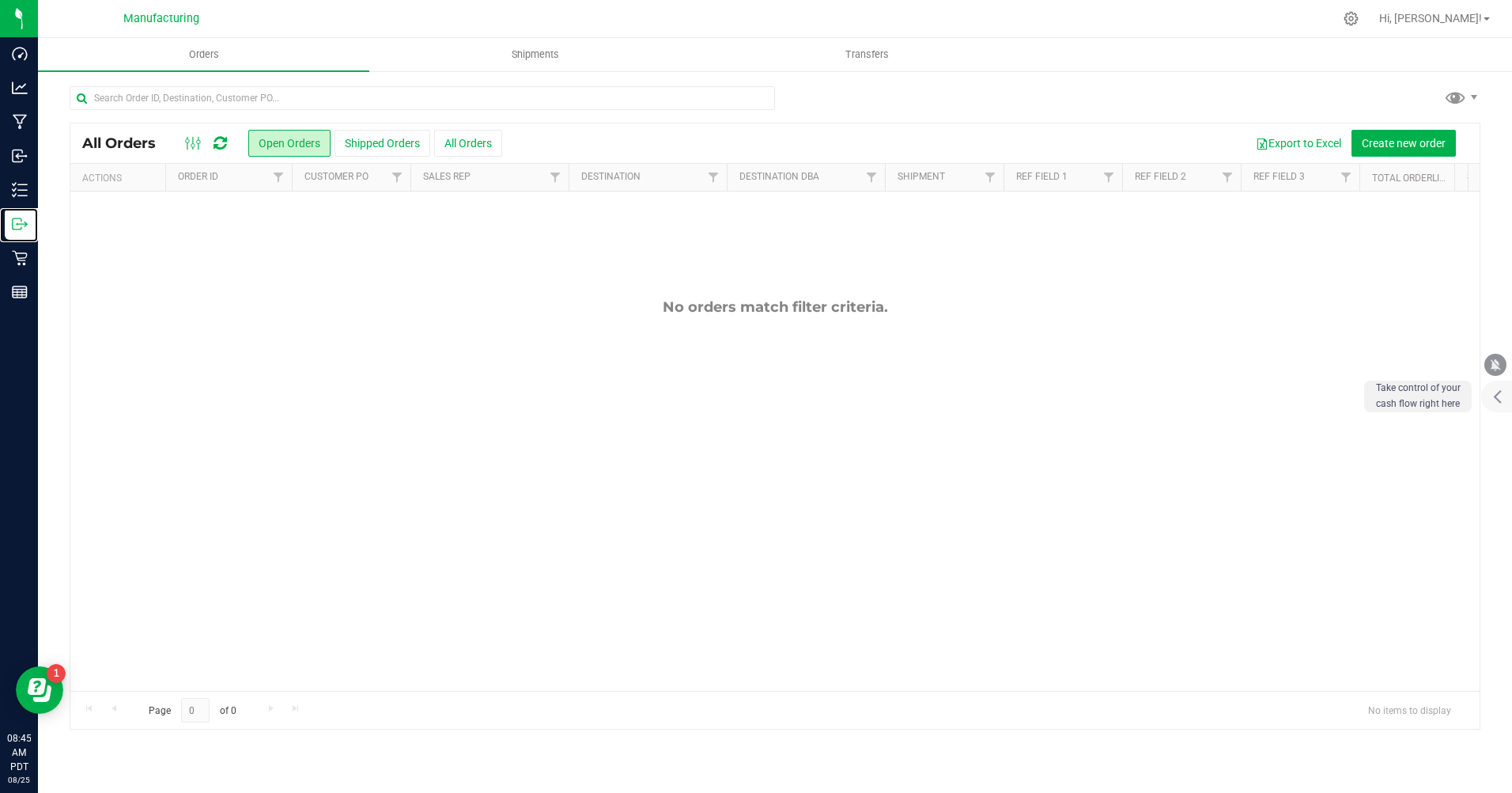
click at [0, 0] on p "Outbound" at bounding box center [0, 0] width 0 height 0
click at [375, 149] on button "Shipped Orders" at bounding box center [383, 143] width 96 height 26
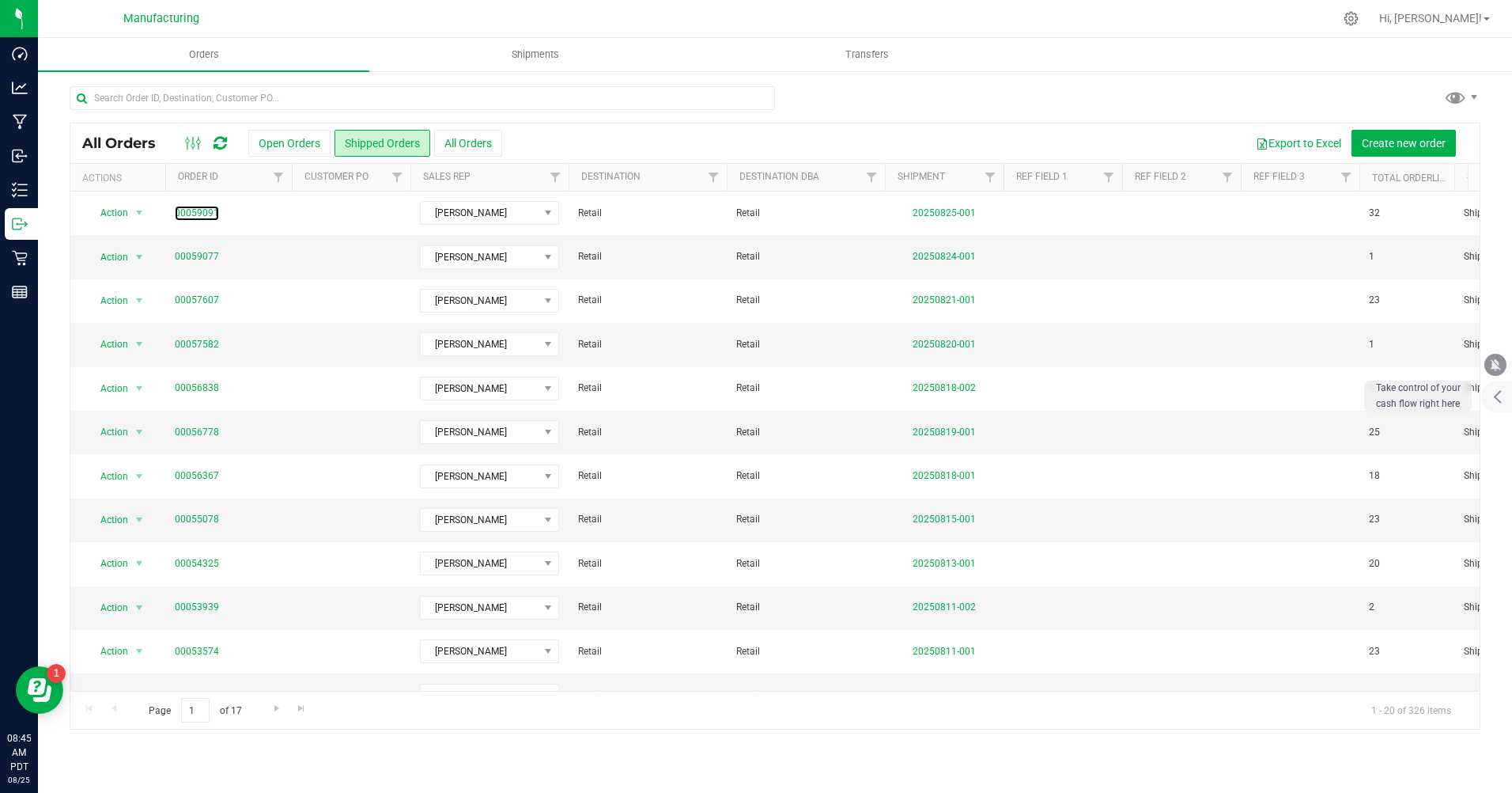
click at [198, 215] on link "00059091" at bounding box center [197, 212] width 44 height 15
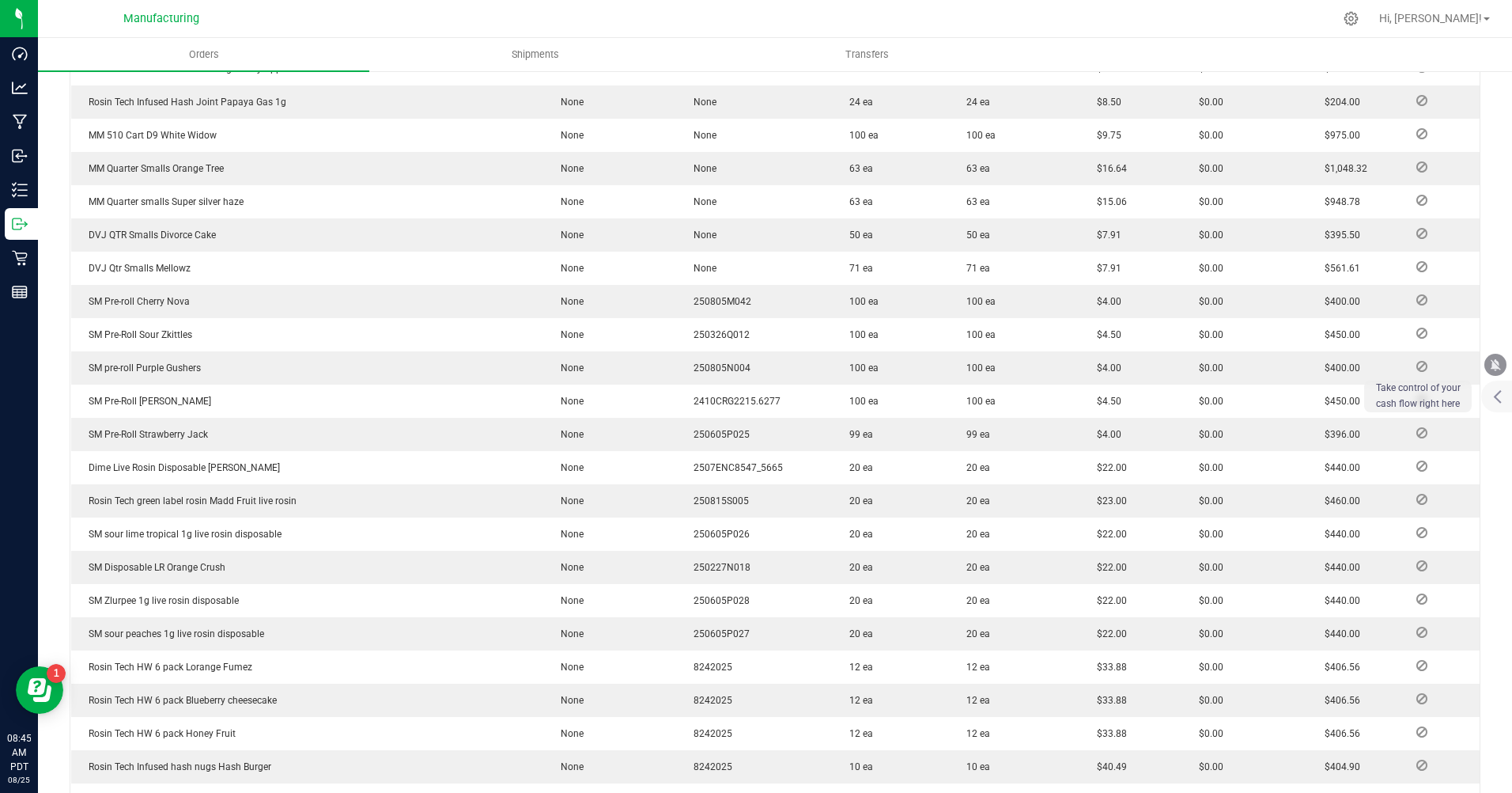
scroll to position [870, 0]
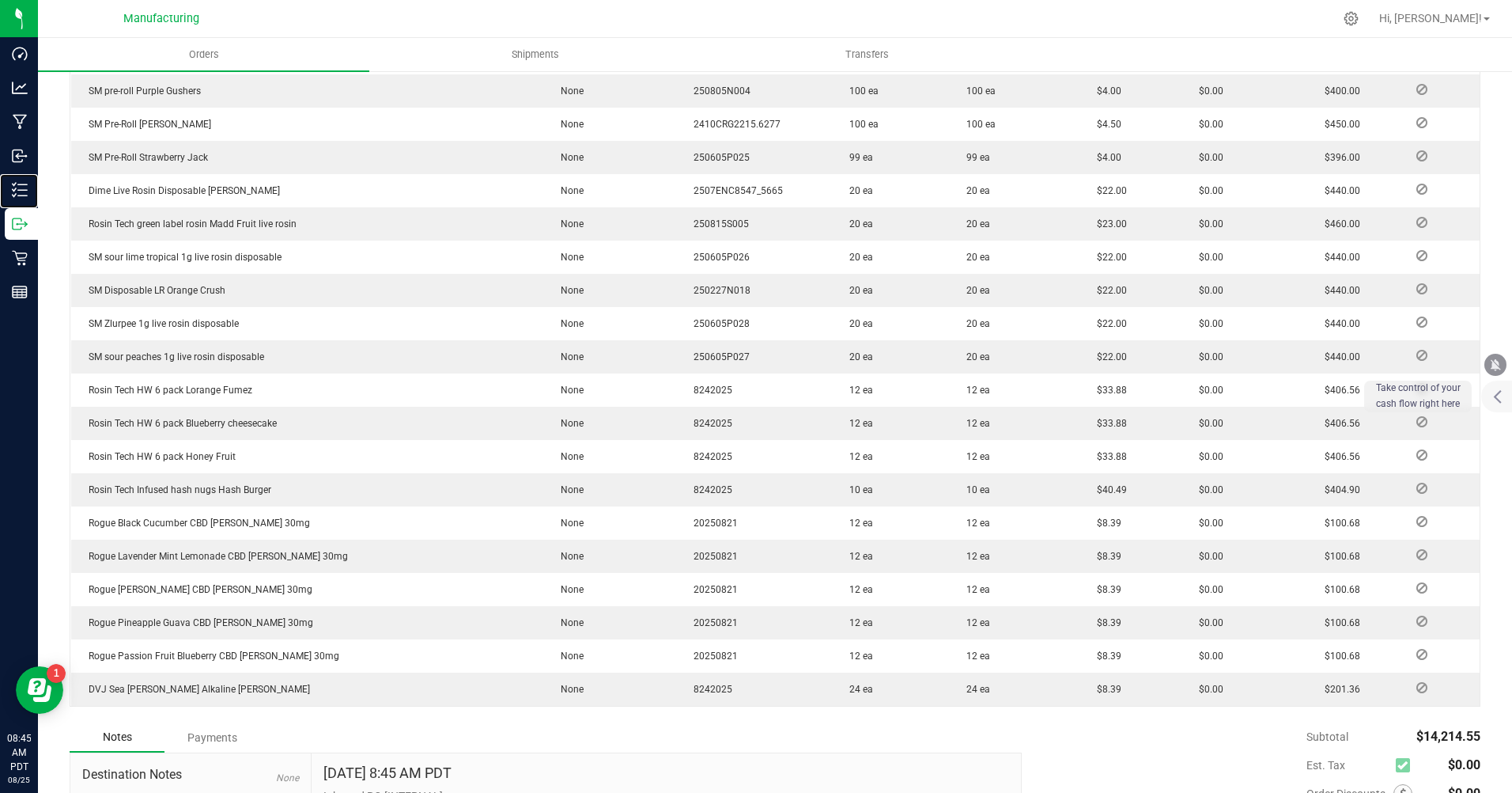
click at [0, 0] on p "Inventory" at bounding box center [0, 0] width 0 height 0
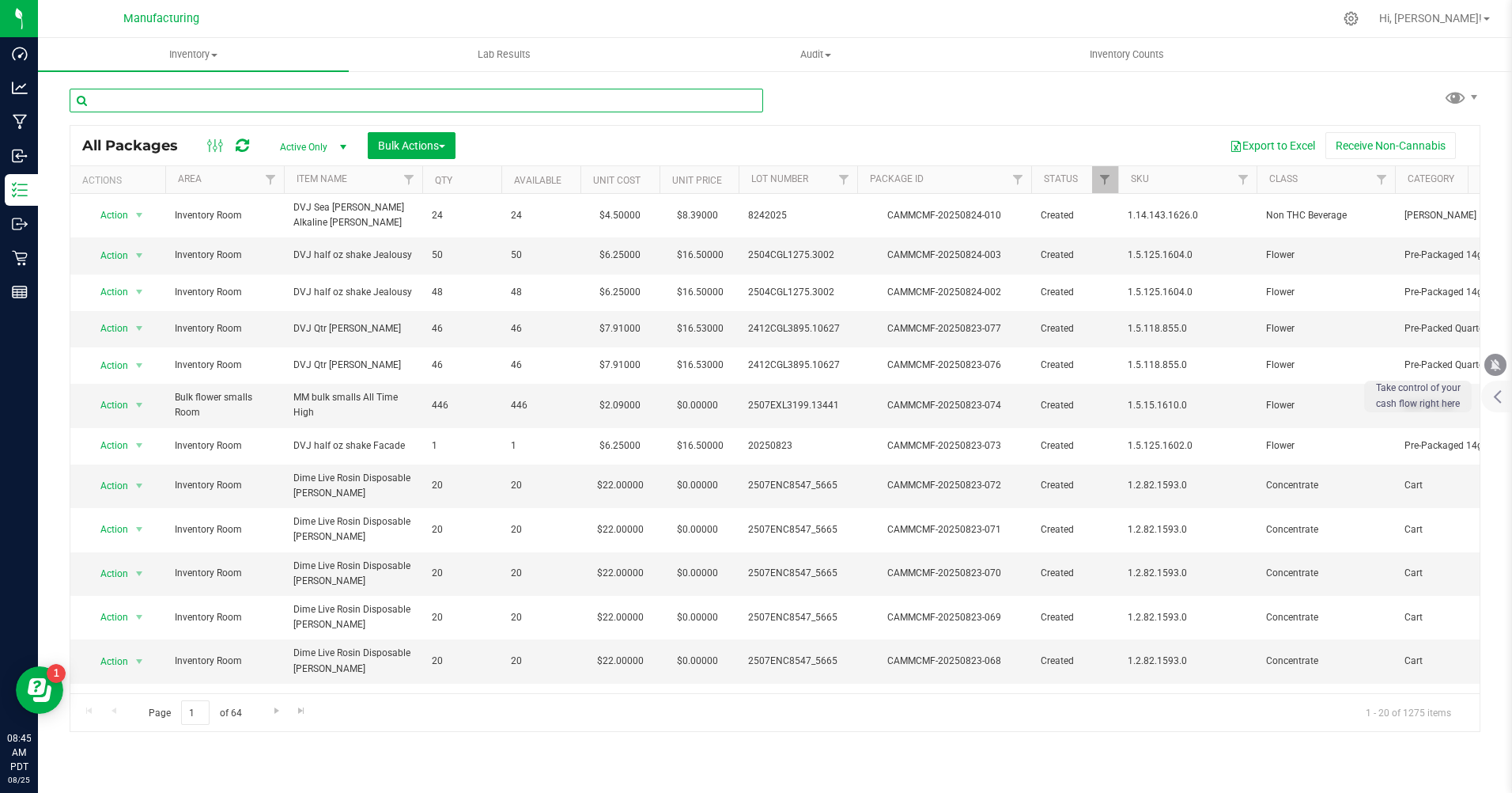
click at [111, 106] on input "text" at bounding box center [416, 101] width 694 height 23
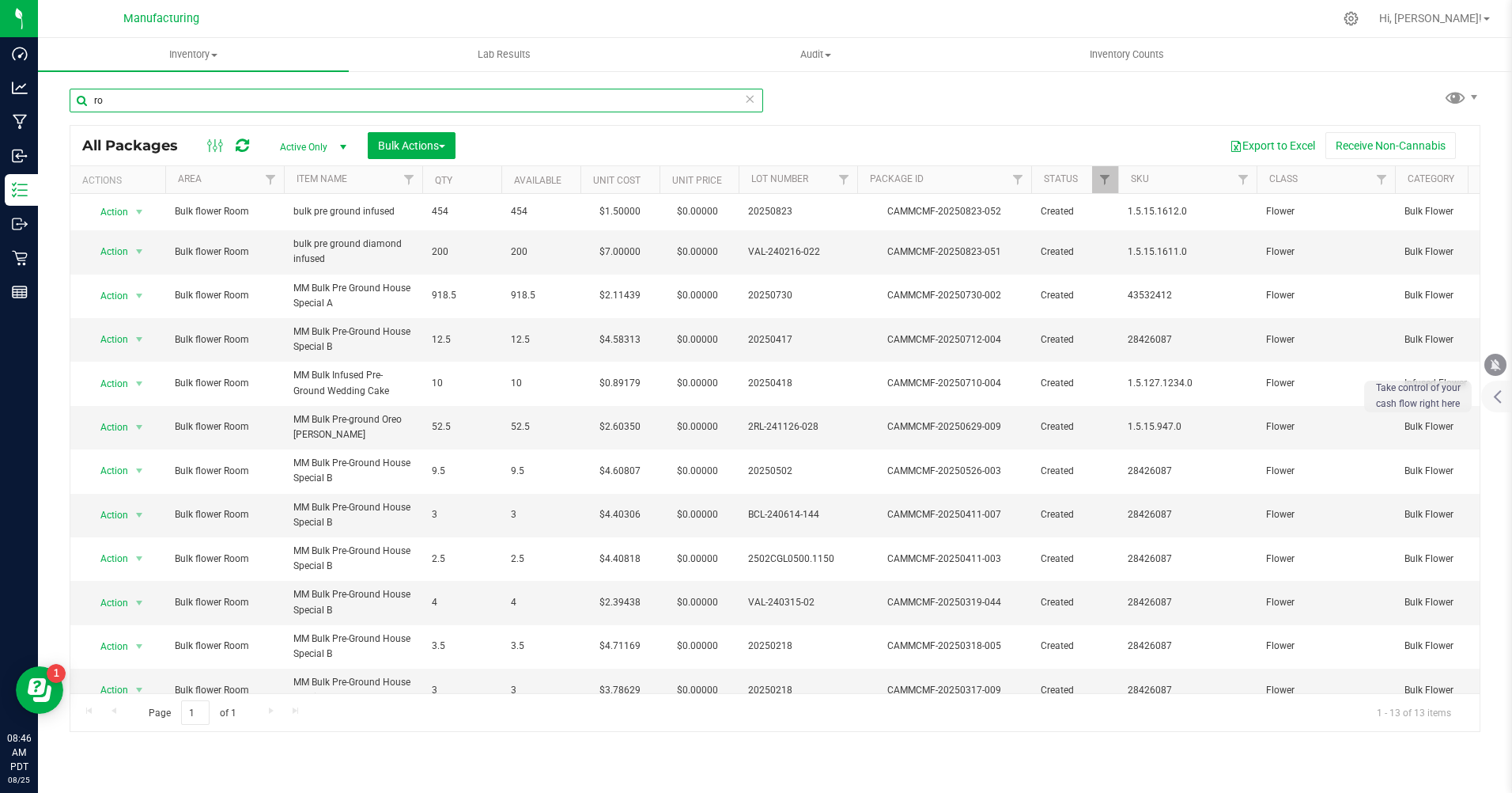
type input "r"
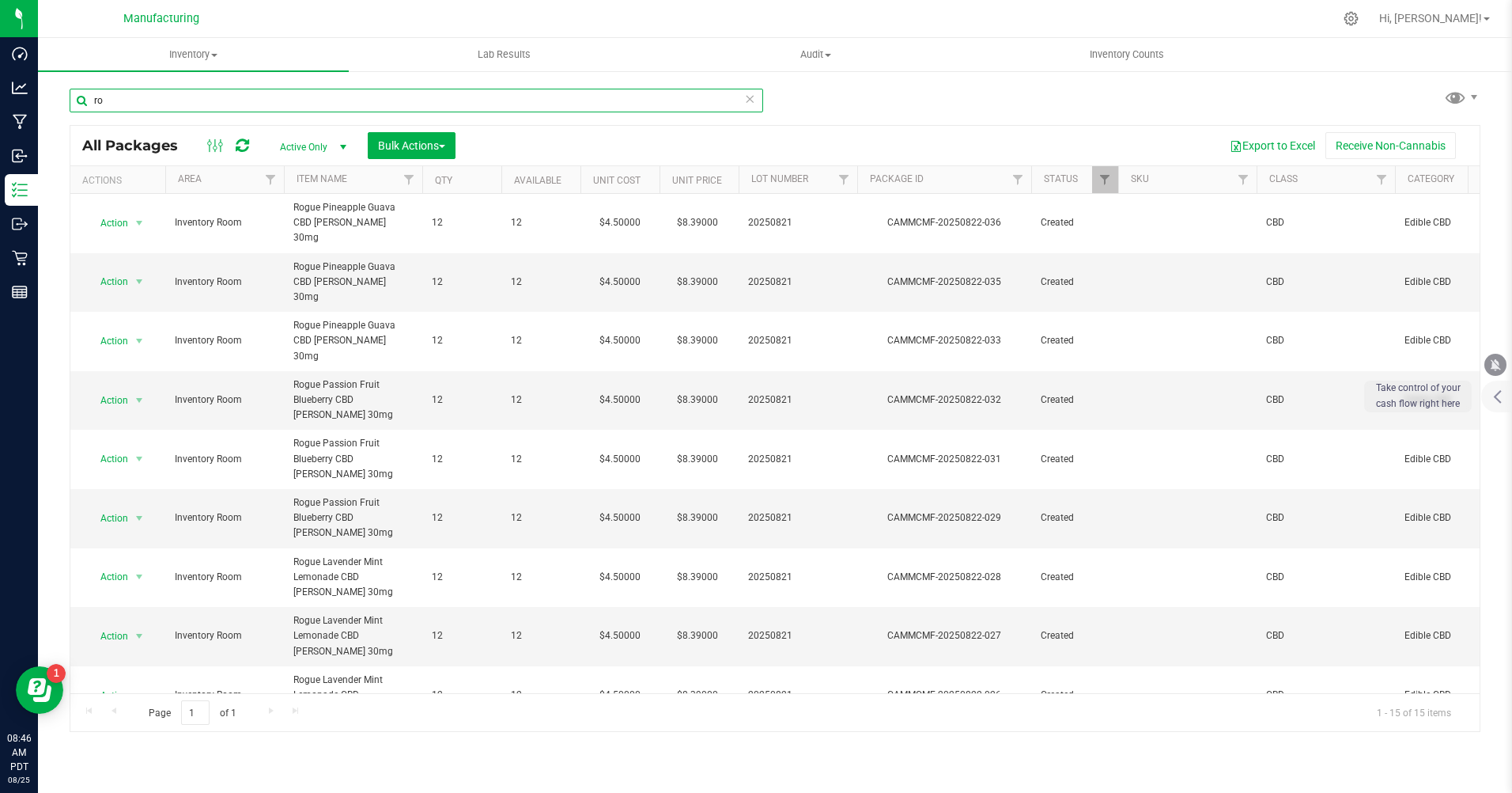
type input "r"
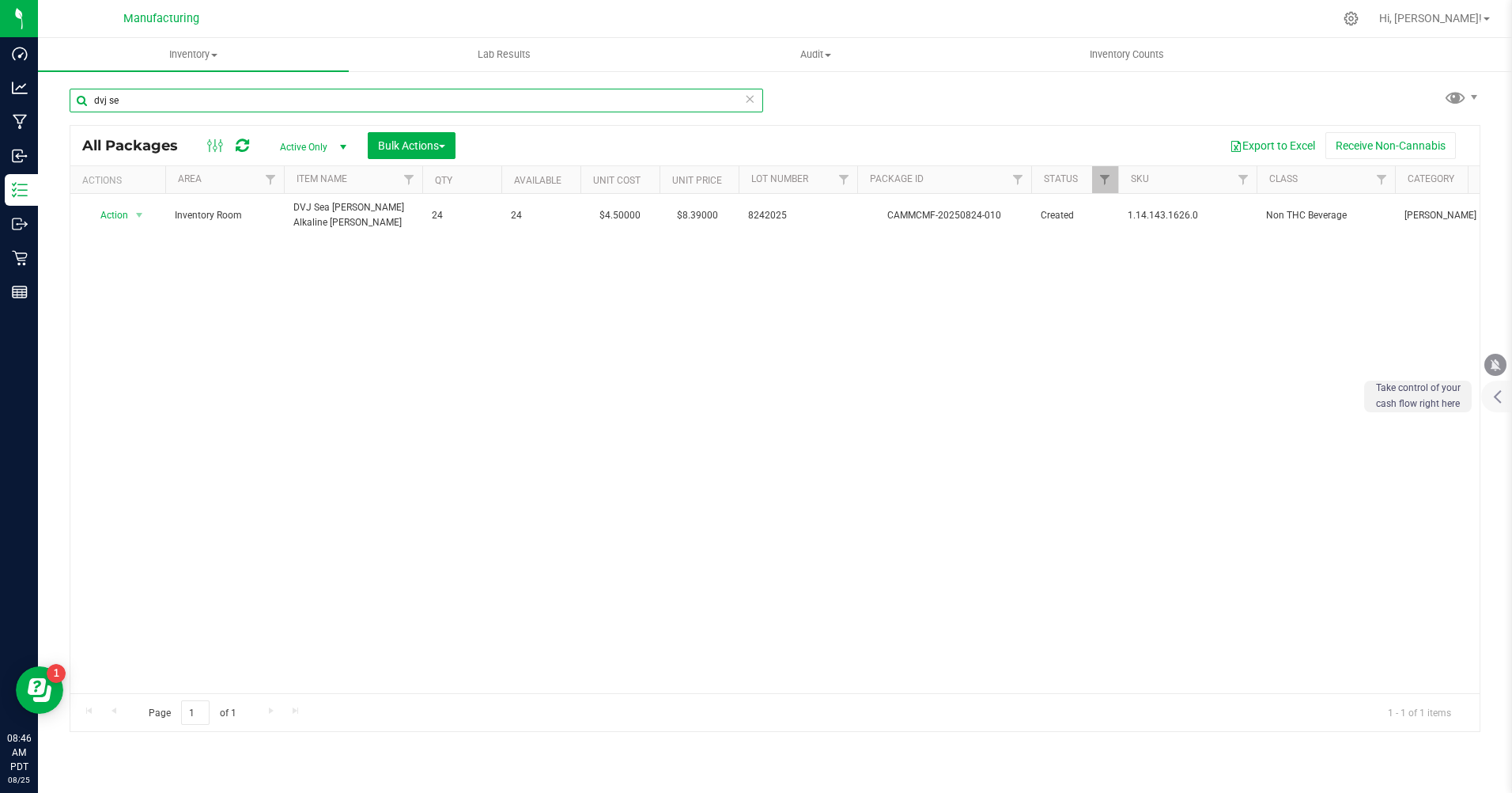
type input "dvj se"
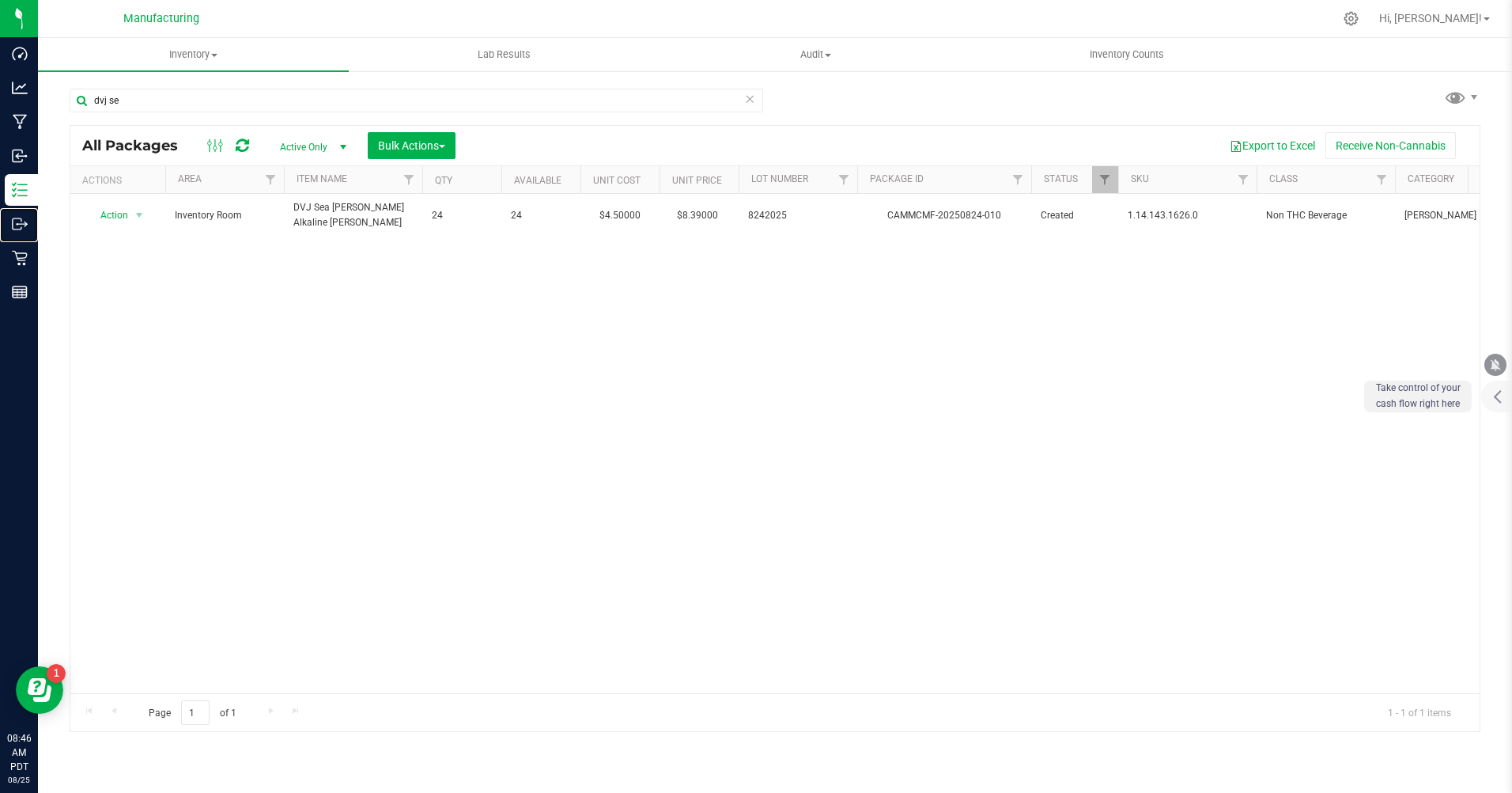
click at [23, 220] on icon at bounding box center [20, 224] width 16 height 16
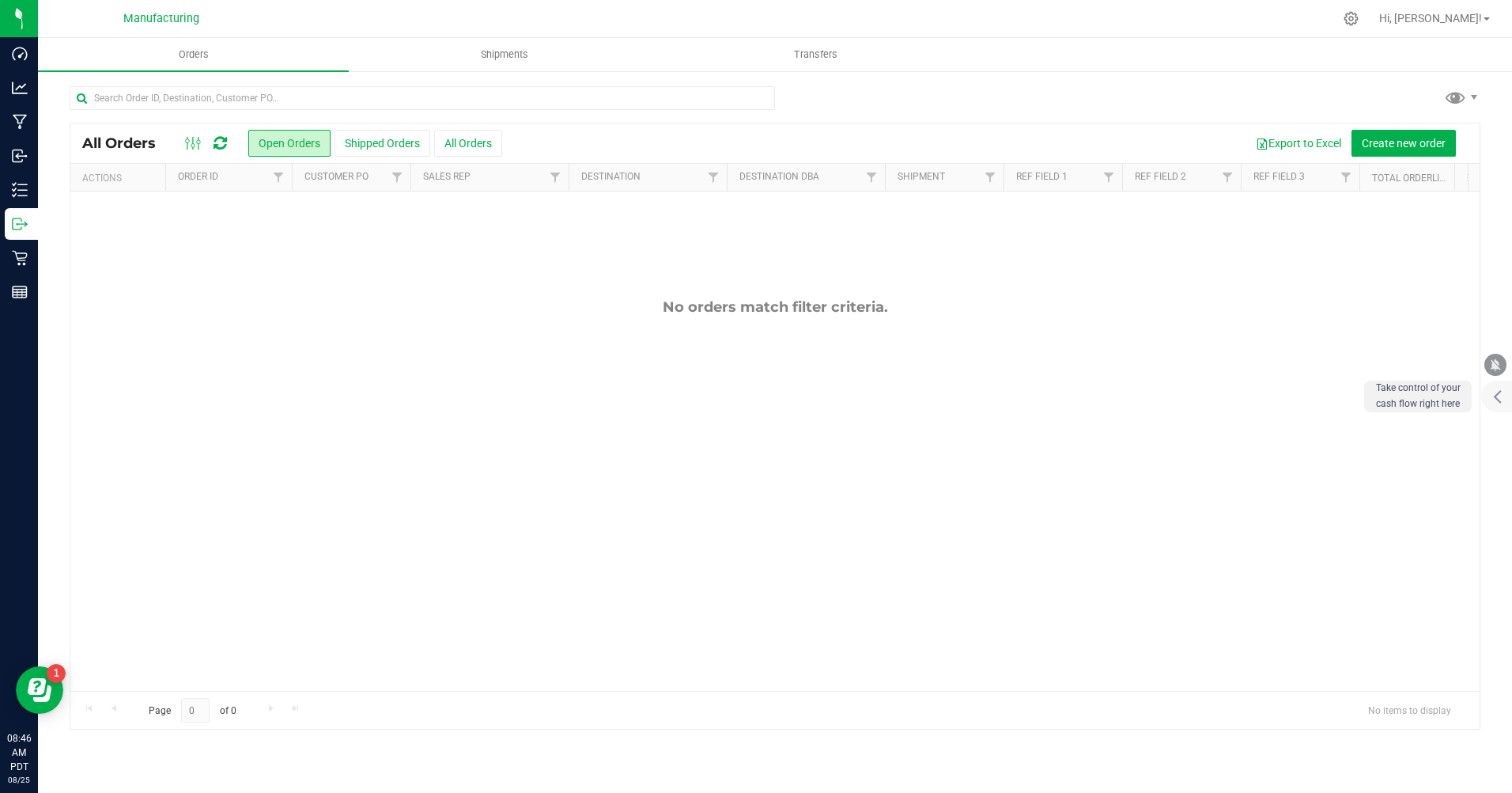
click at [374, 134] on button "Shipped Orders" at bounding box center [383, 143] width 96 height 26
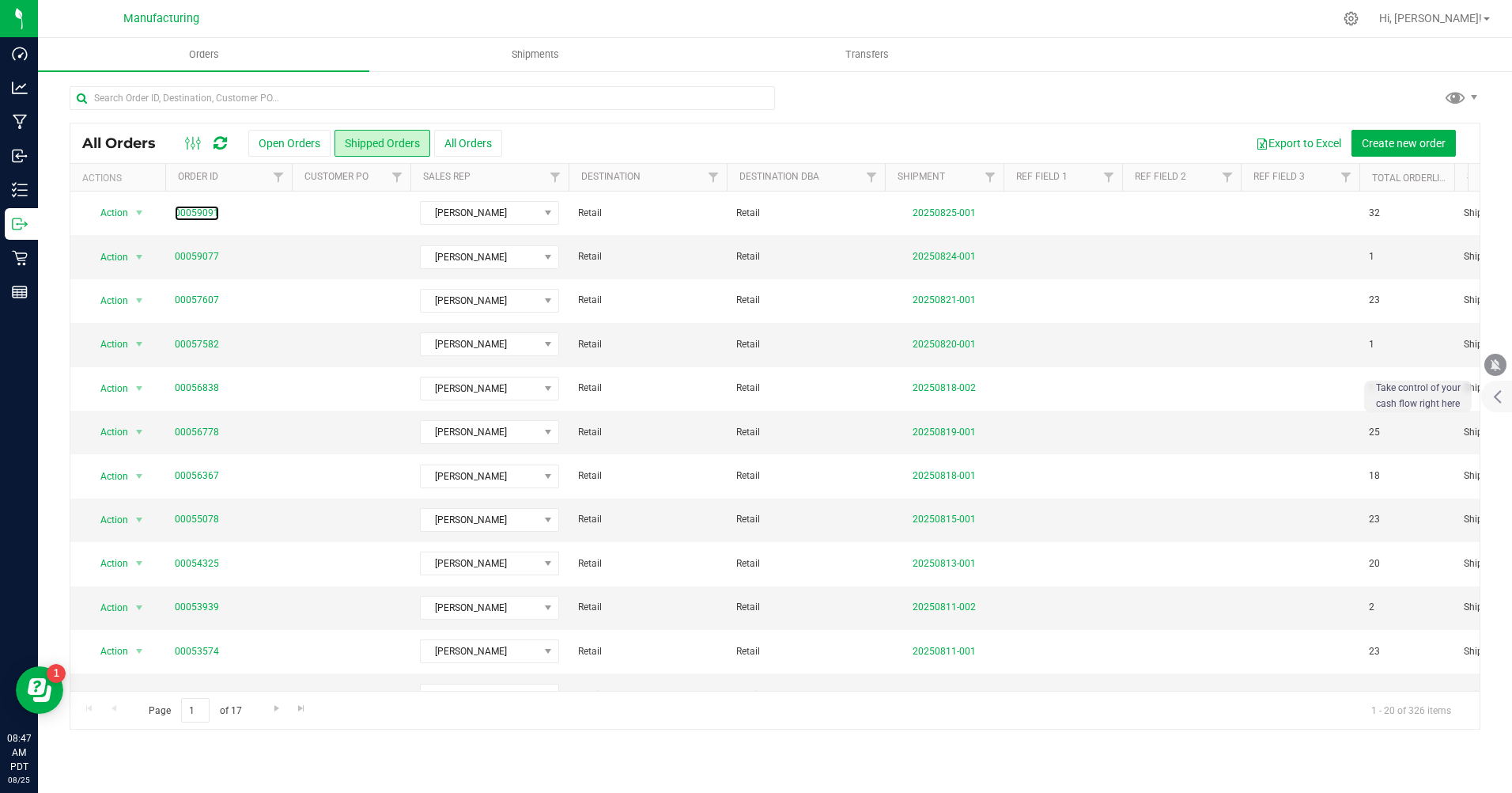
click at [192, 210] on link "00059091" at bounding box center [197, 212] width 44 height 15
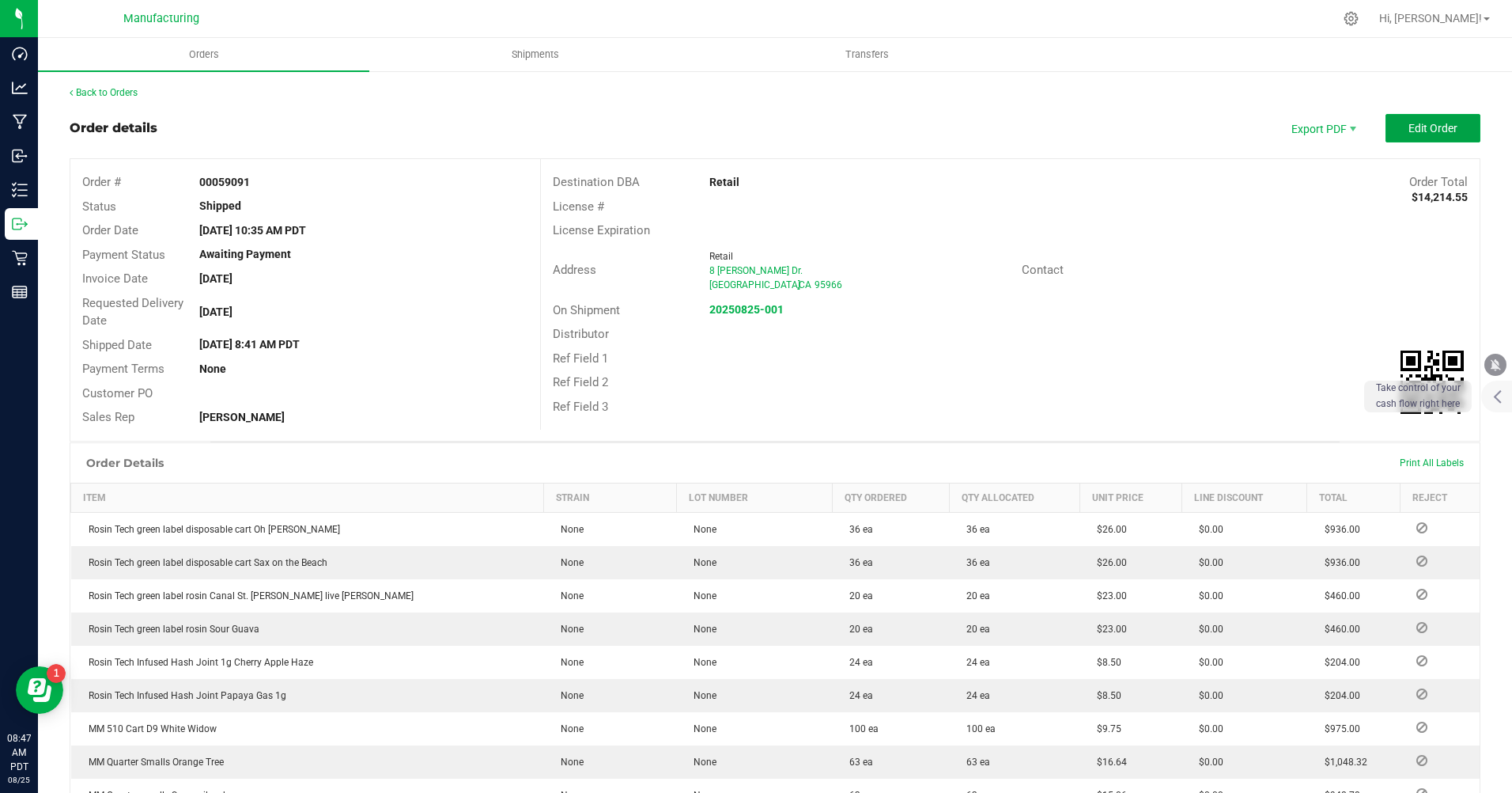
click at [1389, 136] on button "Edit Order" at bounding box center [1433, 127] width 95 height 28
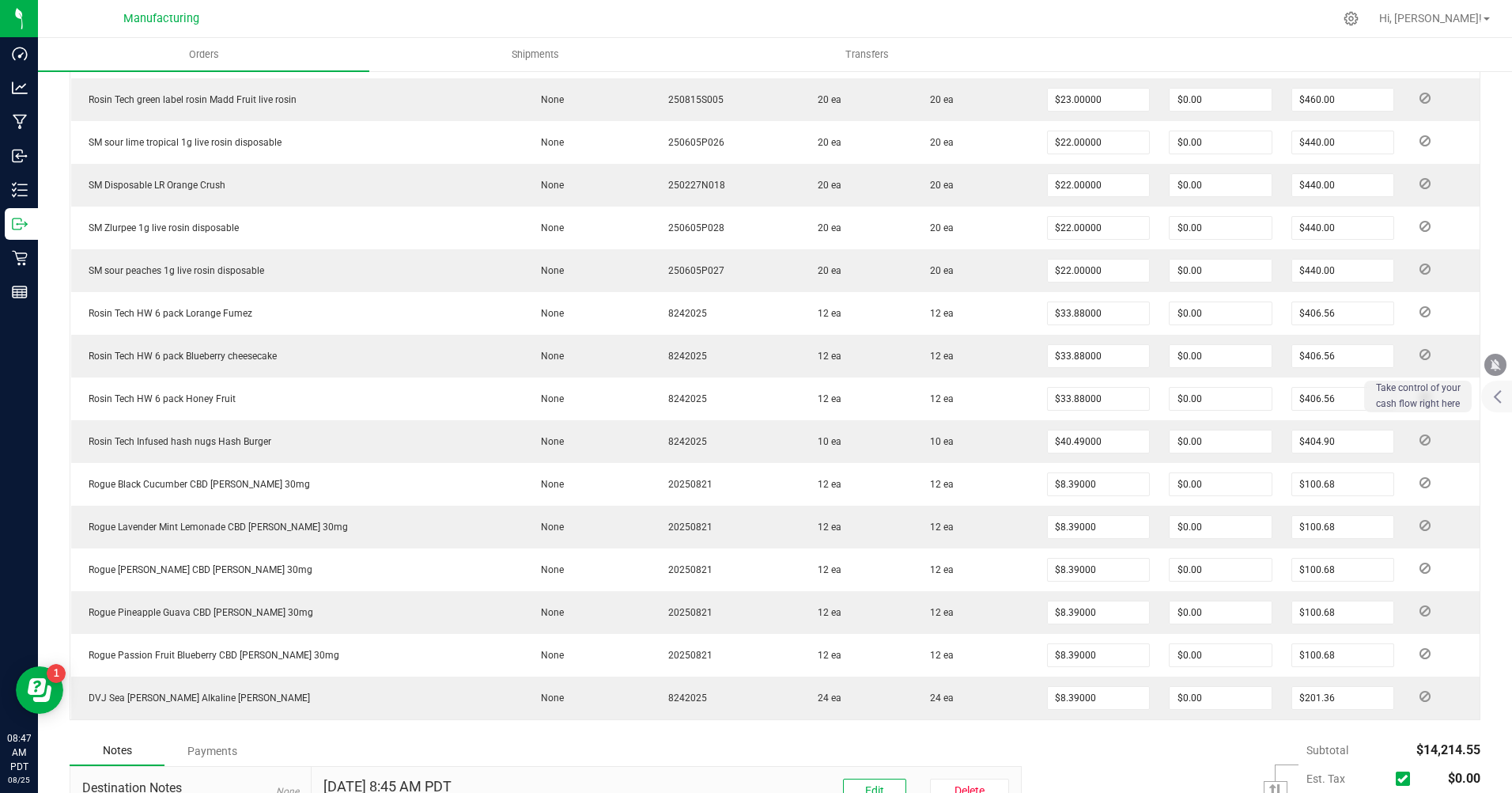
scroll to position [1266, 0]
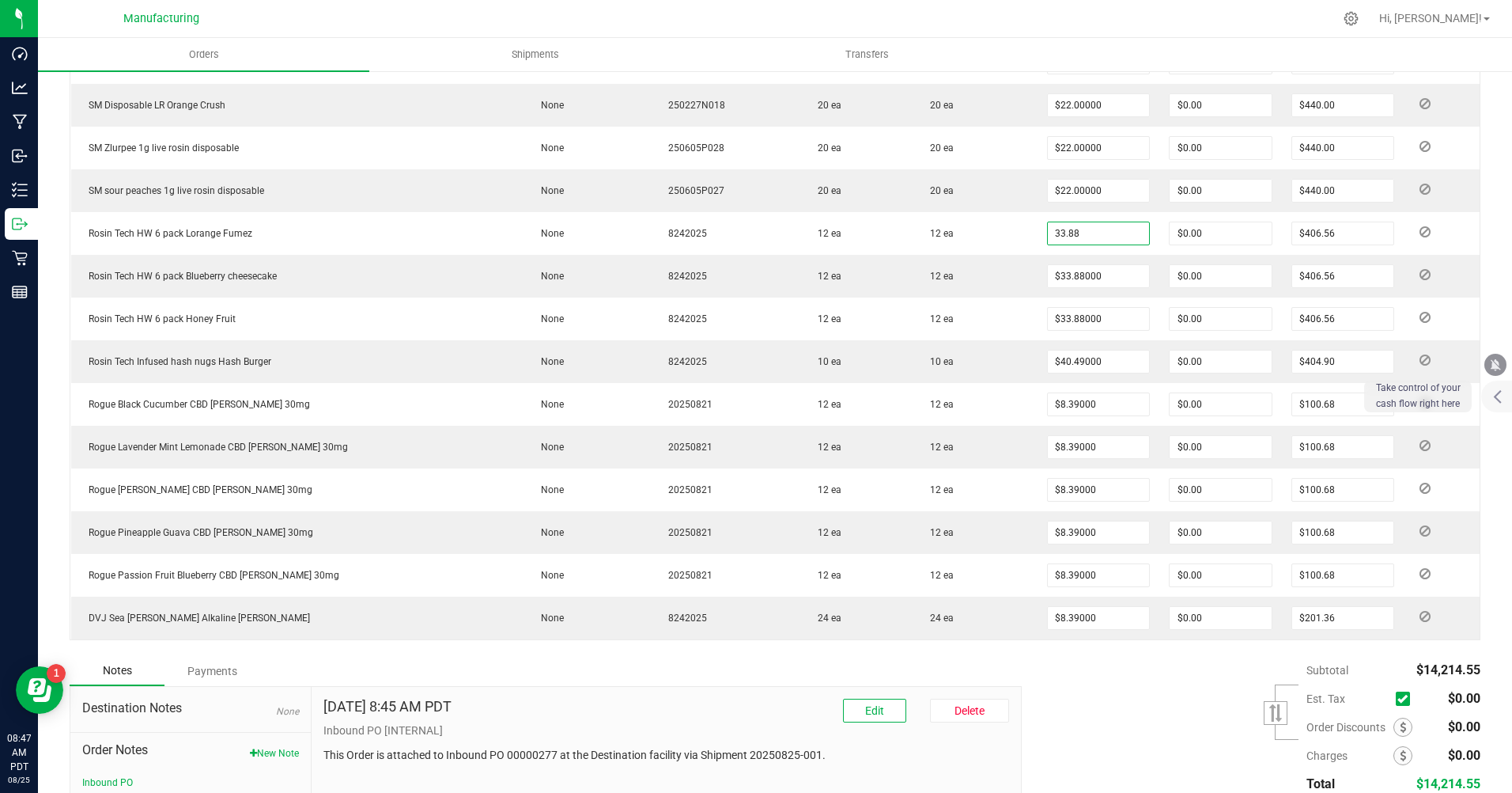
click at [1054, 232] on input "33.88" at bounding box center [1098, 233] width 101 height 23
type input "$16.75000"
type input "$201.00"
click at [1053, 273] on input "33.88" at bounding box center [1098, 276] width 101 height 23
type input "$16.75000"
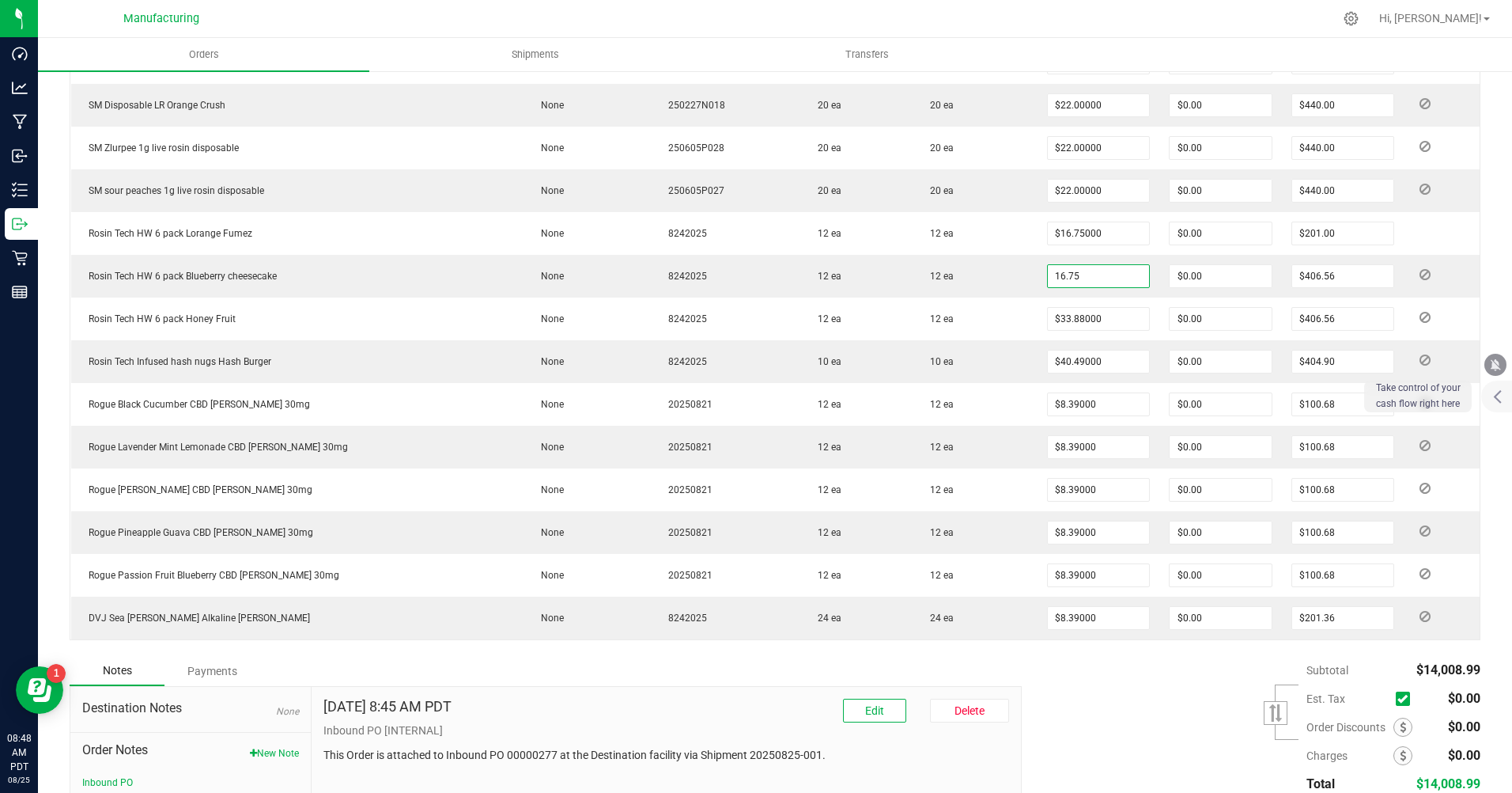
type input "$201.00"
click at [1061, 314] on input "33.88" at bounding box center [1098, 318] width 101 height 23
type input "$16.75000"
type input "$201.00"
click at [1059, 355] on input "40.49" at bounding box center [1098, 361] width 101 height 23
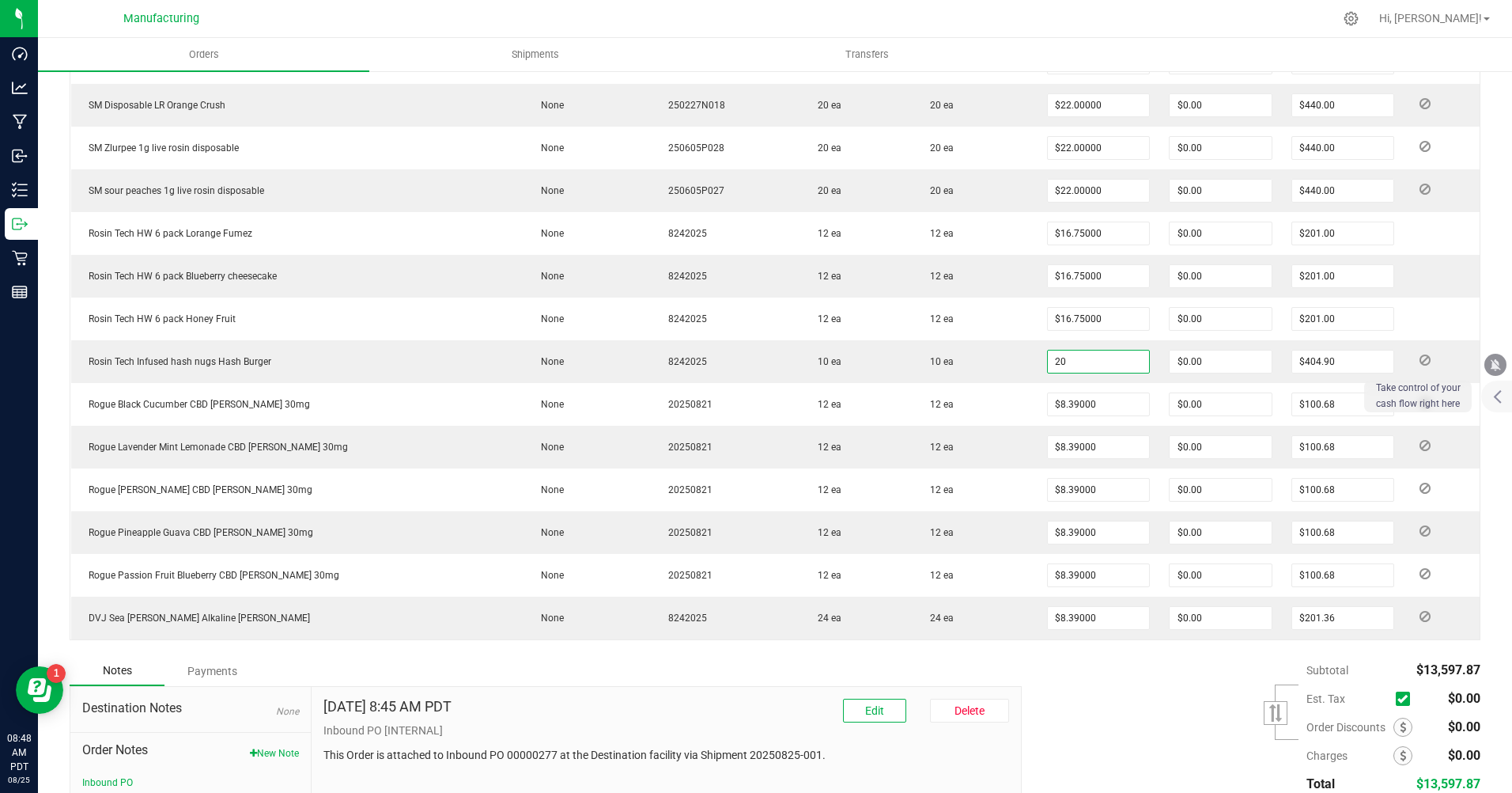
type input "$20.00000"
type input "$200.00"
click at [1056, 398] on input "8.39" at bounding box center [1098, 404] width 101 height 23
type input "$4.50000"
type input "$54.00"
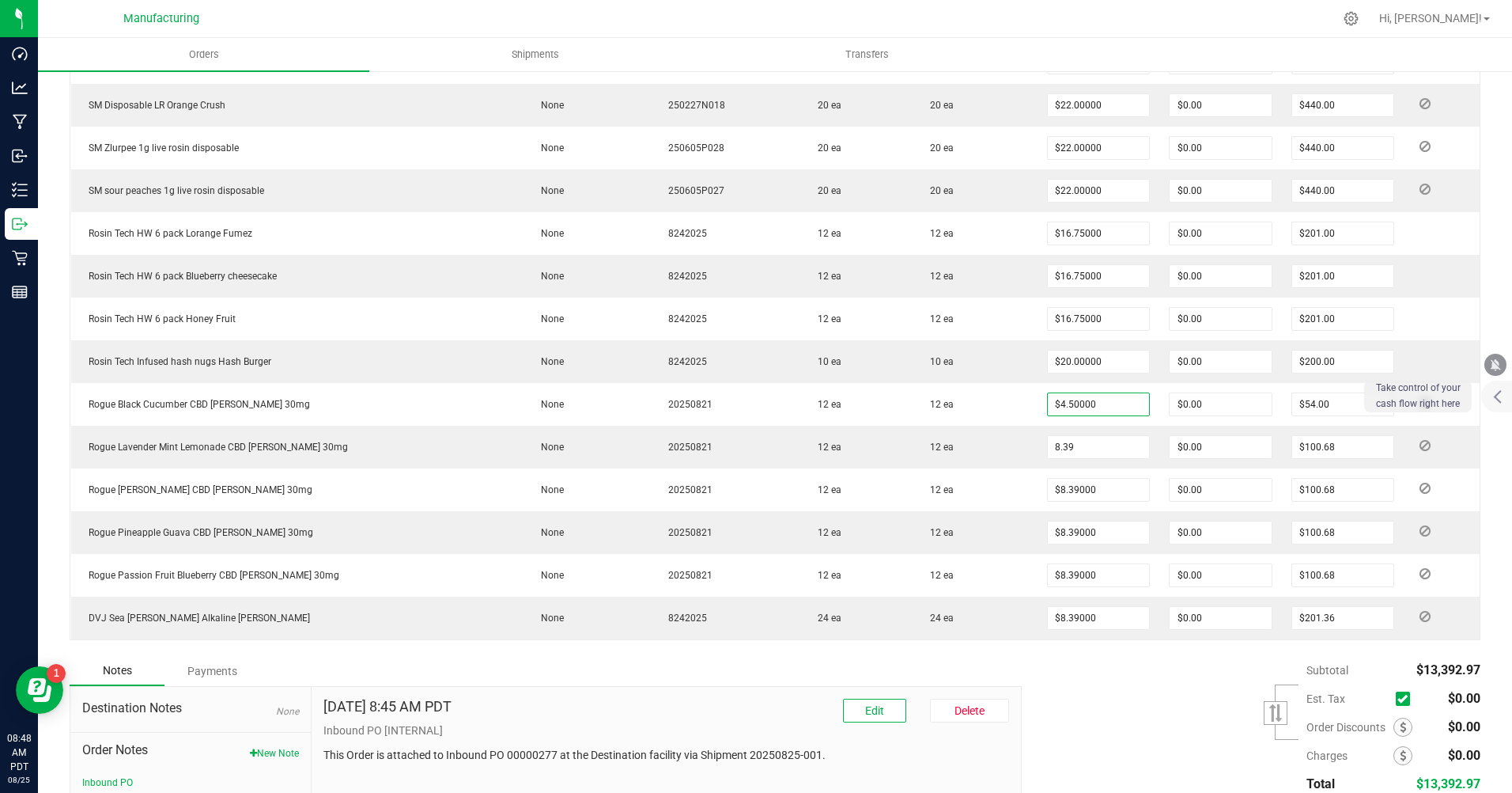
click at [1048, 442] on input "8.39" at bounding box center [1098, 446] width 101 height 23
type input "$4.50000"
type input "$54.00"
click at [1048, 487] on input "8.39" at bounding box center [1098, 490] width 101 height 23
type input "$4.50000"
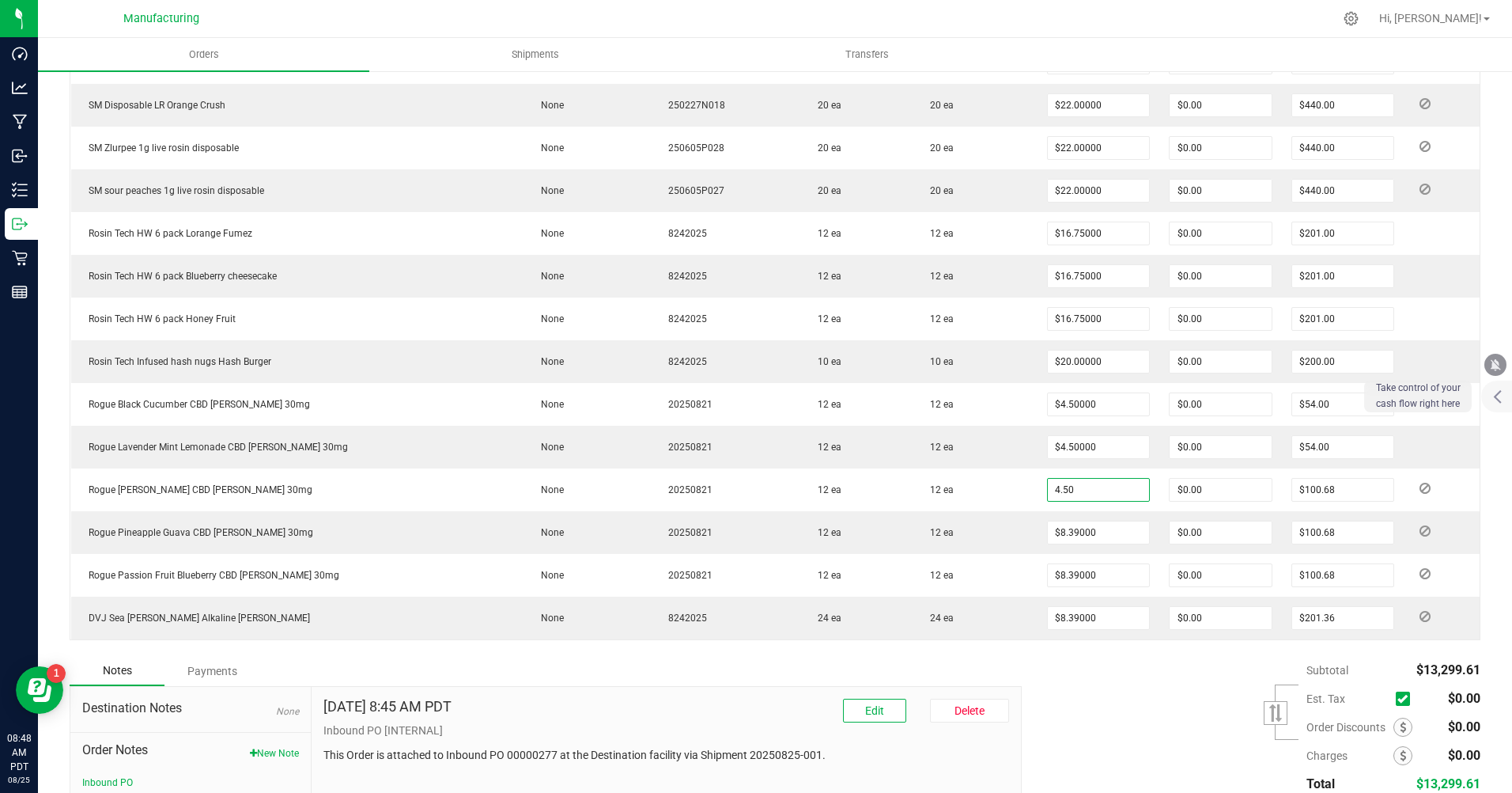
type input "$54.00"
click at [1063, 532] on input "8.39" at bounding box center [1098, 533] width 101 height 23
type input "$4.50000"
type input "$54.00"
click at [1057, 576] on input "8.39" at bounding box center [1098, 575] width 101 height 23
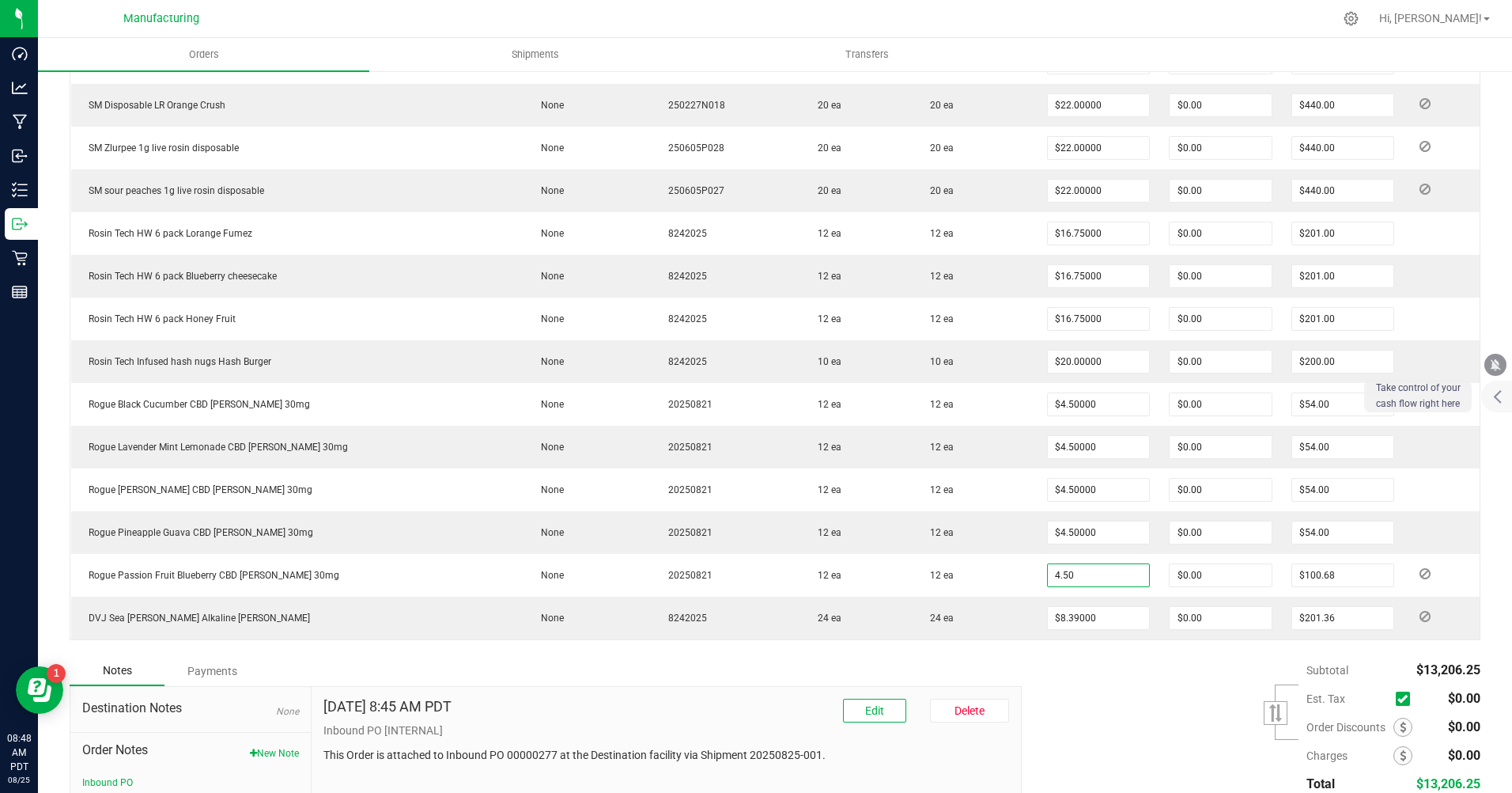
type input "$4.50000"
type input "$54.00"
click at [1048, 614] on input "8.39" at bounding box center [1098, 618] width 101 height 23
type input "$4.50000"
type input "$108.00"
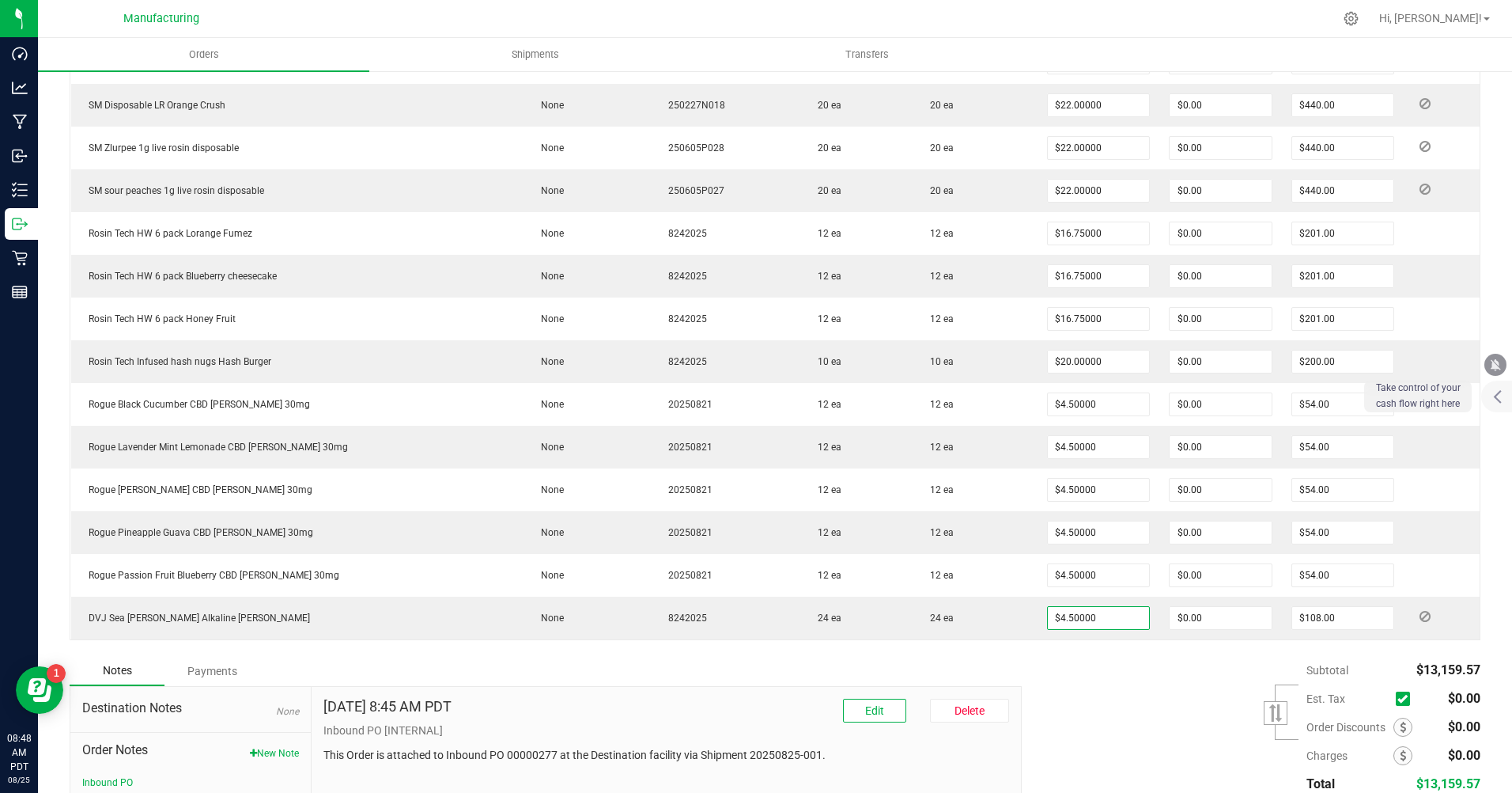
click at [1057, 662] on div "Subtotal $13,159.57 Est. Tax" at bounding box center [1245, 756] width 471 height 201
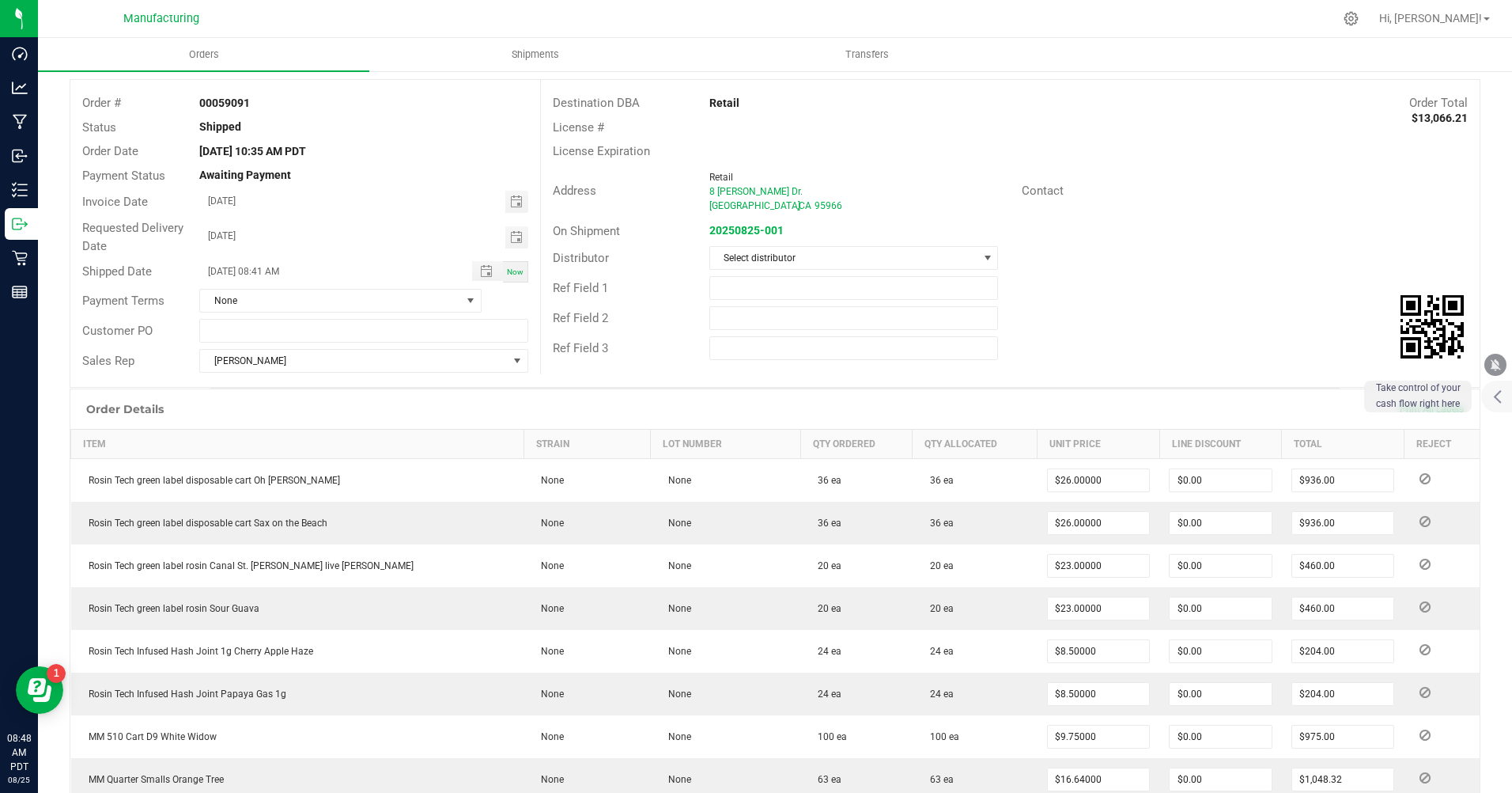
scroll to position [0, 0]
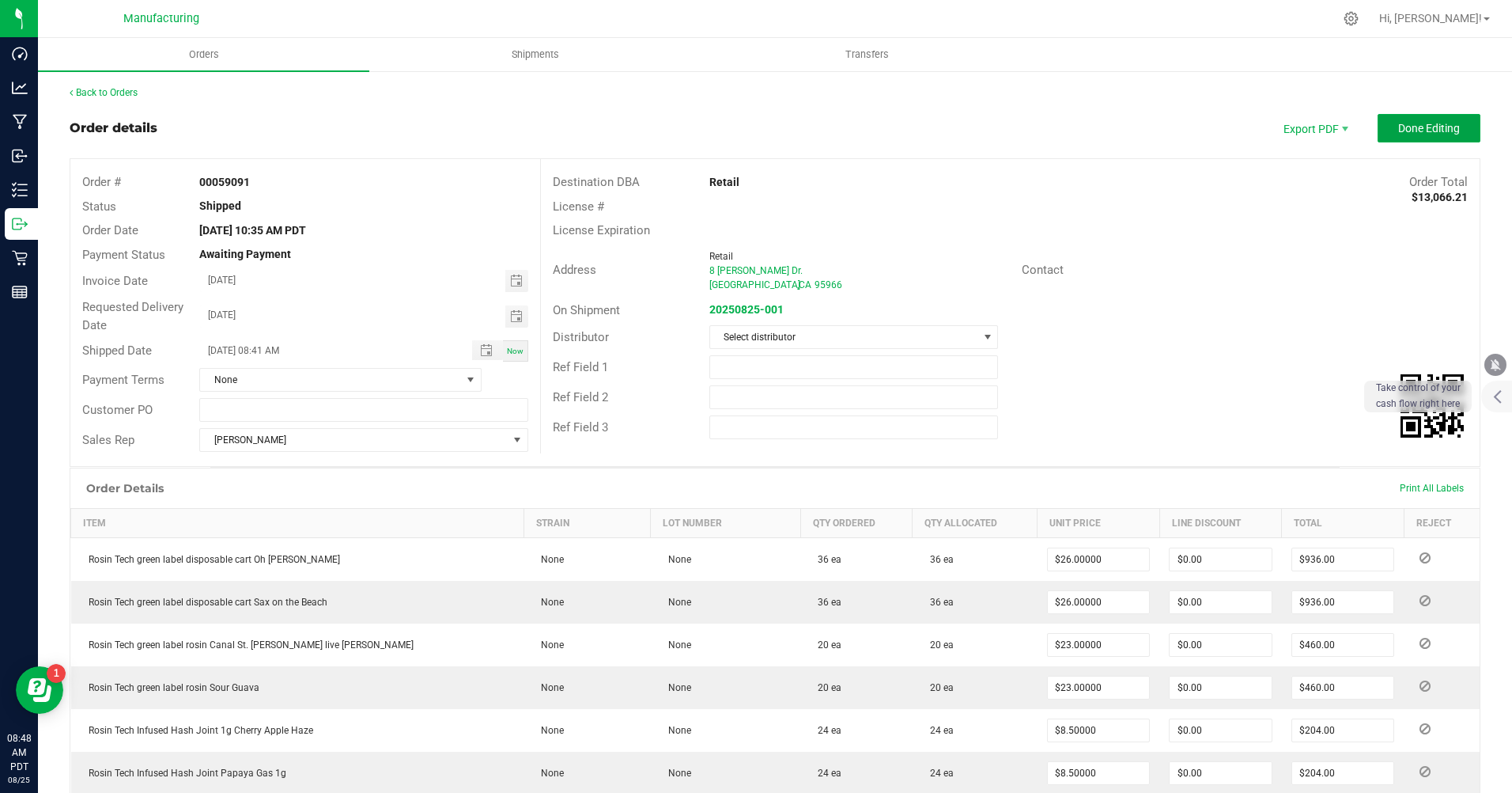
click at [1411, 130] on span "Done Editing" at bounding box center [1429, 127] width 62 height 13
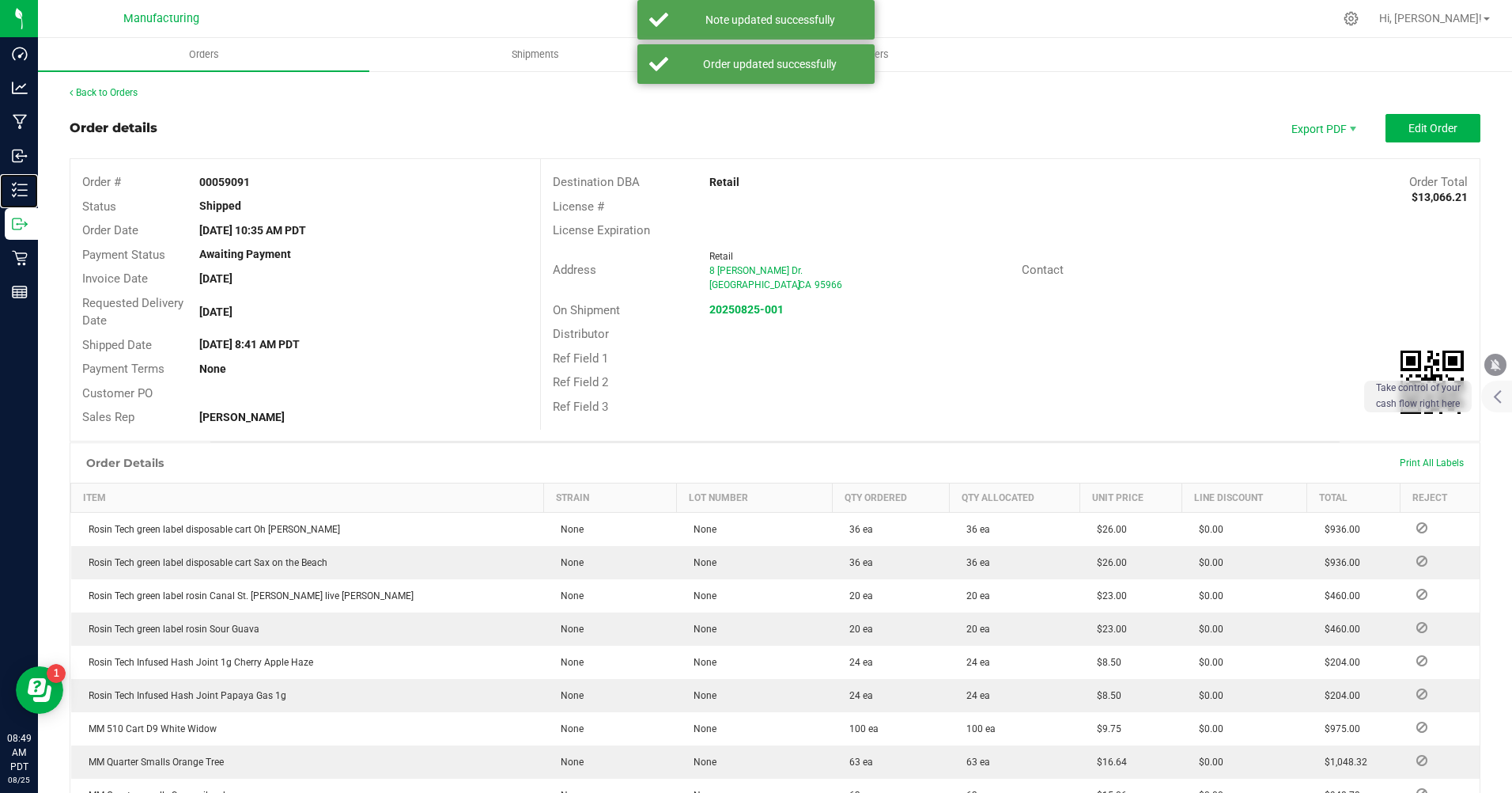
click at [0, 0] on p "Inventory" at bounding box center [0, 0] width 0 height 0
